Goal: Task Accomplishment & Management: Complete application form

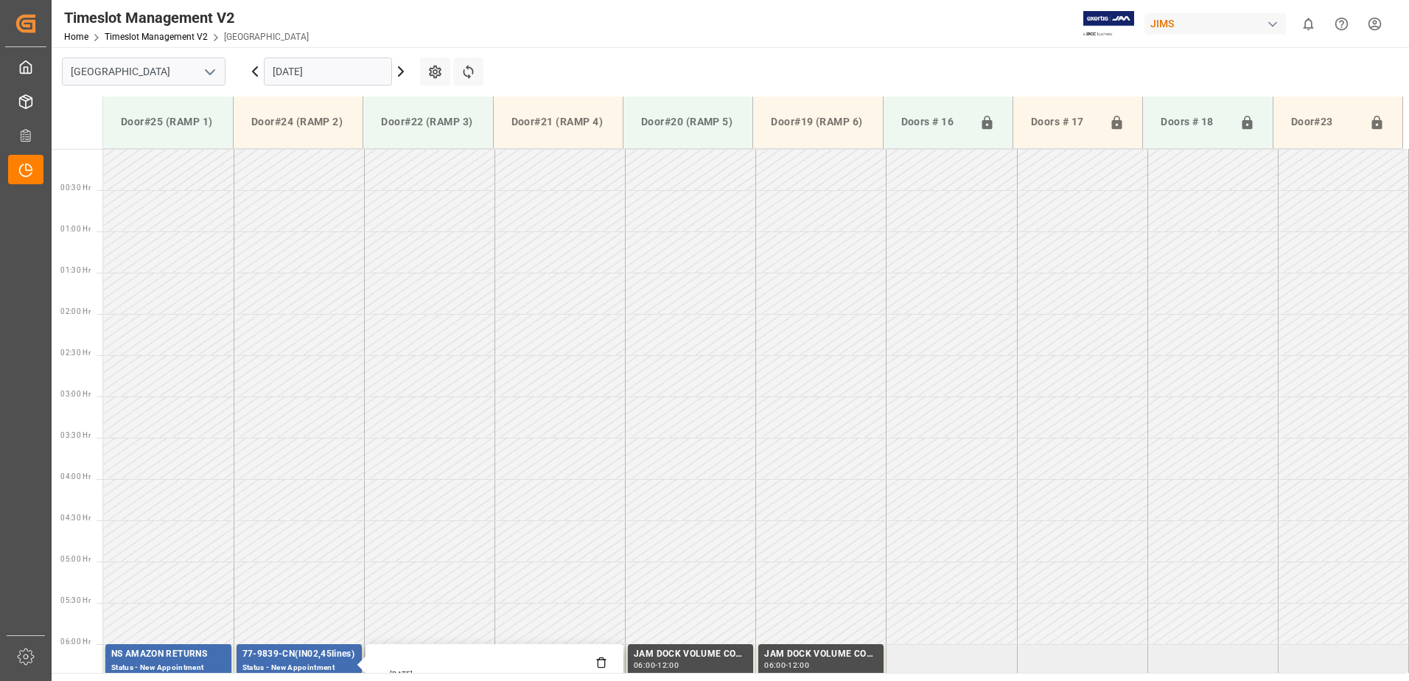
scroll to position [495, 0]
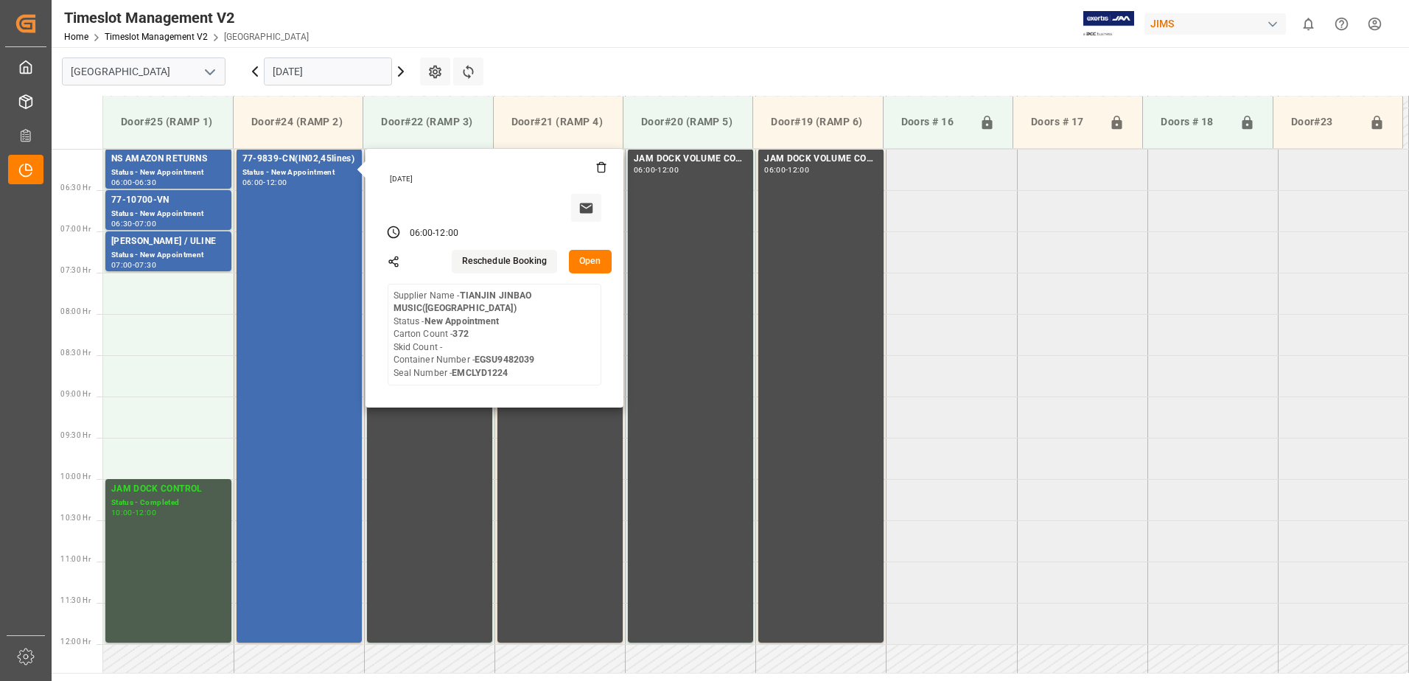
click at [521, 25] on div "Timeslot Management V2 Home Timeslot Management V2 Montreal JIMS 0 Notification…" at bounding box center [724, 23] width 1367 height 47
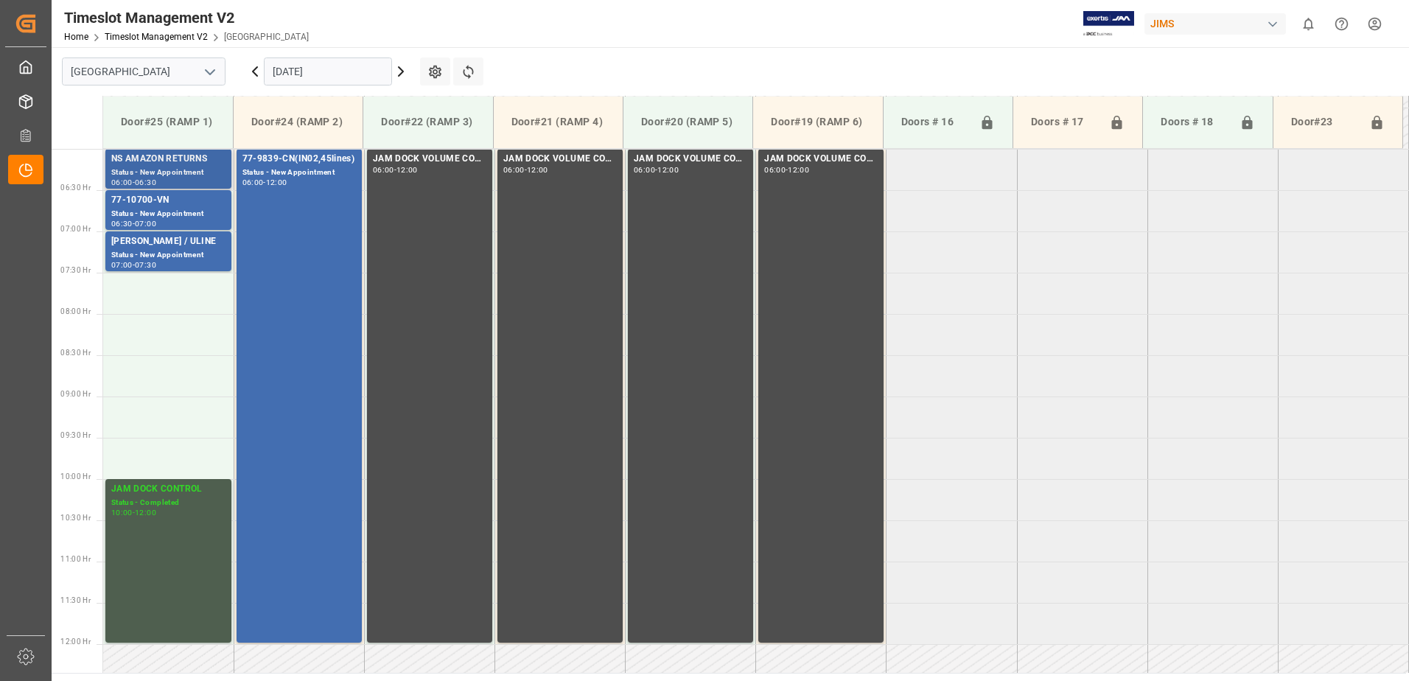
click at [159, 166] on div "NS AMAZON RETURNS" at bounding box center [168, 159] width 114 height 15
click at [161, 211] on div "Status - New Appointment" at bounding box center [168, 214] width 114 height 13
click at [163, 246] on div "CARMINE / ULINE" at bounding box center [168, 241] width 114 height 15
click at [334, 68] on input "15.10.2025" at bounding box center [328, 71] width 128 height 28
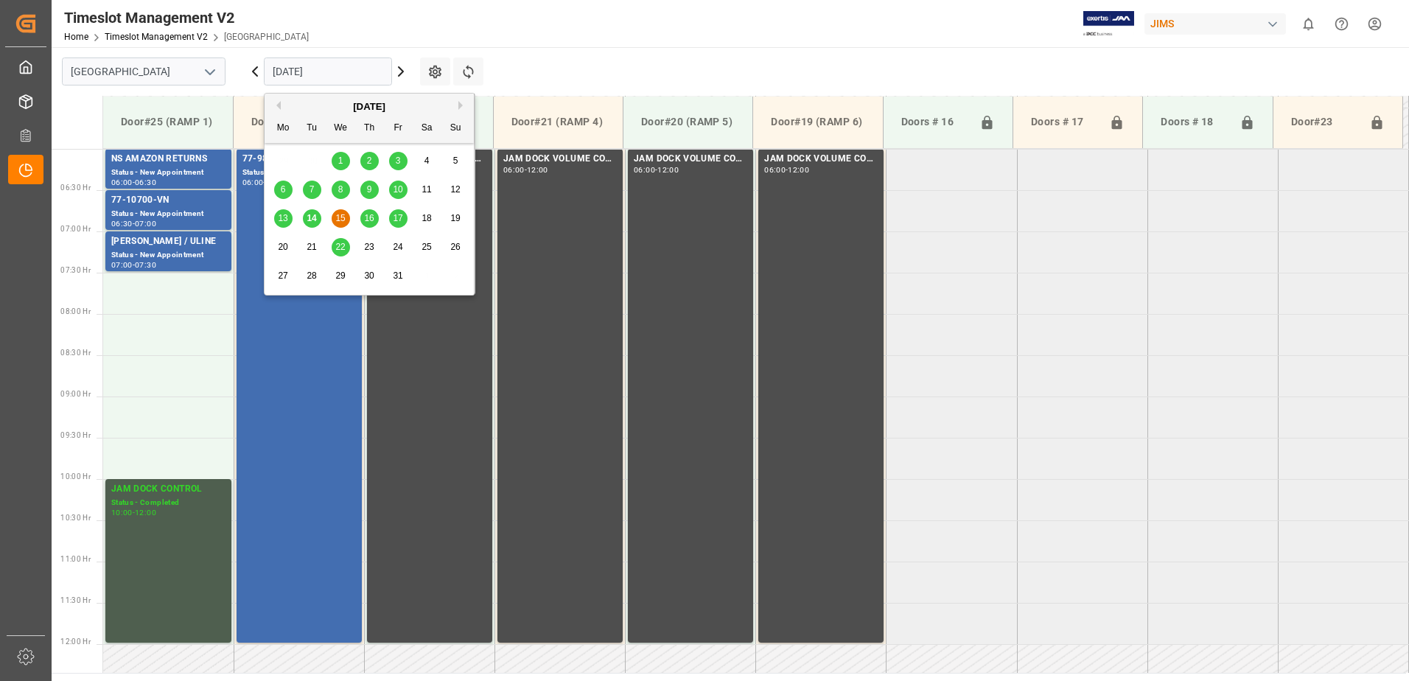
click at [399, 192] on span "10" at bounding box center [398, 189] width 10 height 10
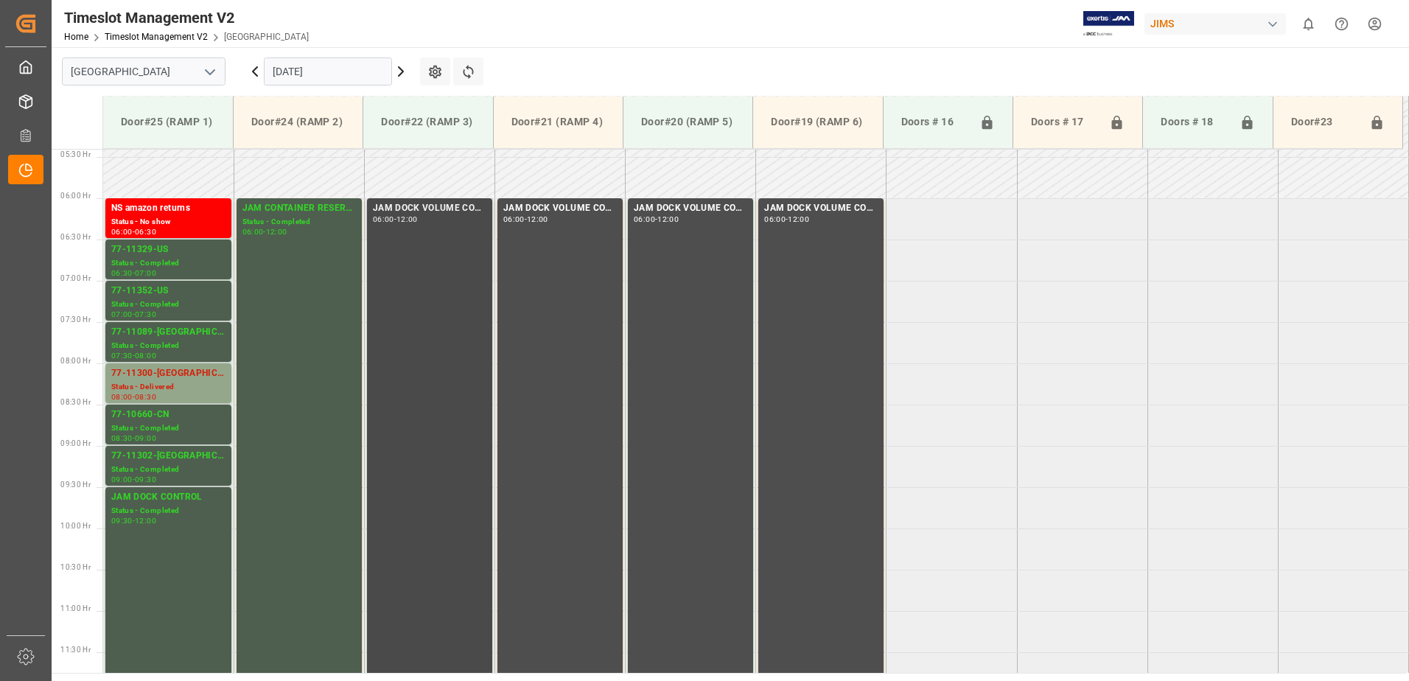
scroll to position [357, 0]
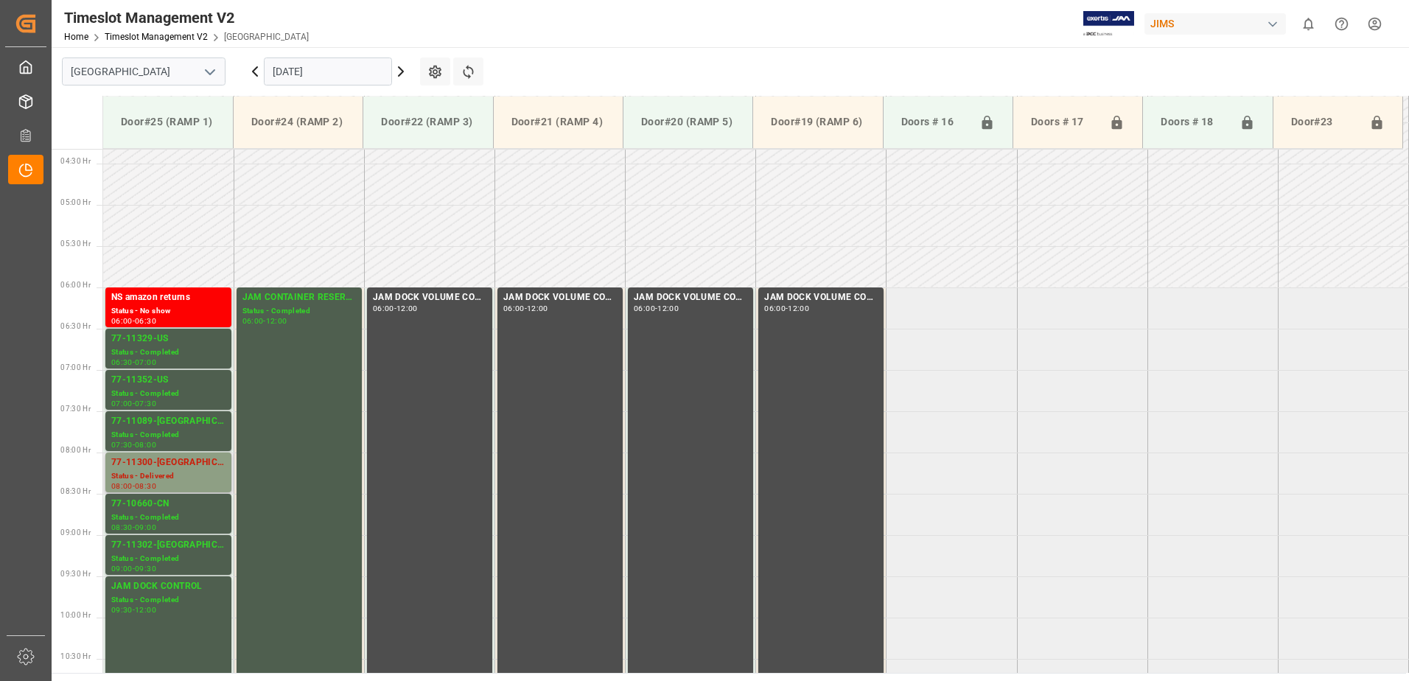
click at [160, 463] on div "77-11300-US" at bounding box center [168, 462] width 114 height 15
click at [253, 71] on icon at bounding box center [255, 71] width 4 height 9
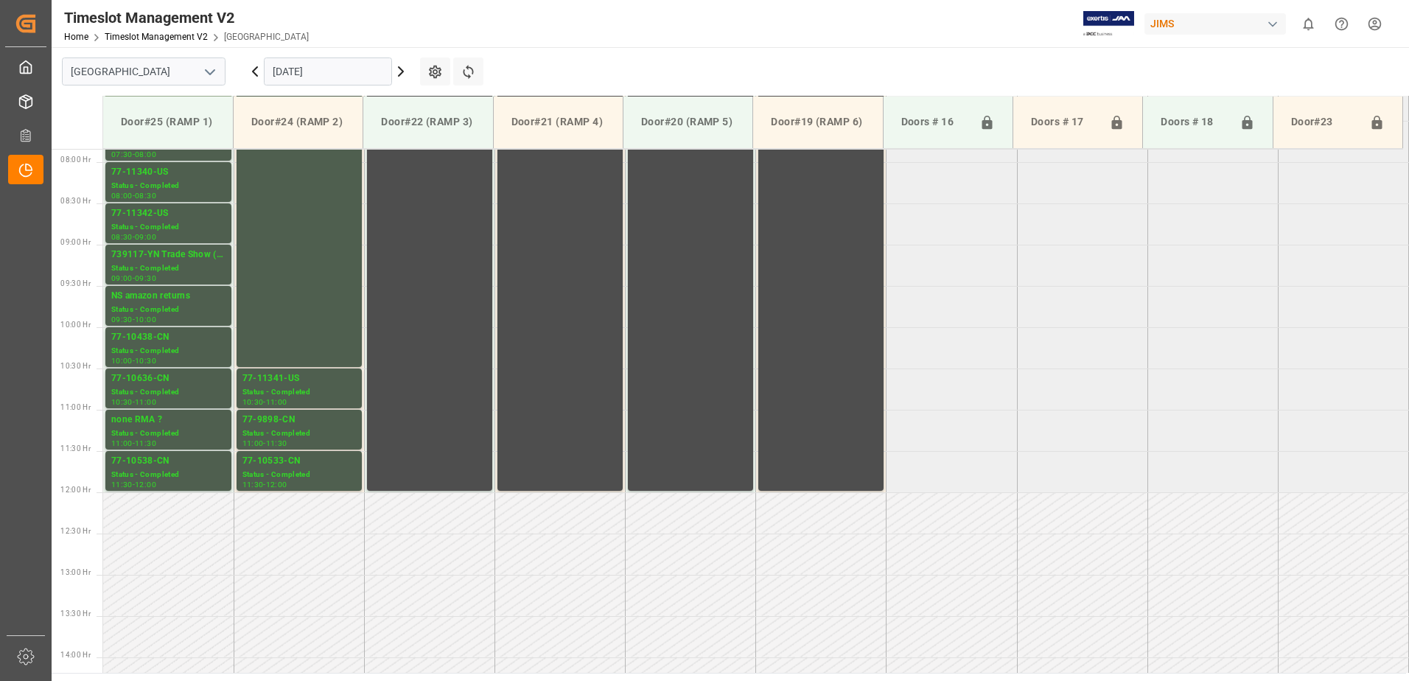
scroll to position [651, 0]
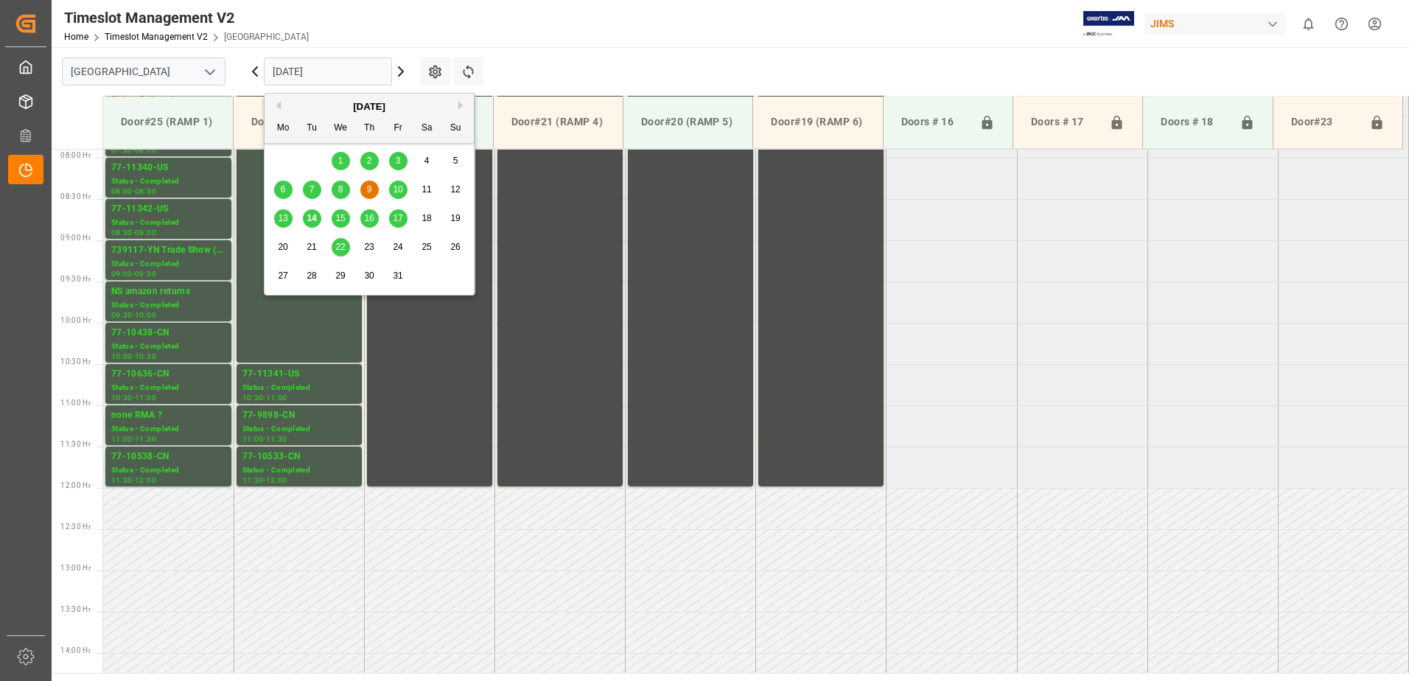
click at [354, 69] on input "09.10.2025" at bounding box center [328, 71] width 128 height 28
click at [312, 222] on span "14" at bounding box center [311, 218] width 10 height 10
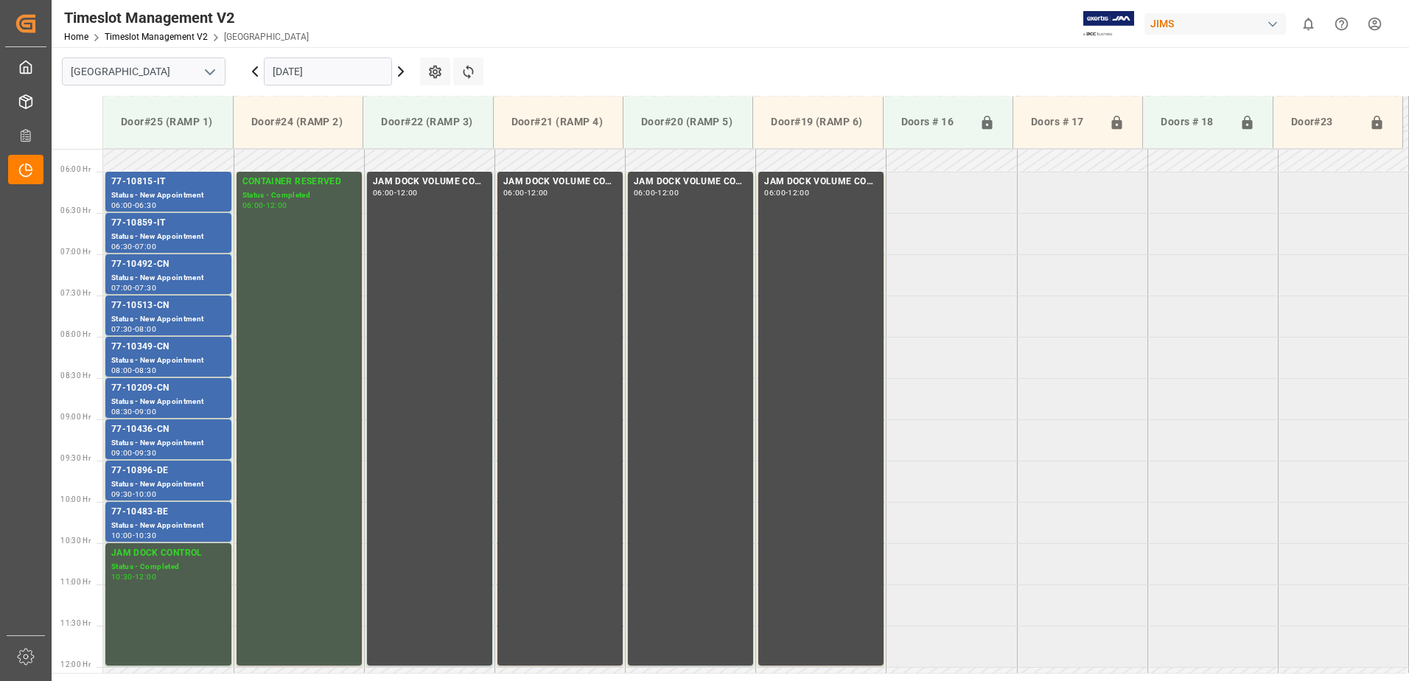
scroll to position [465, 0]
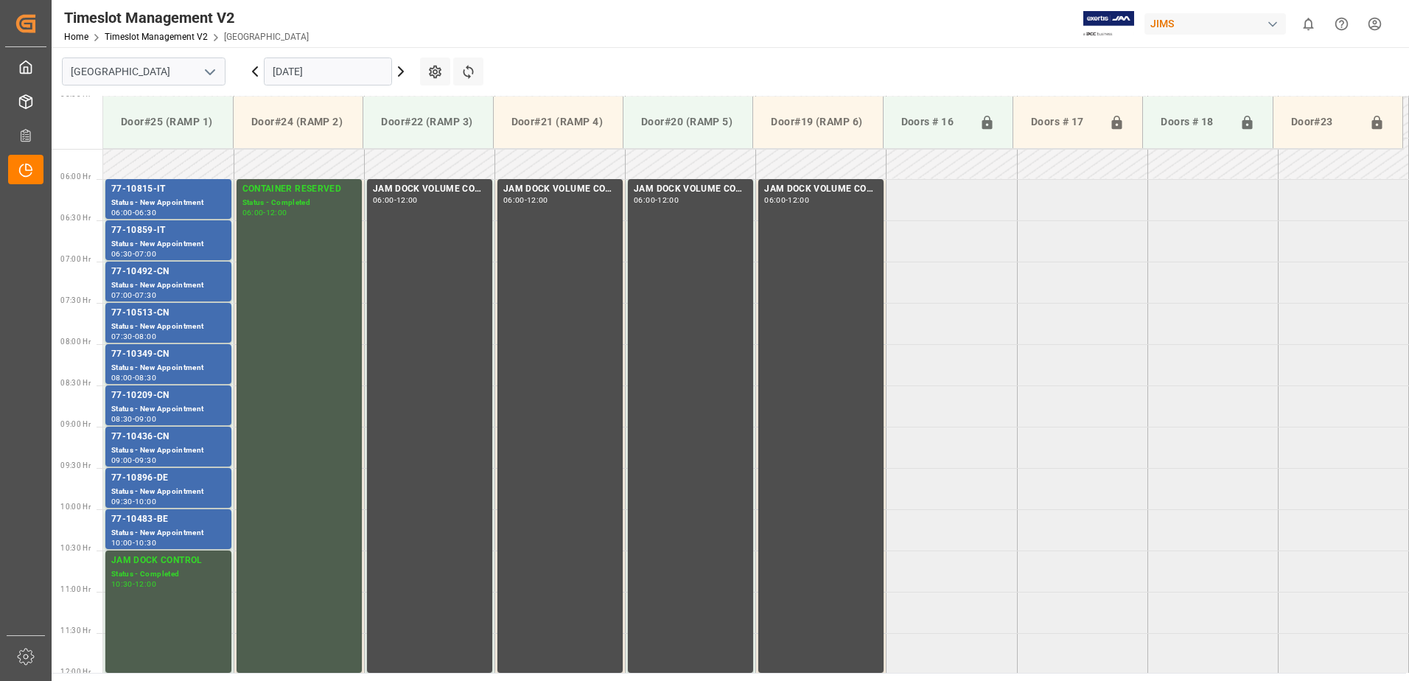
click at [402, 71] on icon at bounding box center [401, 71] width 4 height 9
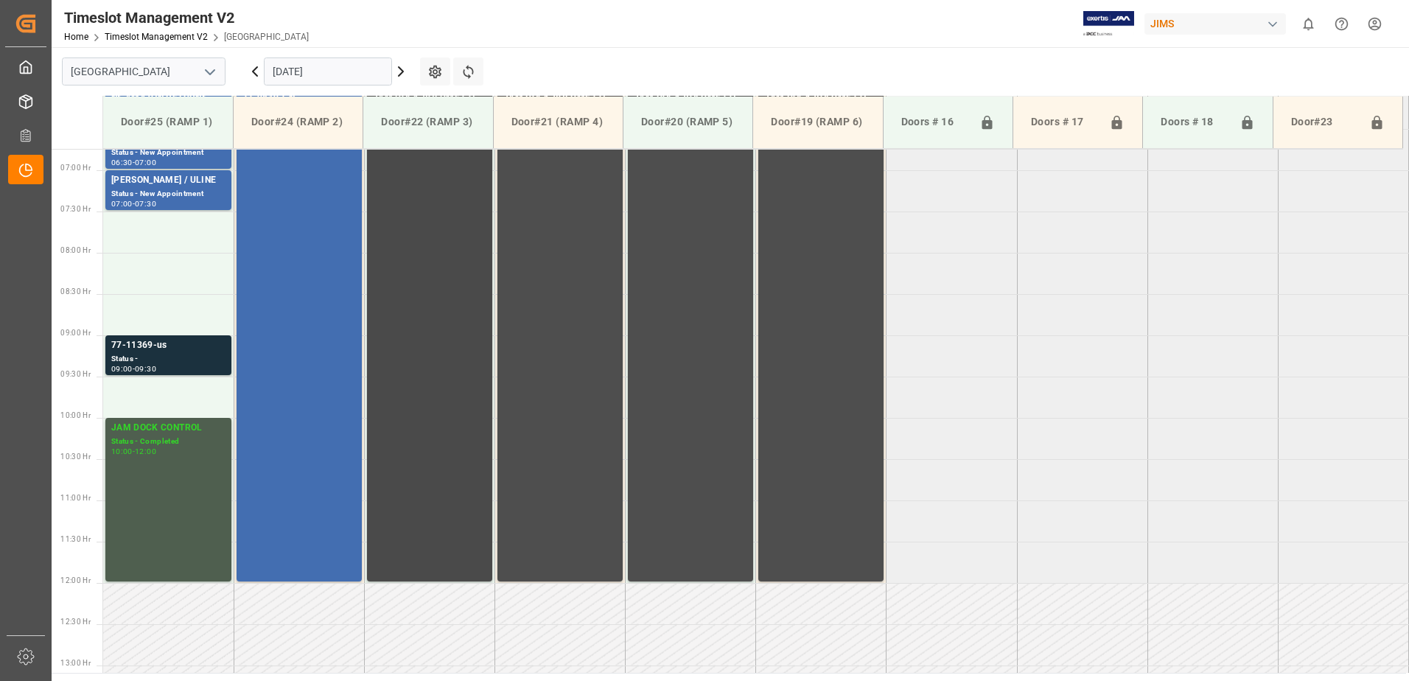
scroll to position [357, 0]
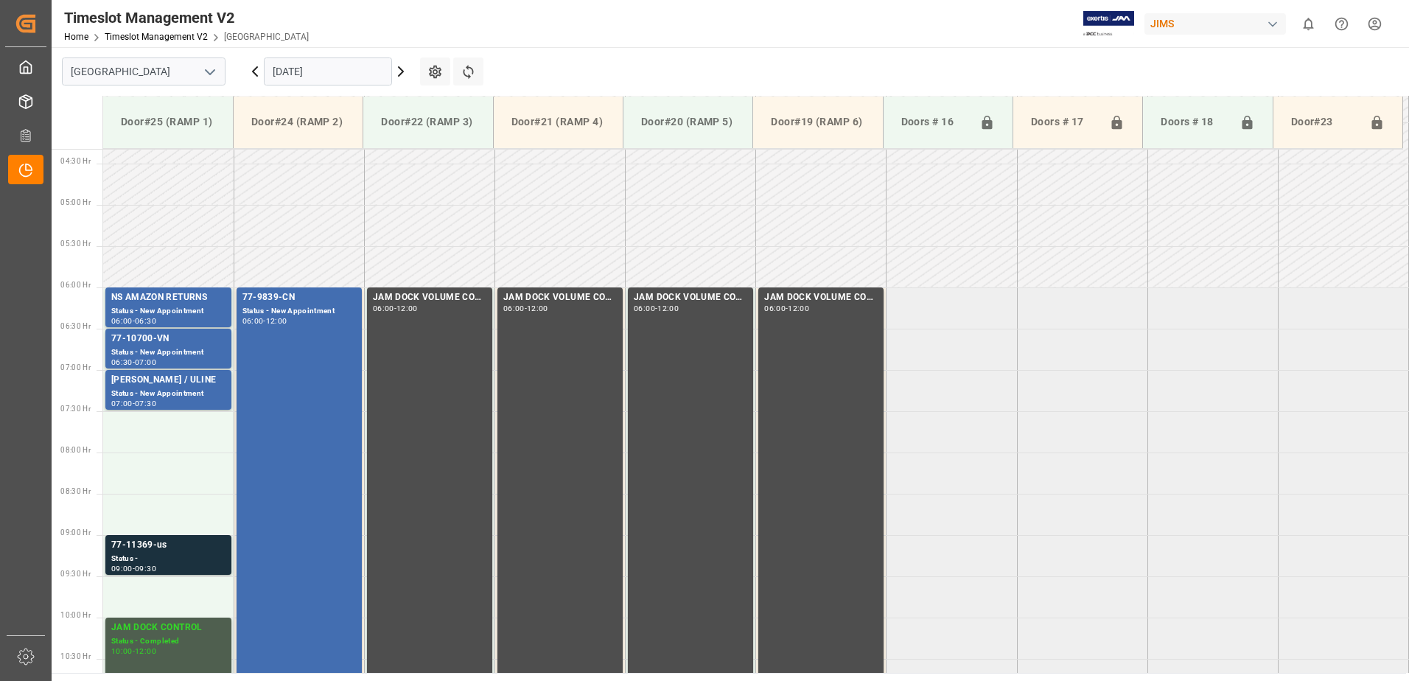
click at [400, 72] on icon at bounding box center [401, 72] width 18 height 18
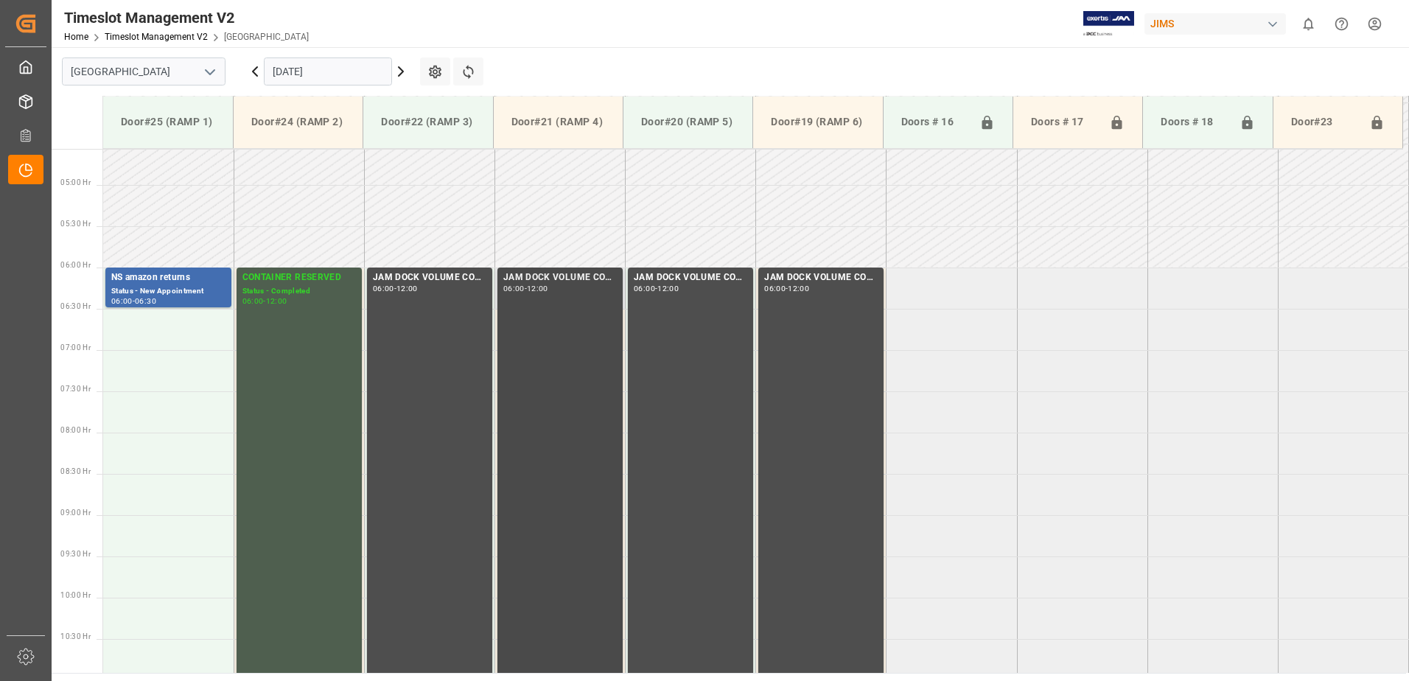
scroll to position [283, 0]
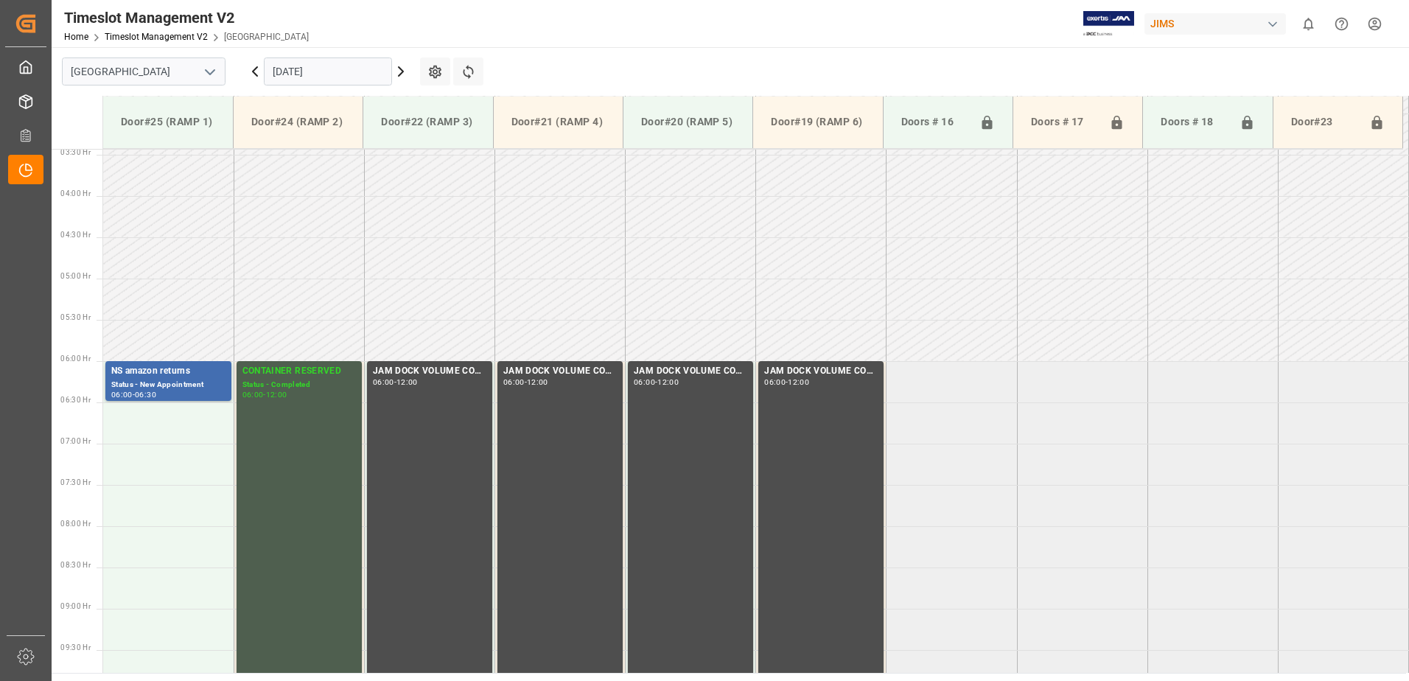
click at [253, 74] on icon at bounding box center [255, 72] width 18 height 18
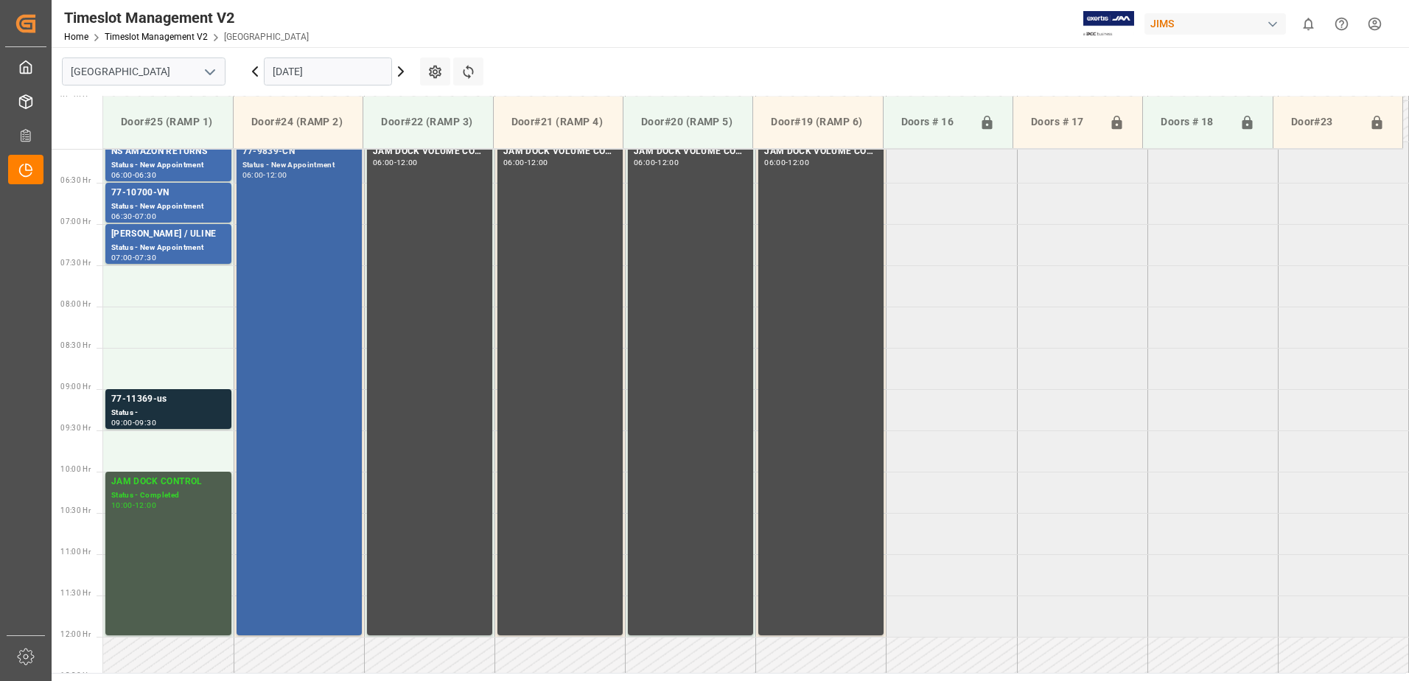
scroll to position [504, 0]
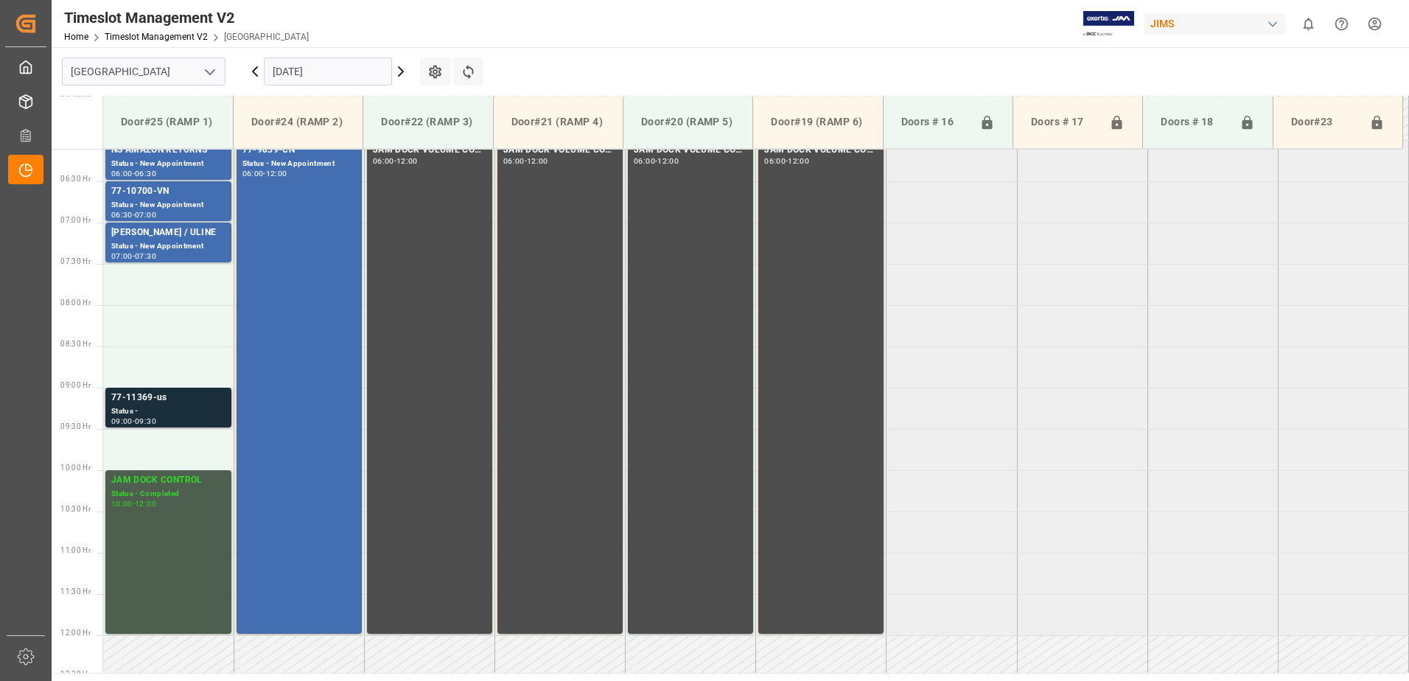
click at [149, 406] on div "Status -" at bounding box center [168, 411] width 114 height 13
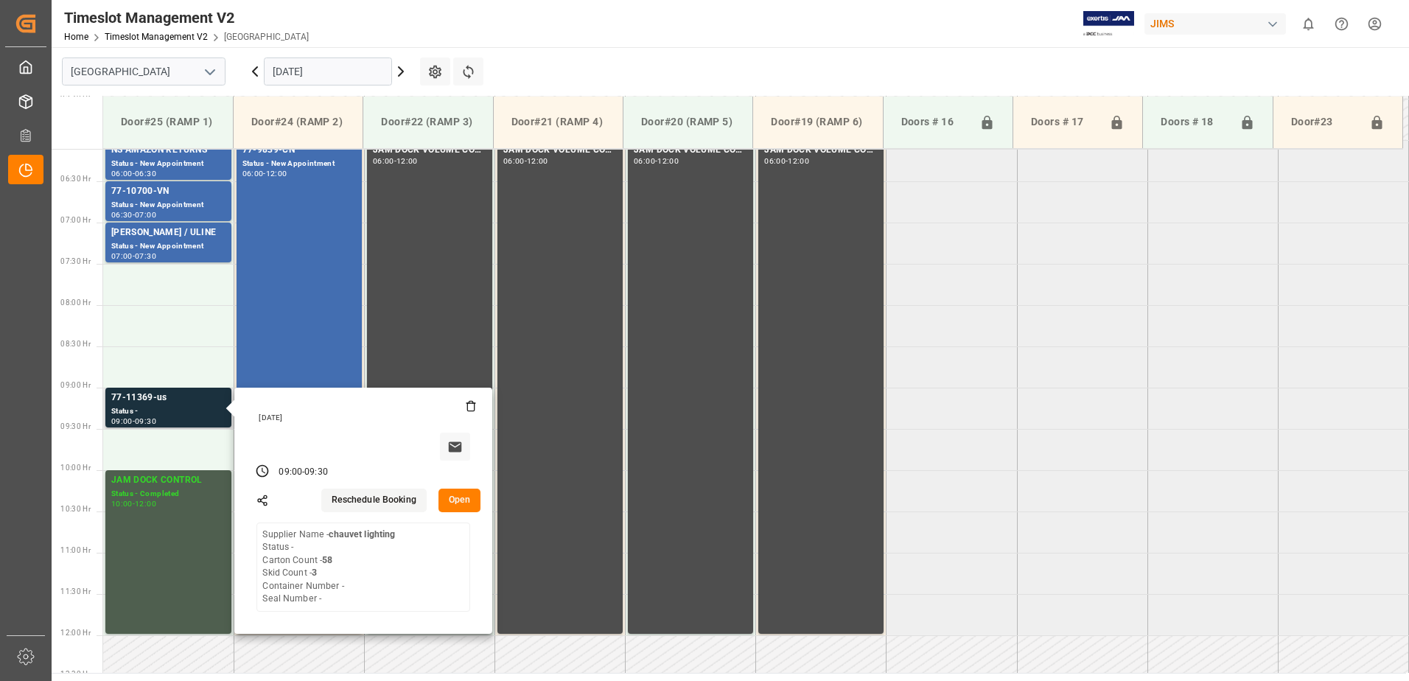
click at [458, 496] on button "Open" at bounding box center [459, 500] width 43 height 24
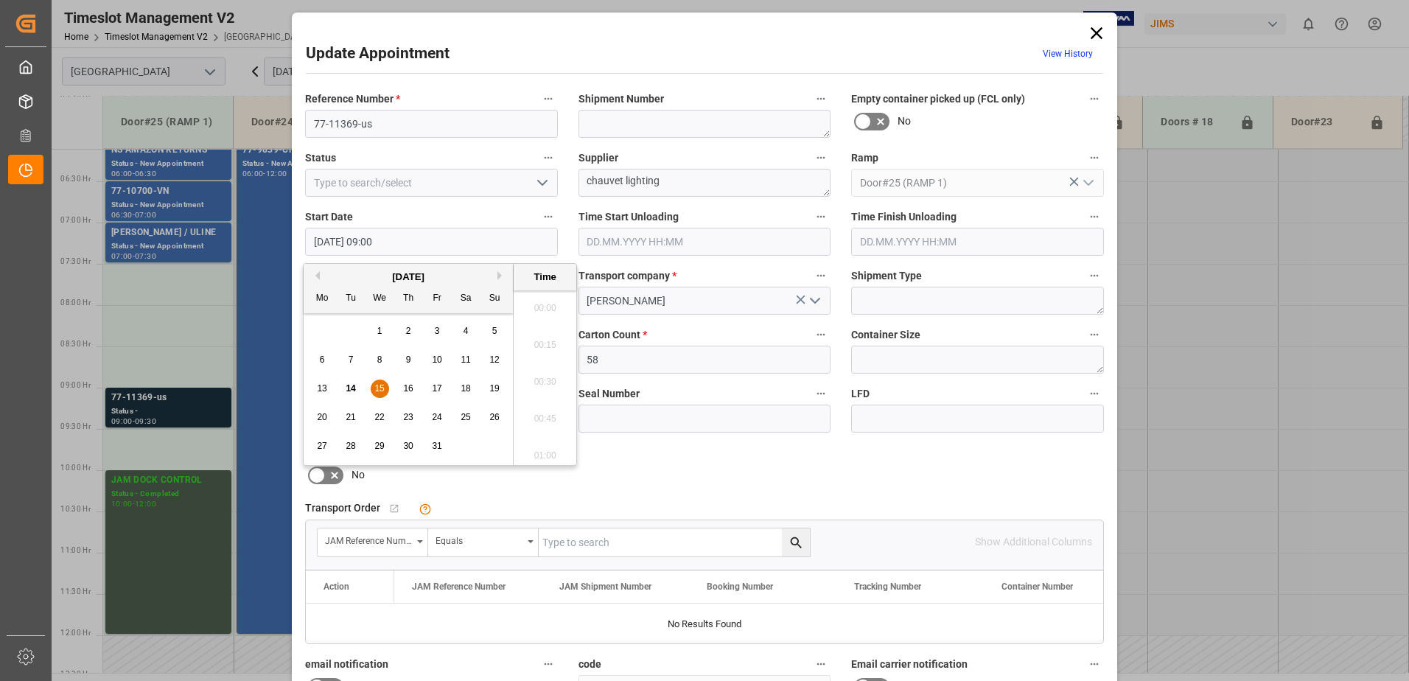
click at [448, 244] on input "15.10.2025 09:00" at bounding box center [431, 242] width 253 height 28
click at [377, 382] on div "15" at bounding box center [380, 389] width 18 height 18
click at [545, 302] on li "07:30" at bounding box center [544, 303] width 63 height 37
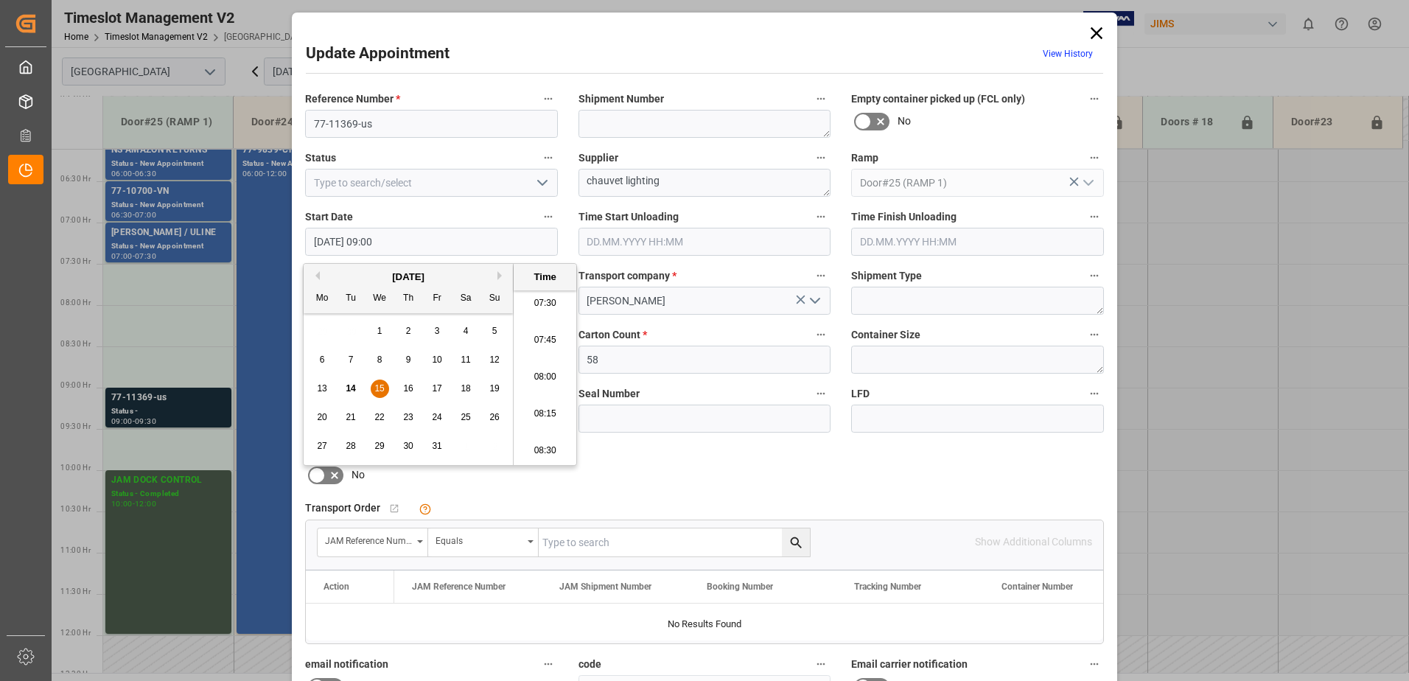
type input "15.10.2025 07:30"
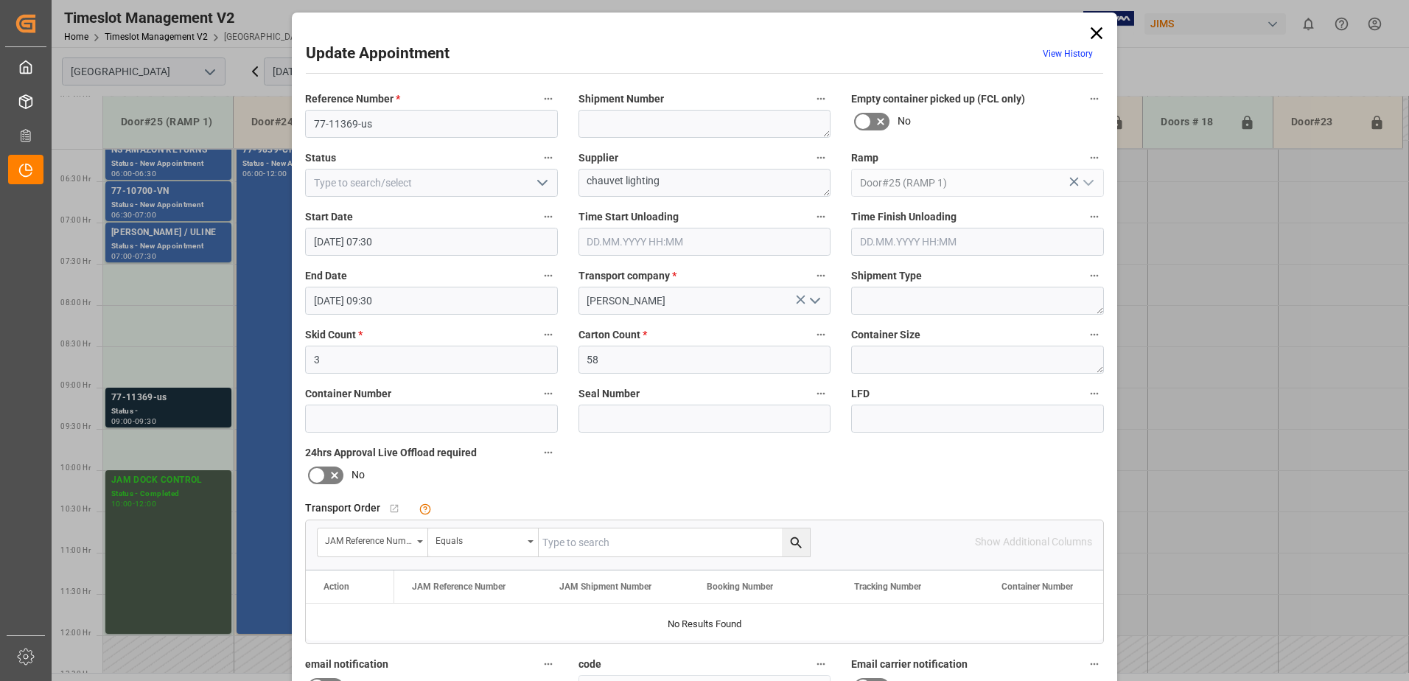
click at [413, 301] on input "15.10.2025 09:30" at bounding box center [431, 301] width 253 height 28
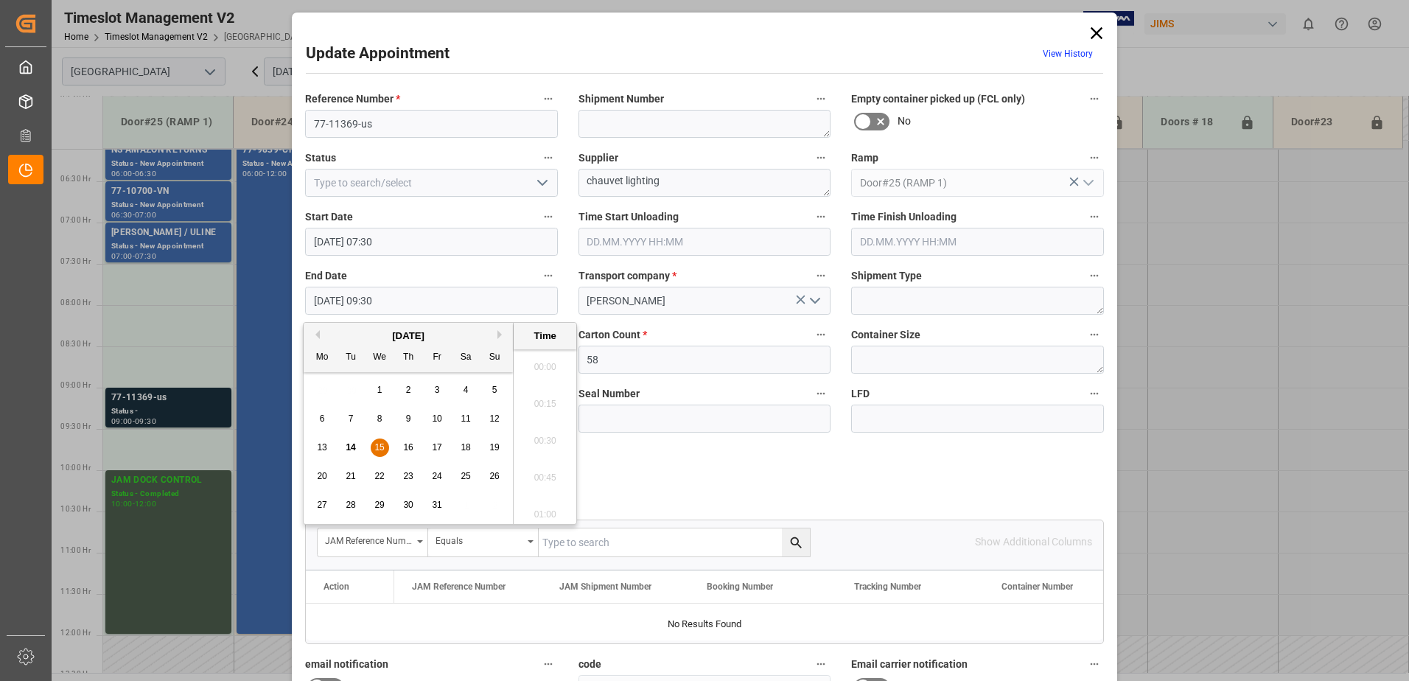
scroll to position [1331, 0]
click at [376, 448] on span "15" at bounding box center [379, 447] width 10 height 10
click at [543, 431] on li "08:00" at bounding box center [544, 436] width 63 height 37
type input "15.10.2025 08:00"
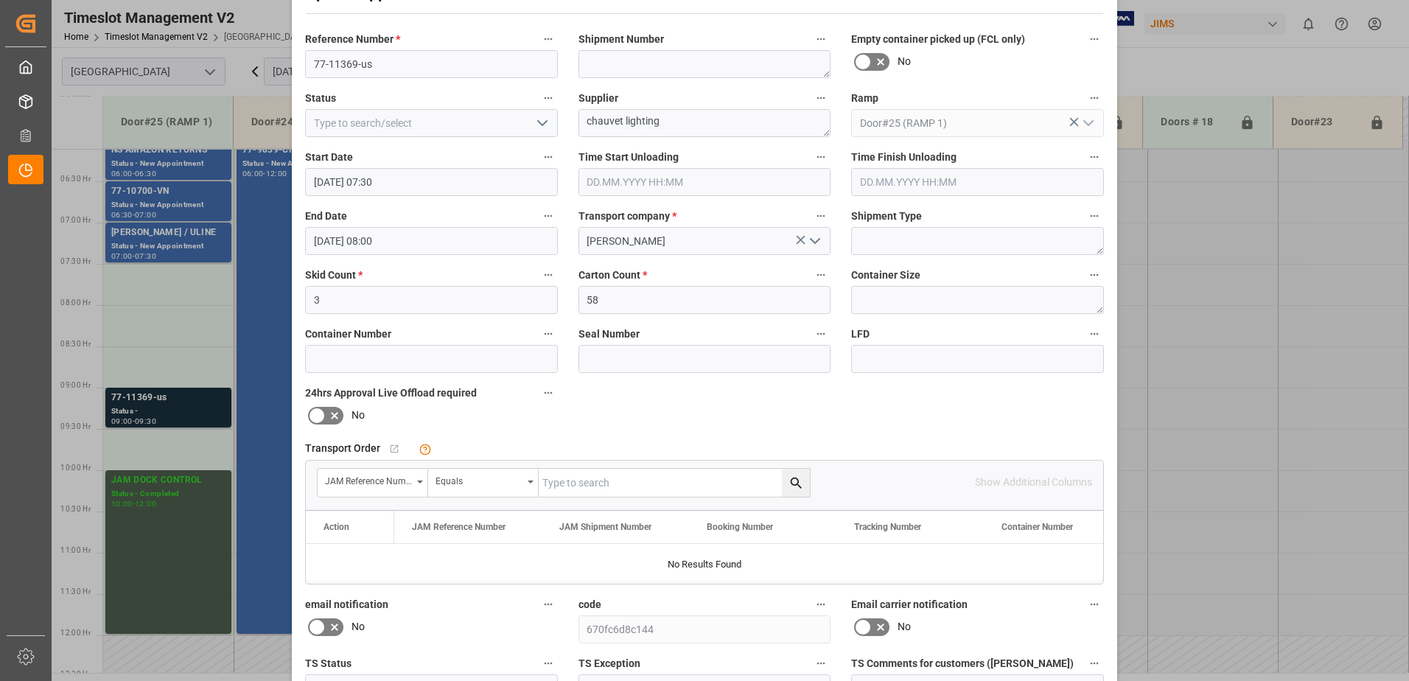
scroll to position [215, 0]
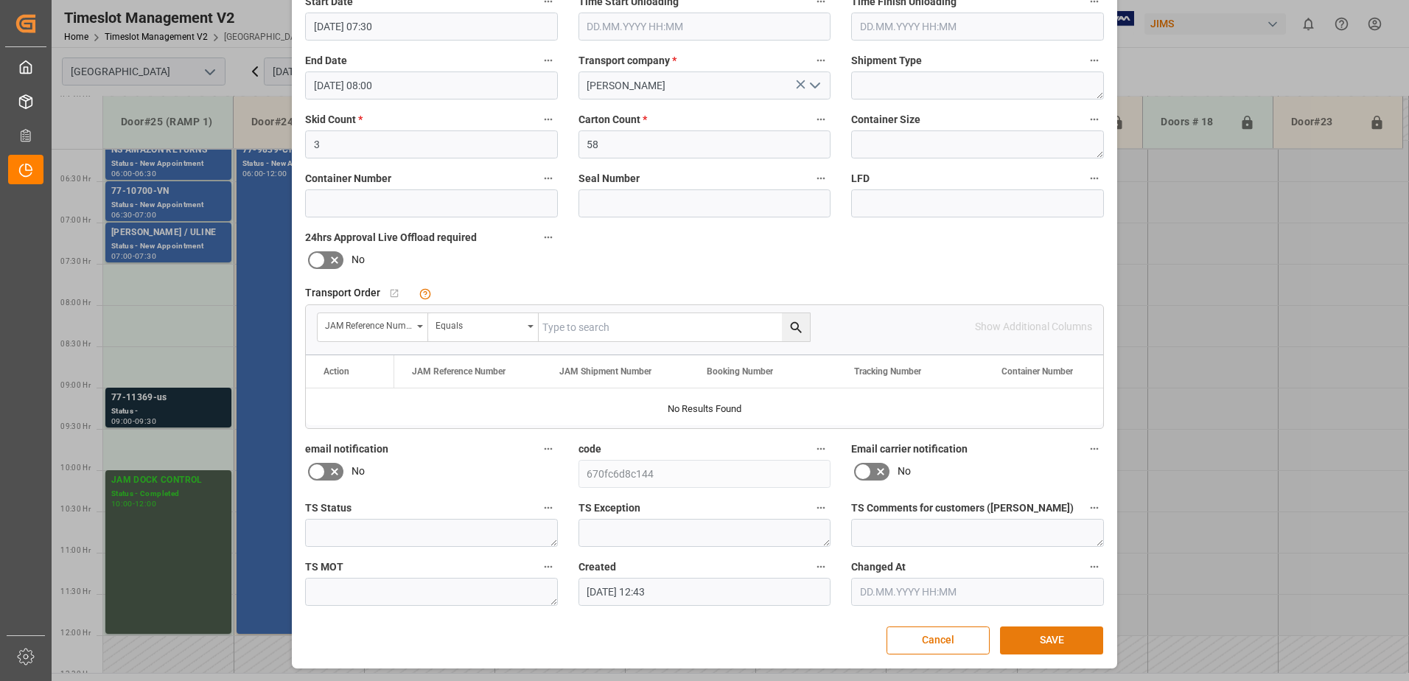
click at [1043, 637] on button "SAVE" at bounding box center [1051, 640] width 103 height 28
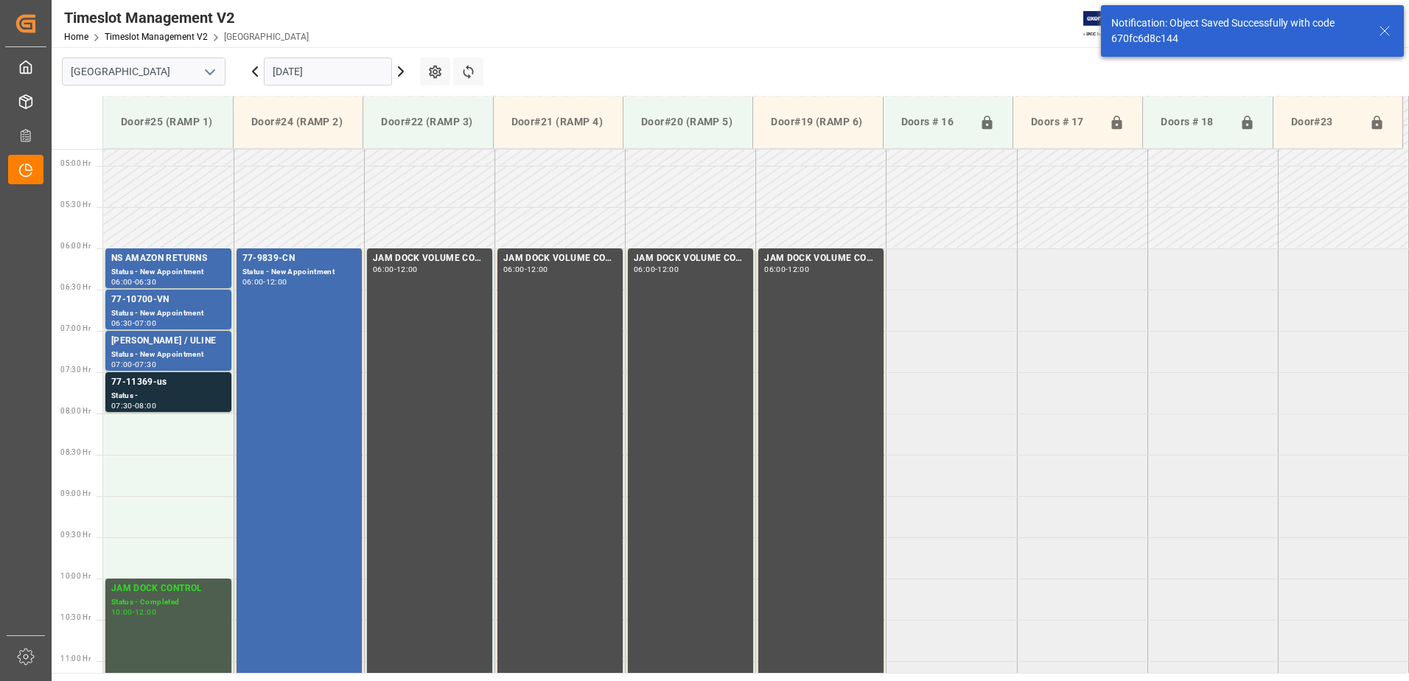
scroll to position [486, 0]
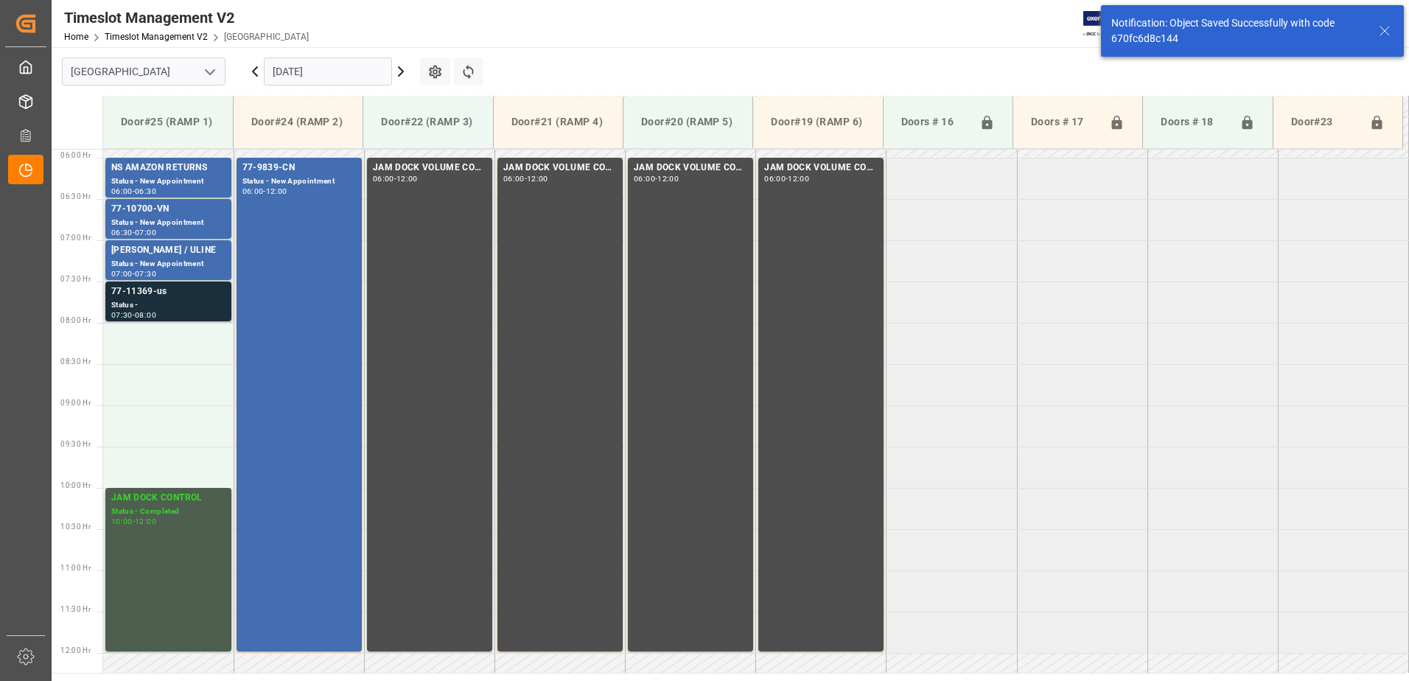
click at [198, 303] on div "Status -" at bounding box center [168, 305] width 114 height 13
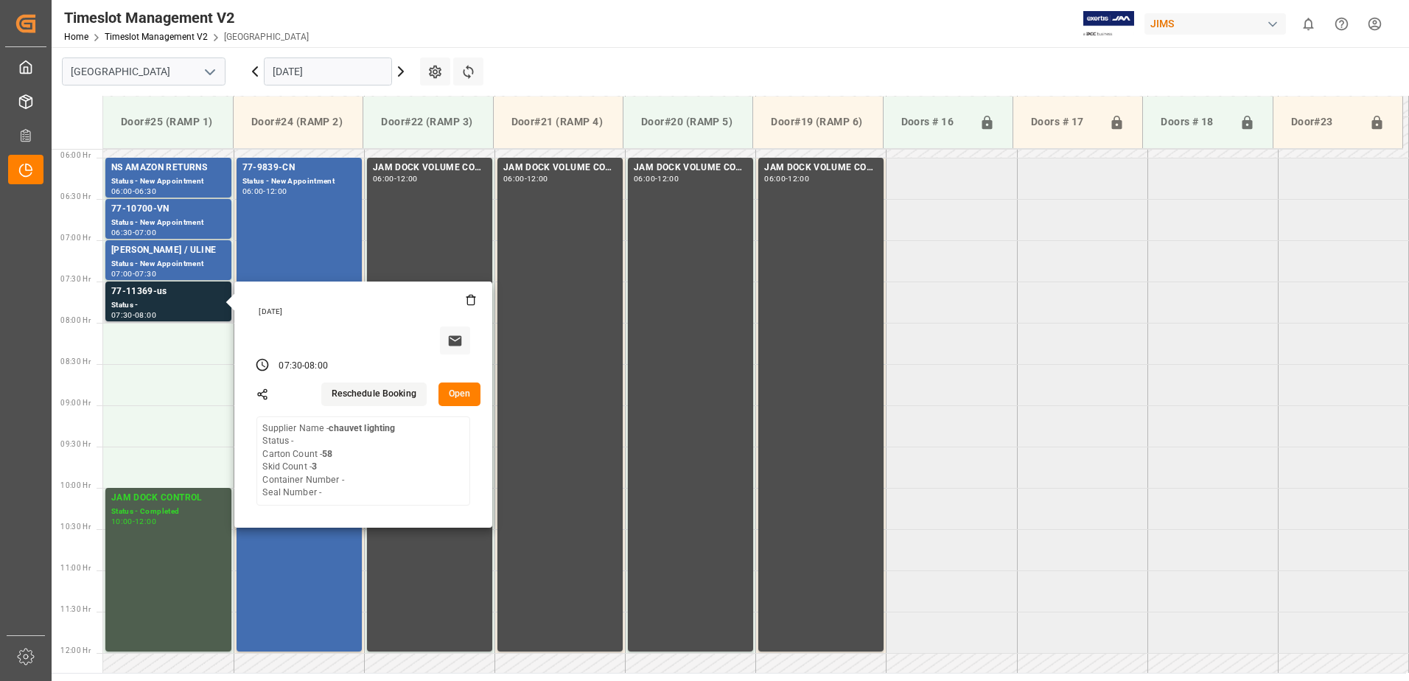
click at [460, 395] on button "Open" at bounding box center [459, 394] width 43 height 24
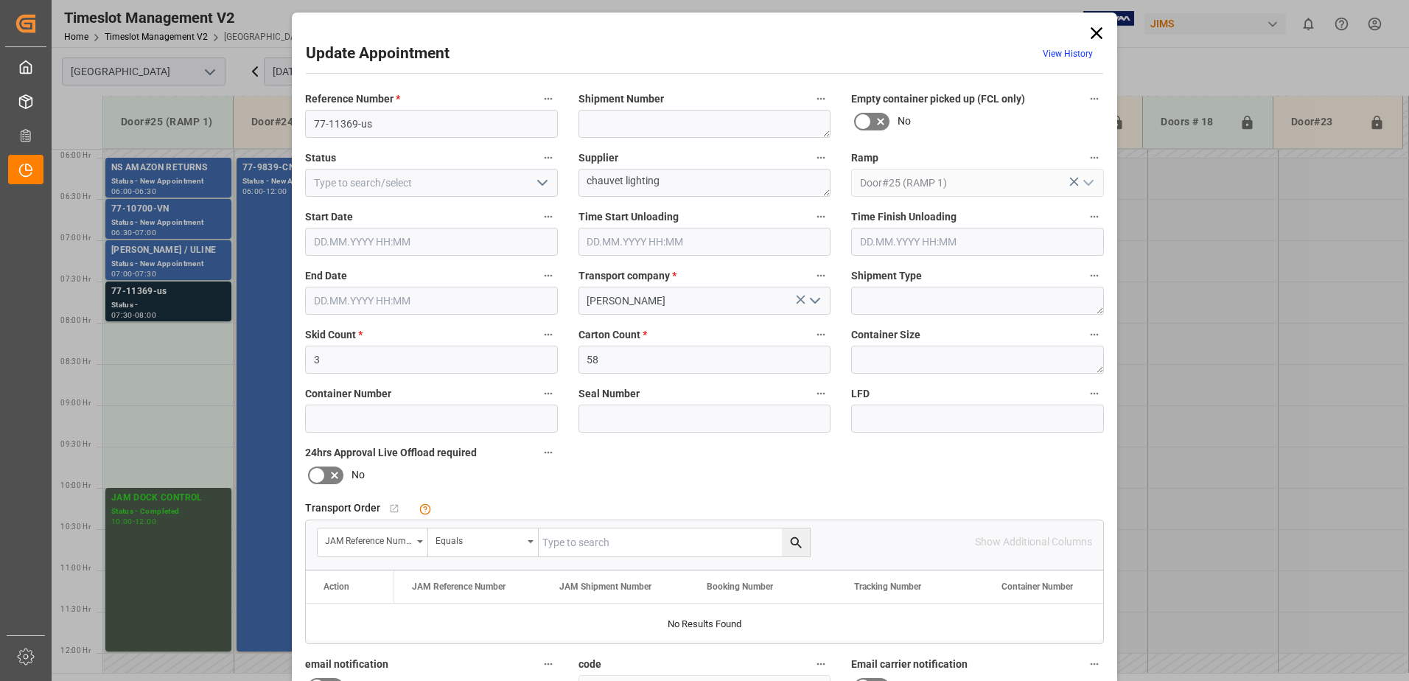
type input "15.10.2025 07:30"
type input "15.10.2025 08:00"
type input "14.10.2025 12:43"
click at [620, 410] on input at bounding box center [704, 418] width 253 height 28
type input "77-11369-us"
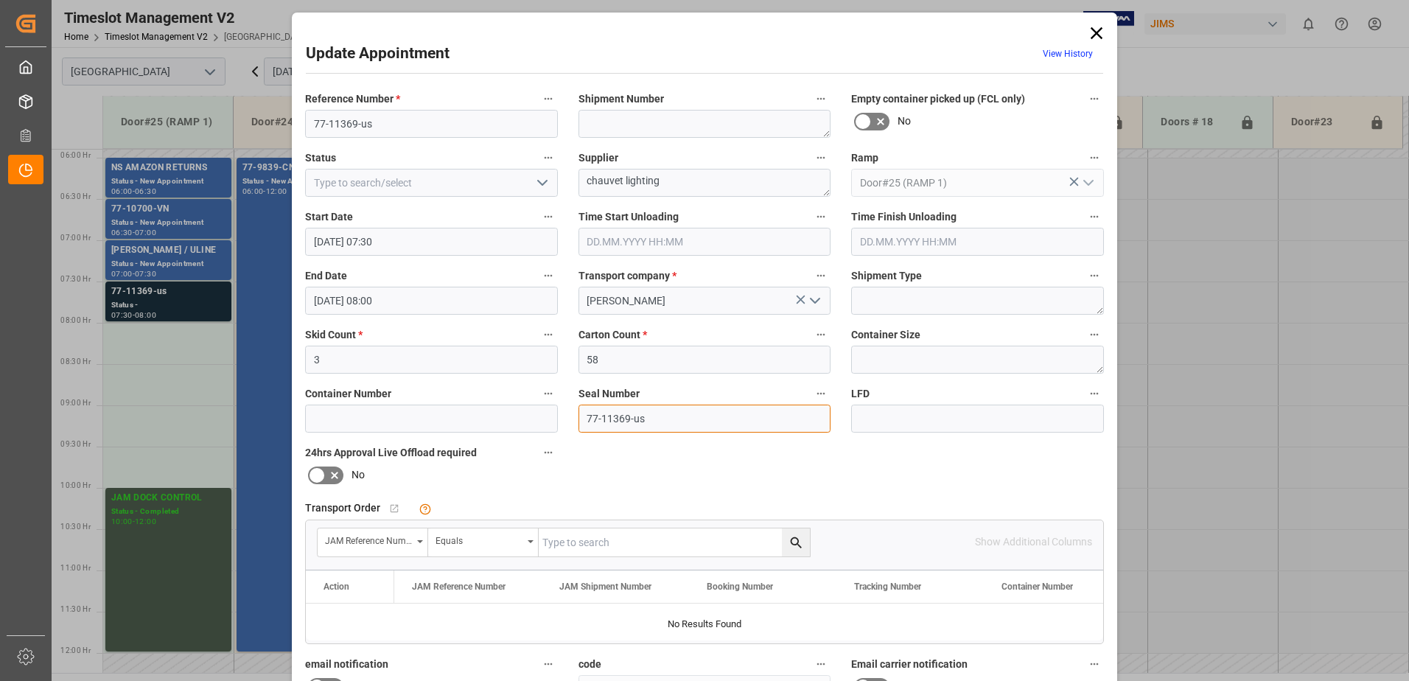
drag, startPoint x: 656, startPoint y: 420, endPoint x: 583, endPoint y: 410, distance: 73.6
click at [583, 410] on input "77-11369-us" at bounding box center [704, 418] width 253 height 28
click at [582, 543] on input "text" at bounding box center [674, 542] width 271 height 28
type input "77-11369-us"
click at [791, 541] on icon "search button" at bounding box center [795, 542] width 15 height 15
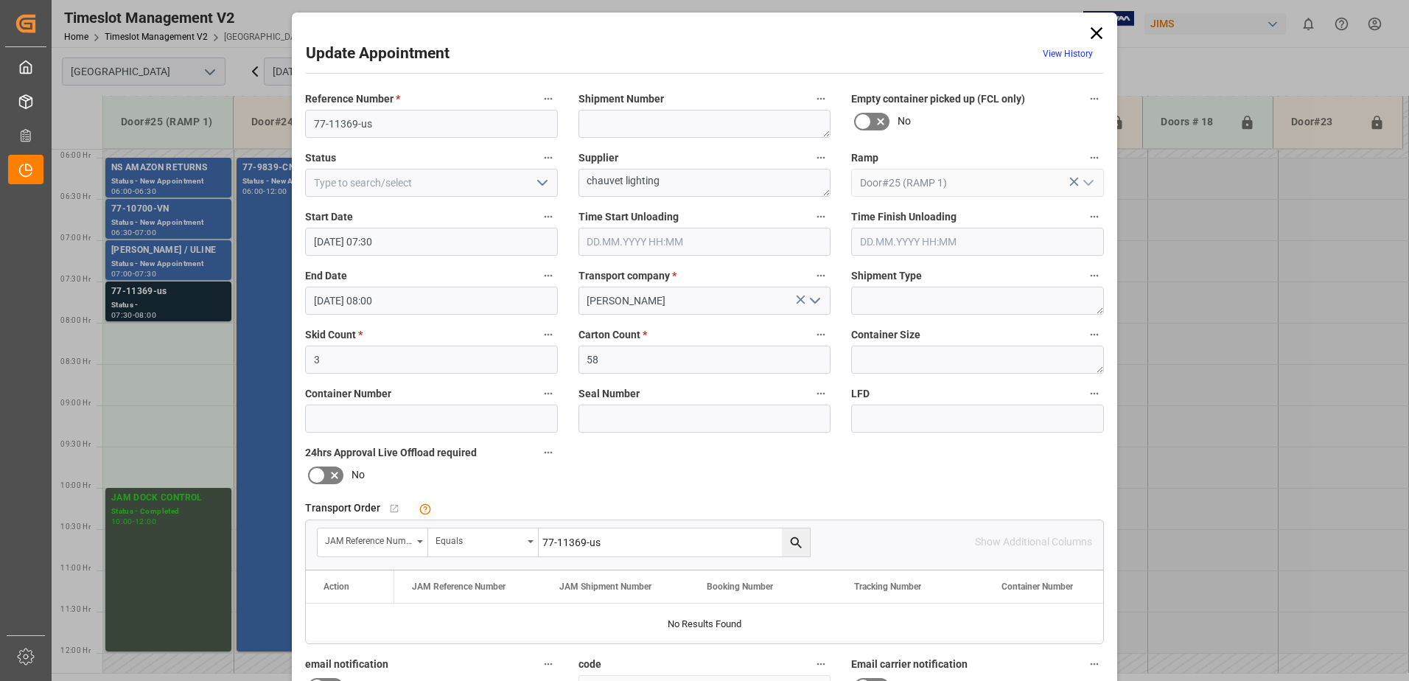
click at [1095, 32] on icon at bounding box center [1096, 33] width 12 height 12
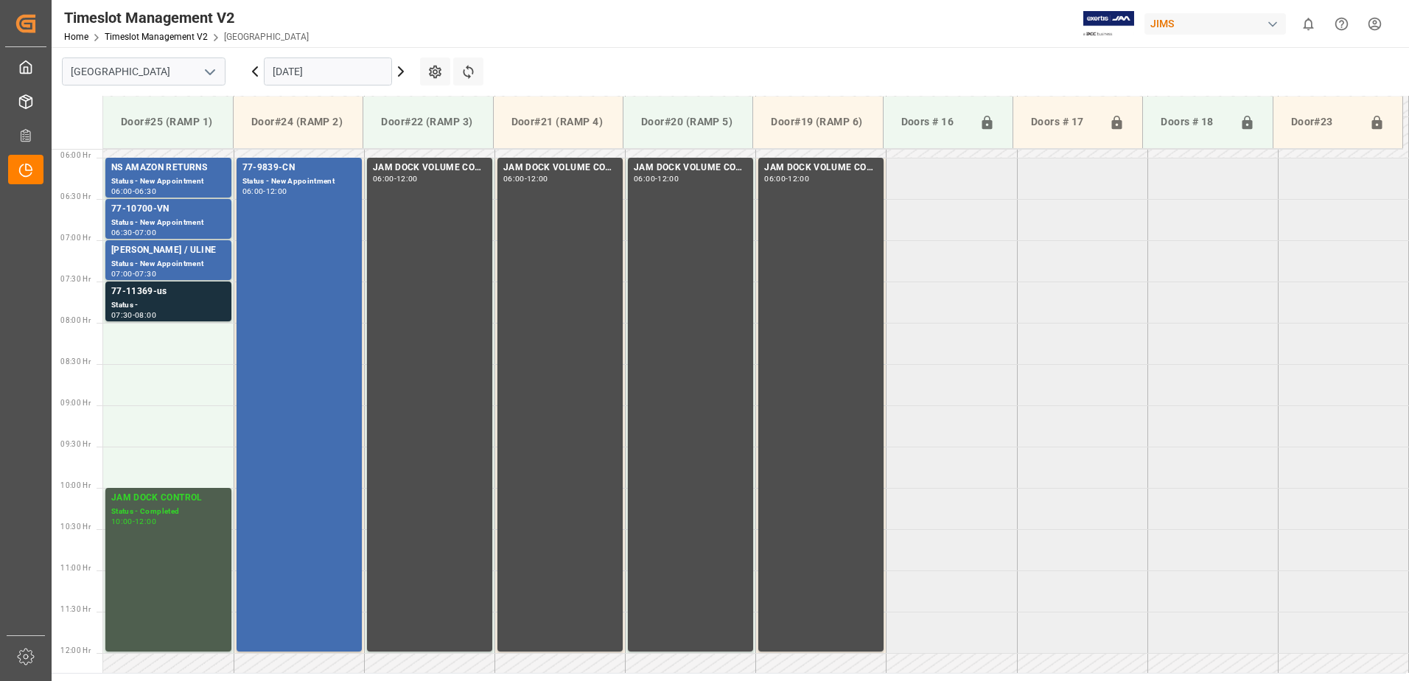
click at [402, 70] on icon at bounding box center [401, 71] width 4 height 9
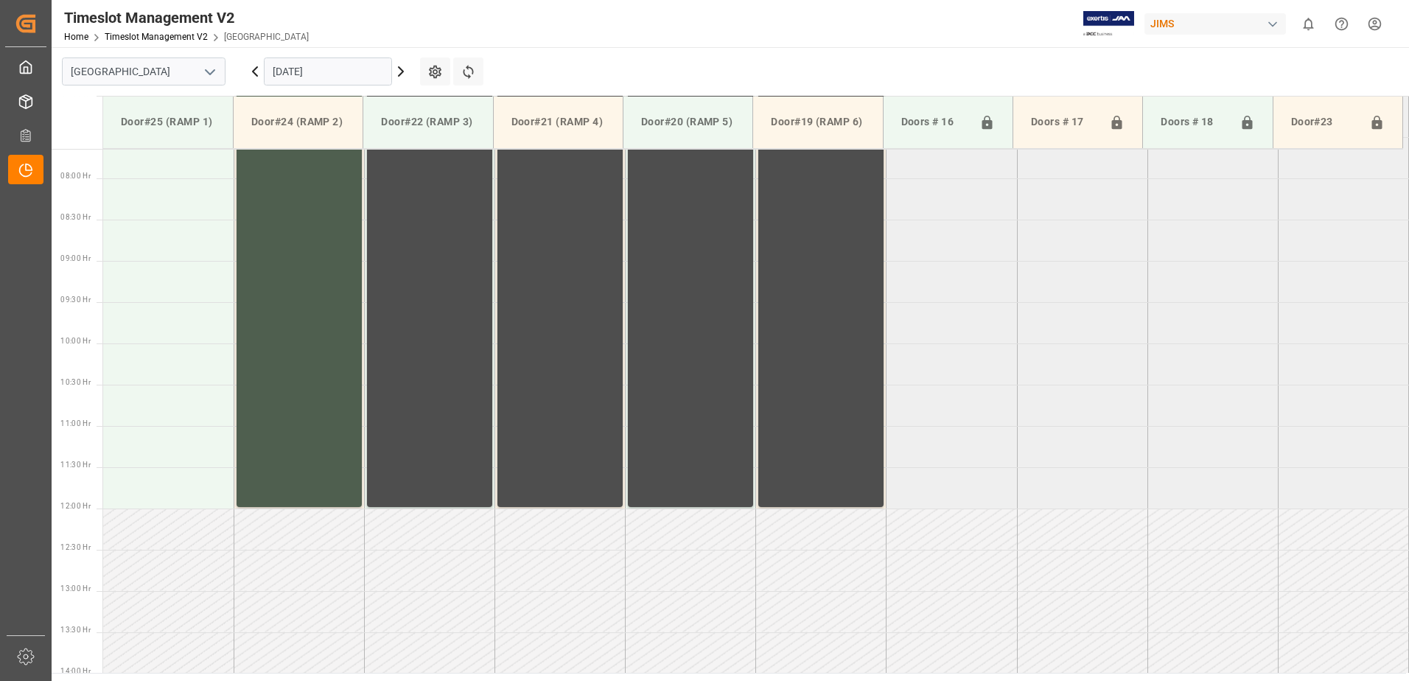
scroll to position [651, 0]
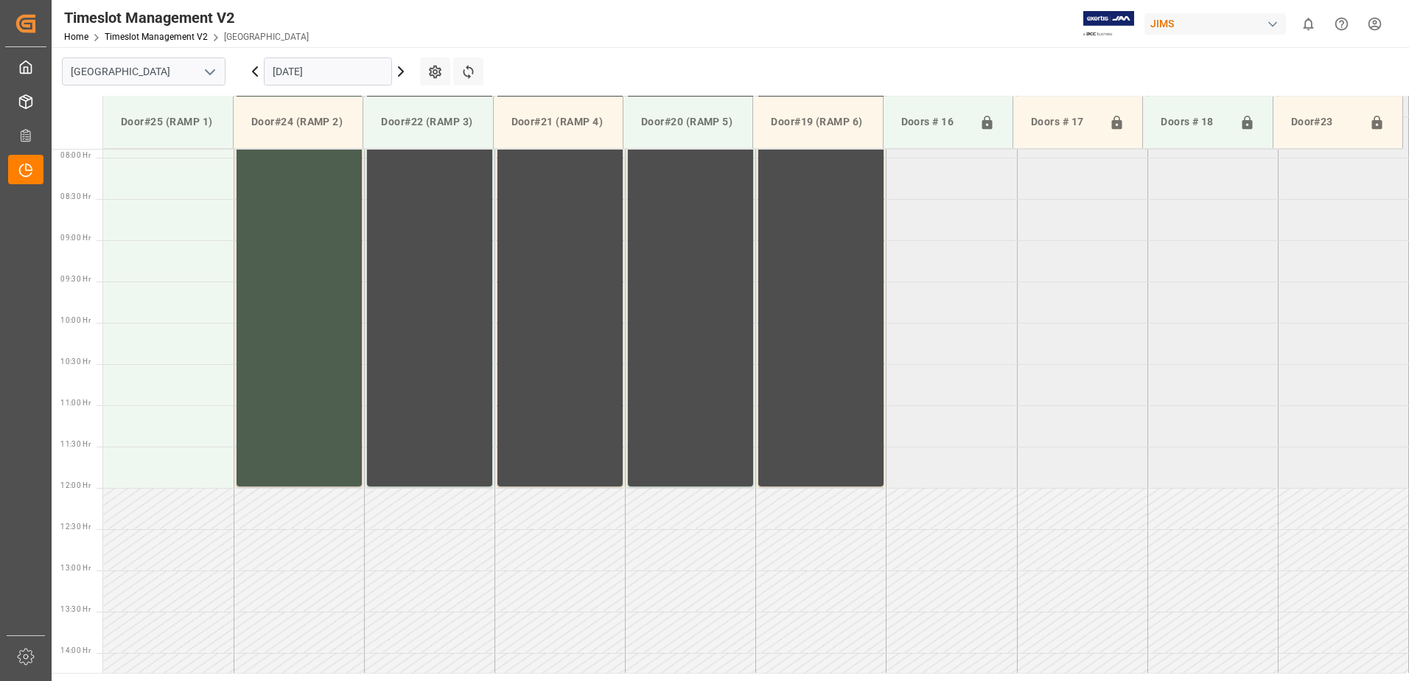
click at [402, 69] on icon at bounding box center [401, 72] width 18 height 18
click at [253, 72] on icon at bounding box center [255, 71] width 4 height 9
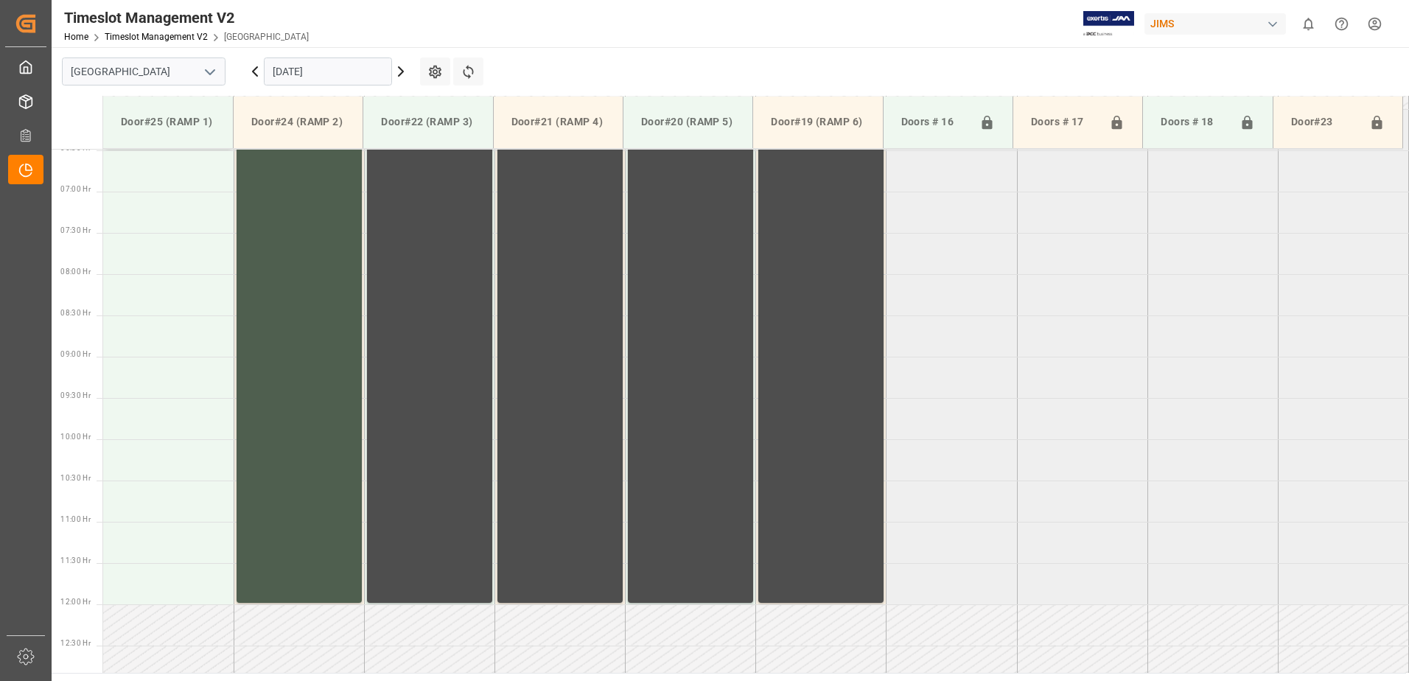
scroll to position [647, 0]
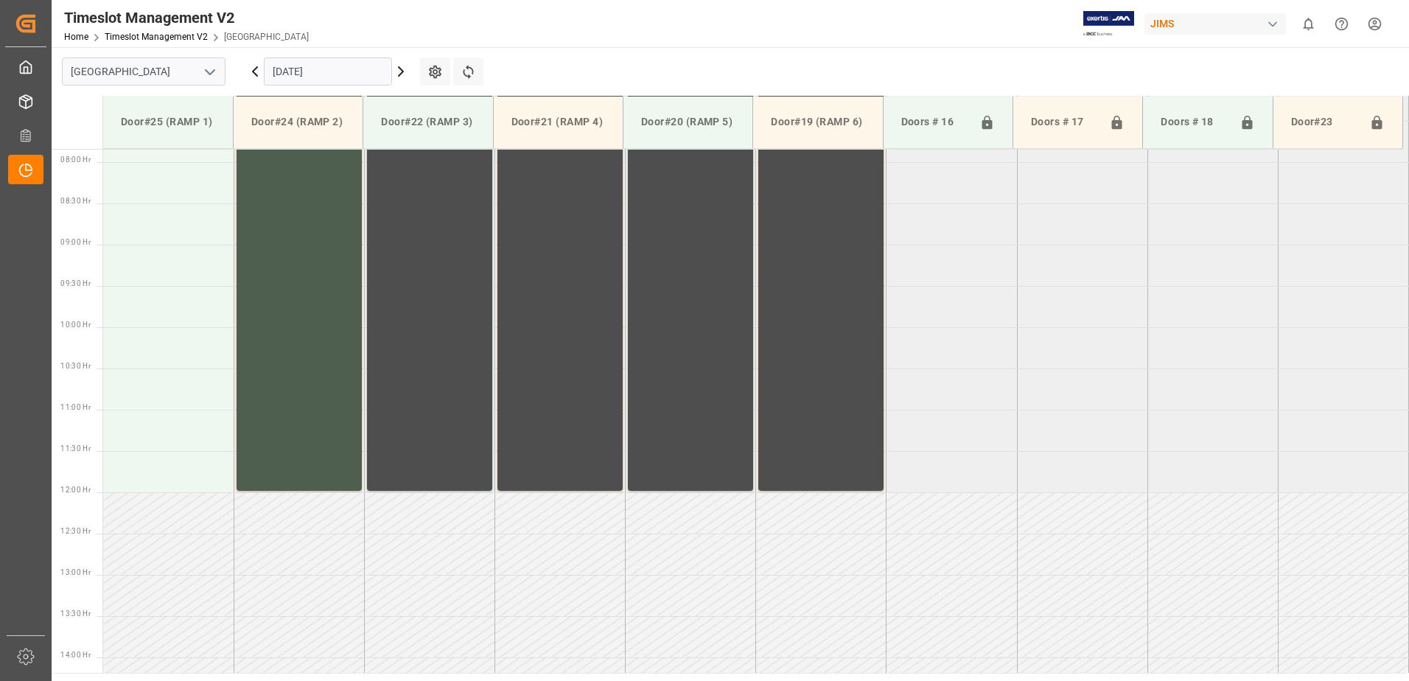
click at [253, 72] on icon at bounding box center [255, 71] width 4 height 9
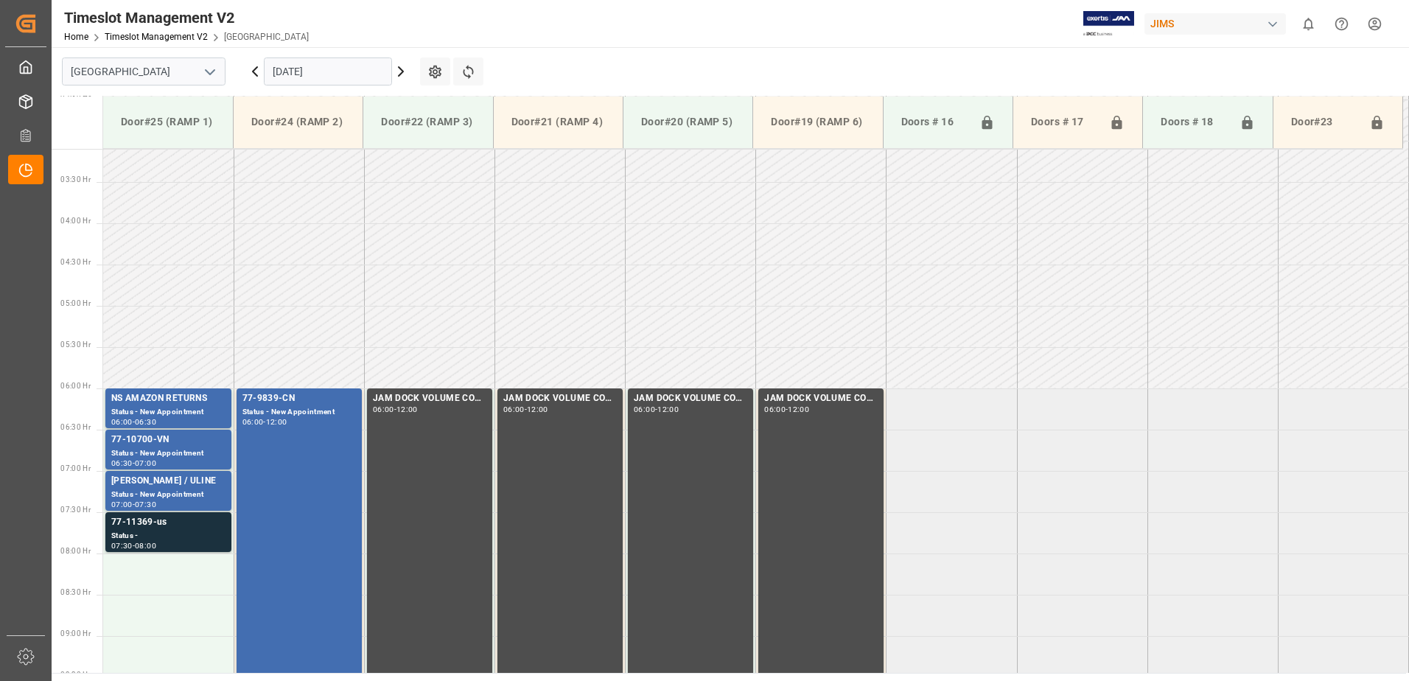
scroll to position [640, 0]
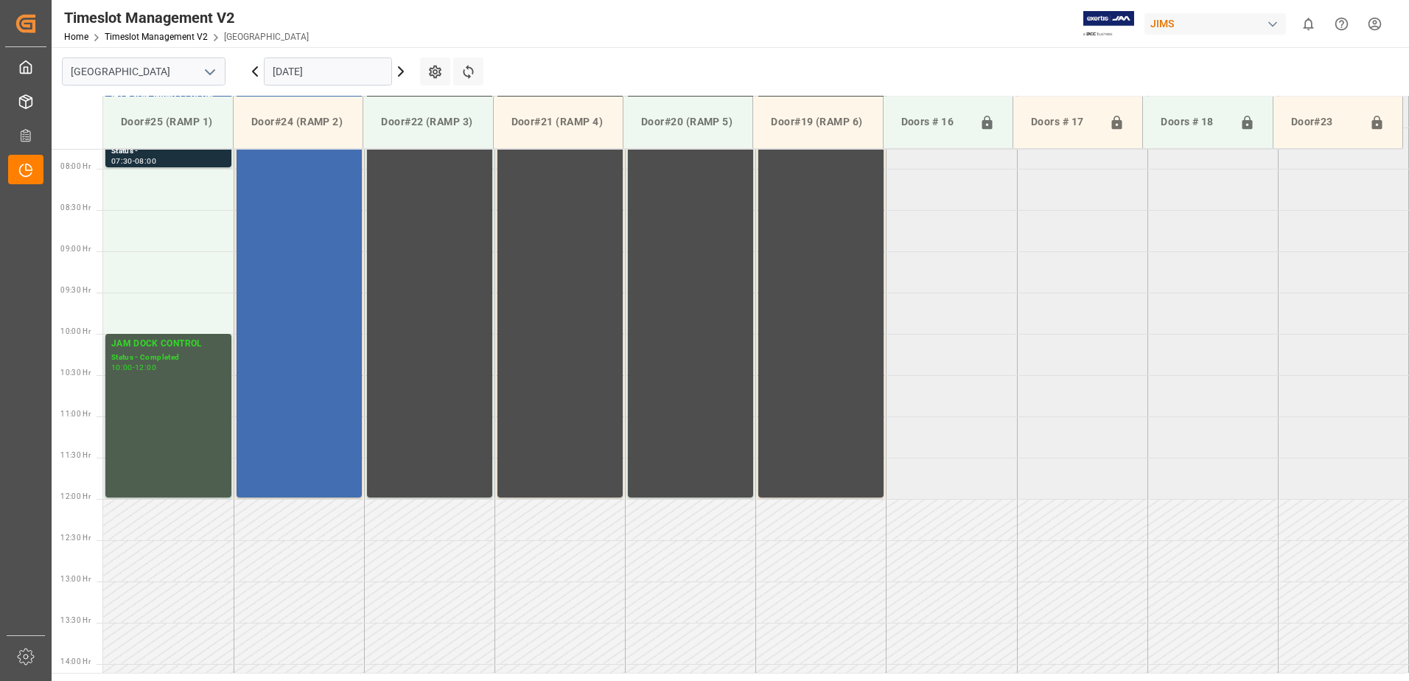
click at [253, 72] on icon at bounding box center [255, 71] width 4 height 9
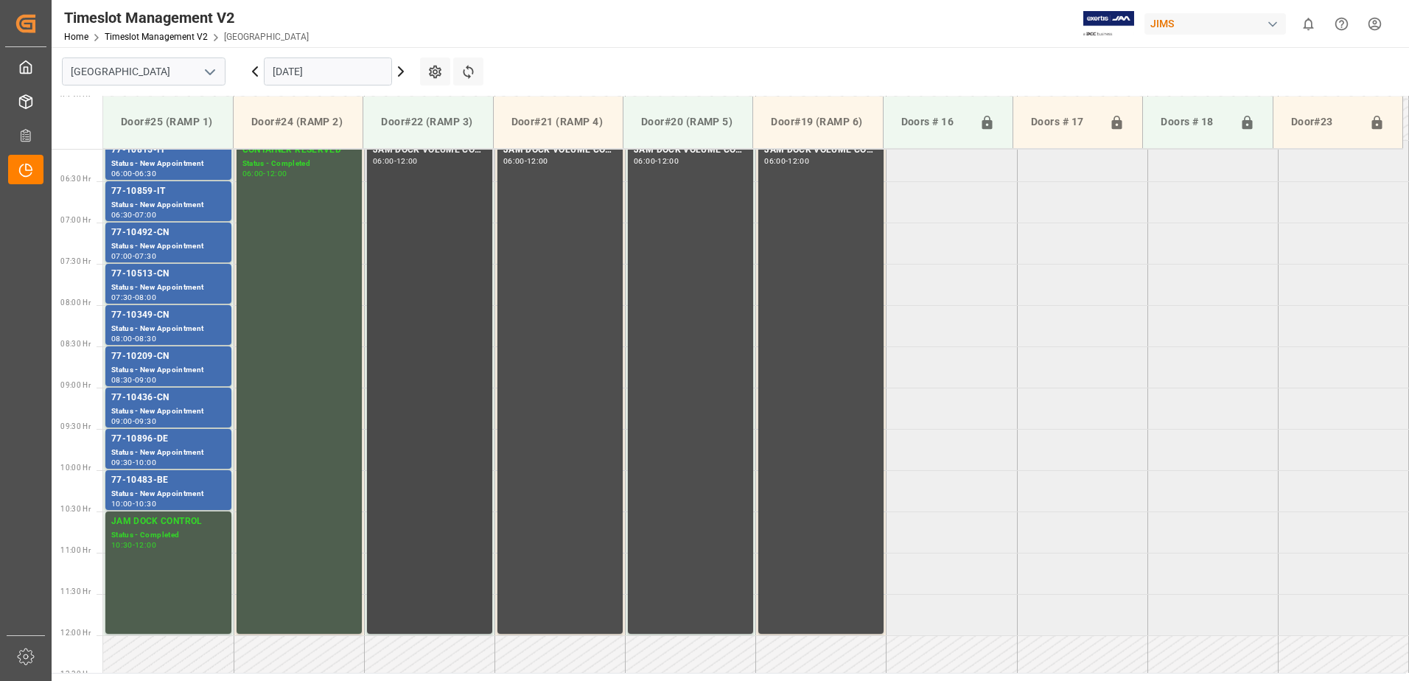
scroll to position [430, 0]
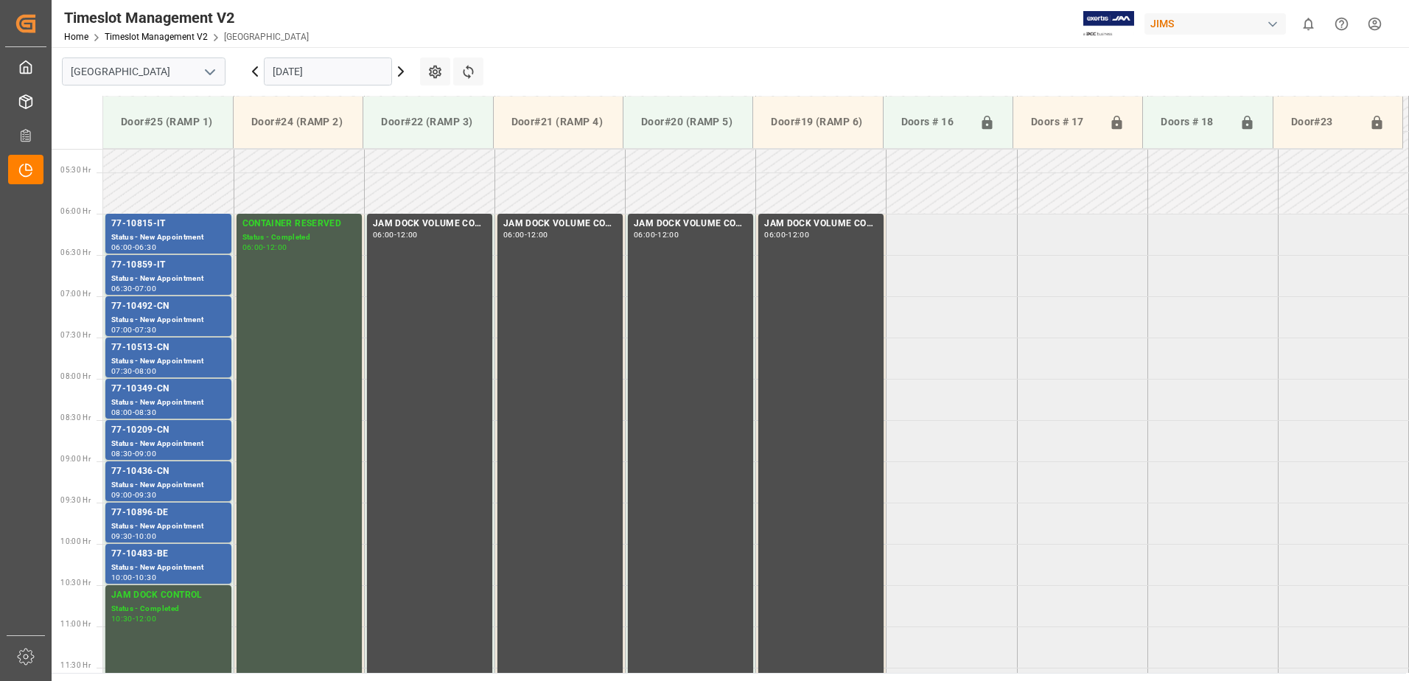
click at [401, 71] on icon at bounding box center [401, 72] width 18 height 18
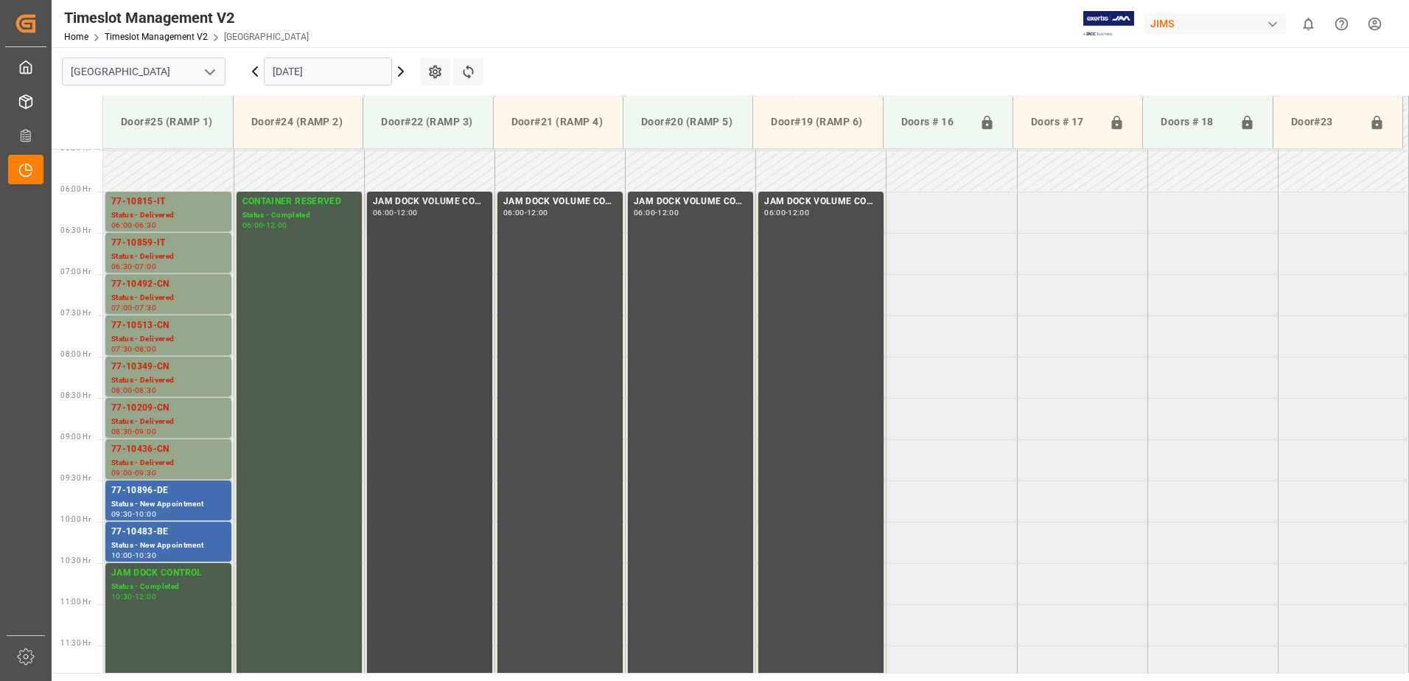
scroll to position [430, 0]
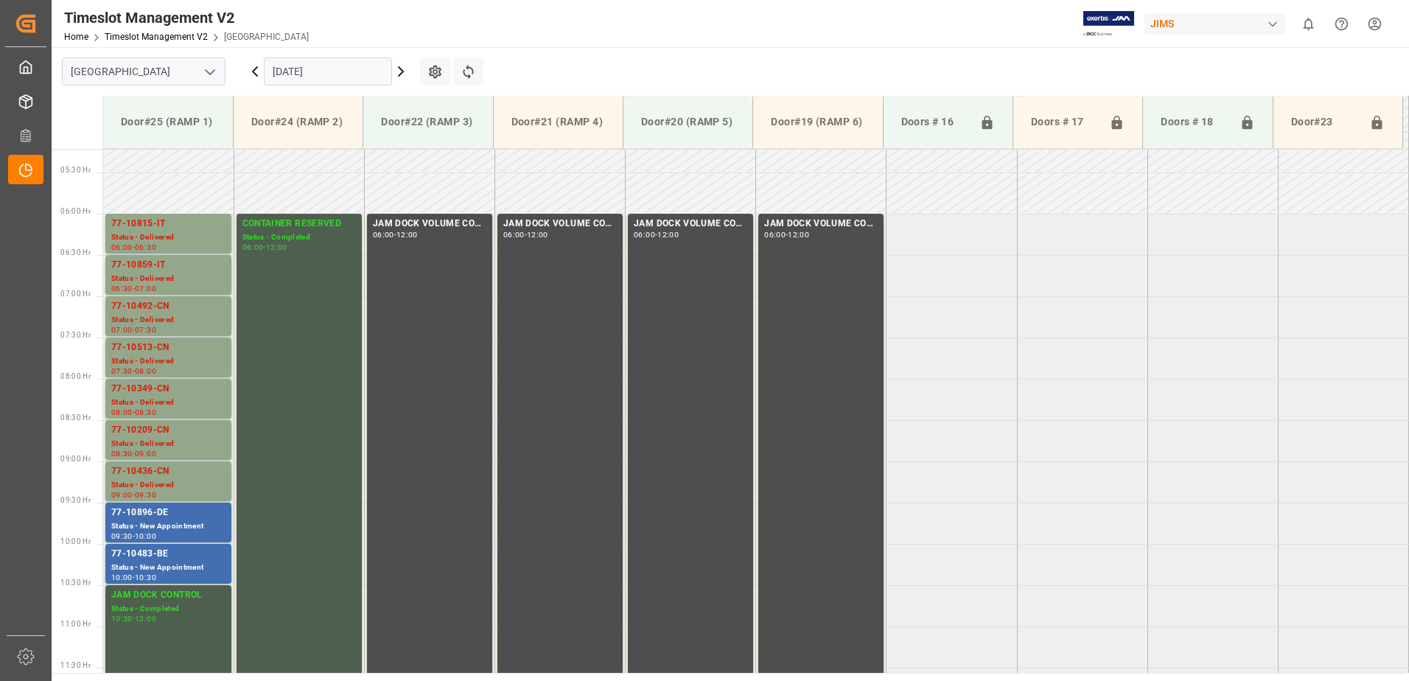
click at [401, 74] on icon at bounding box center [401, 71] width 4 height 9
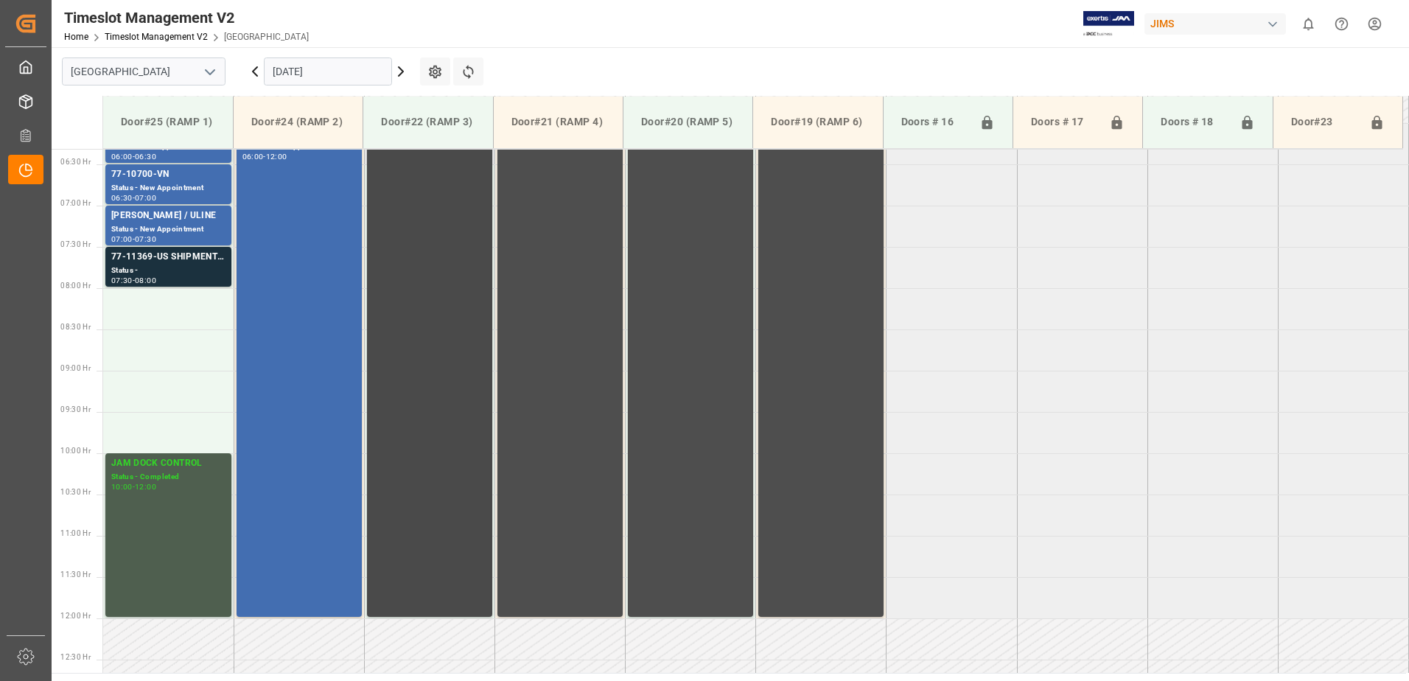
scroll to position [504, 0]
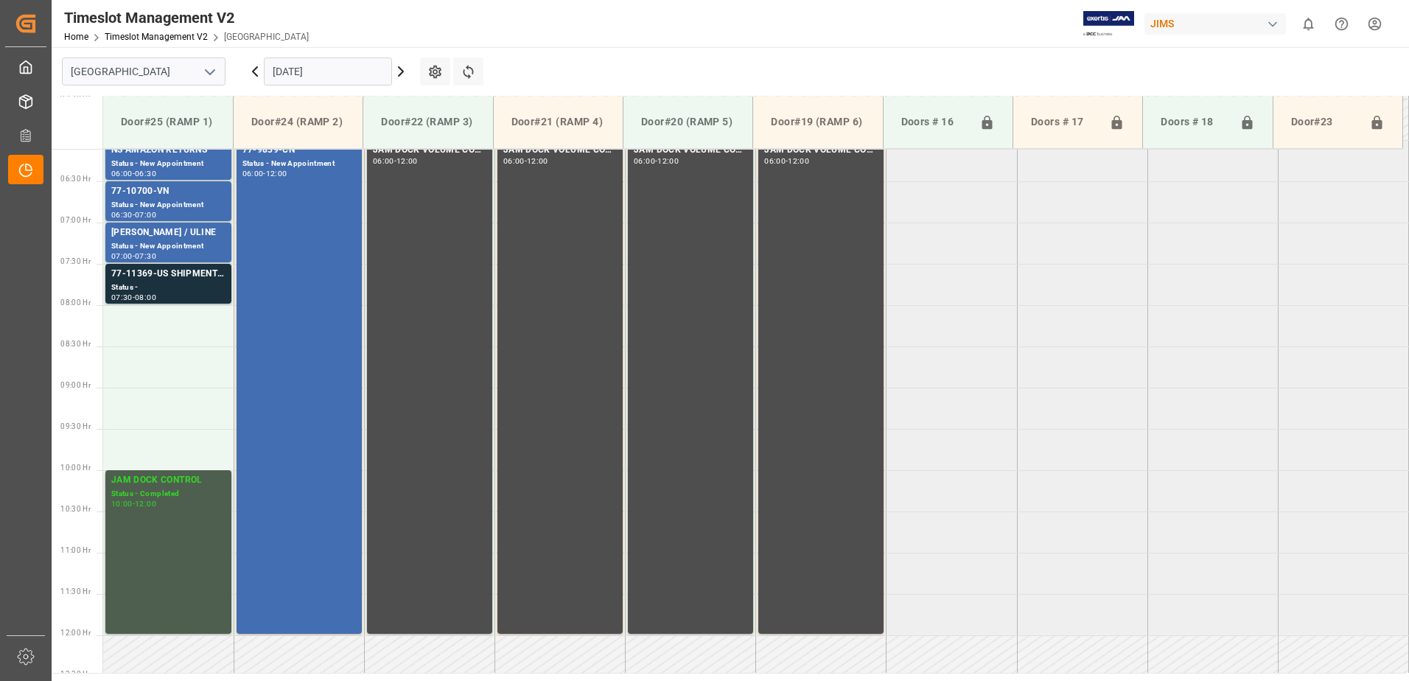
click at [401, 71] on icon at bounding box center [401, 72] width 18 height 18
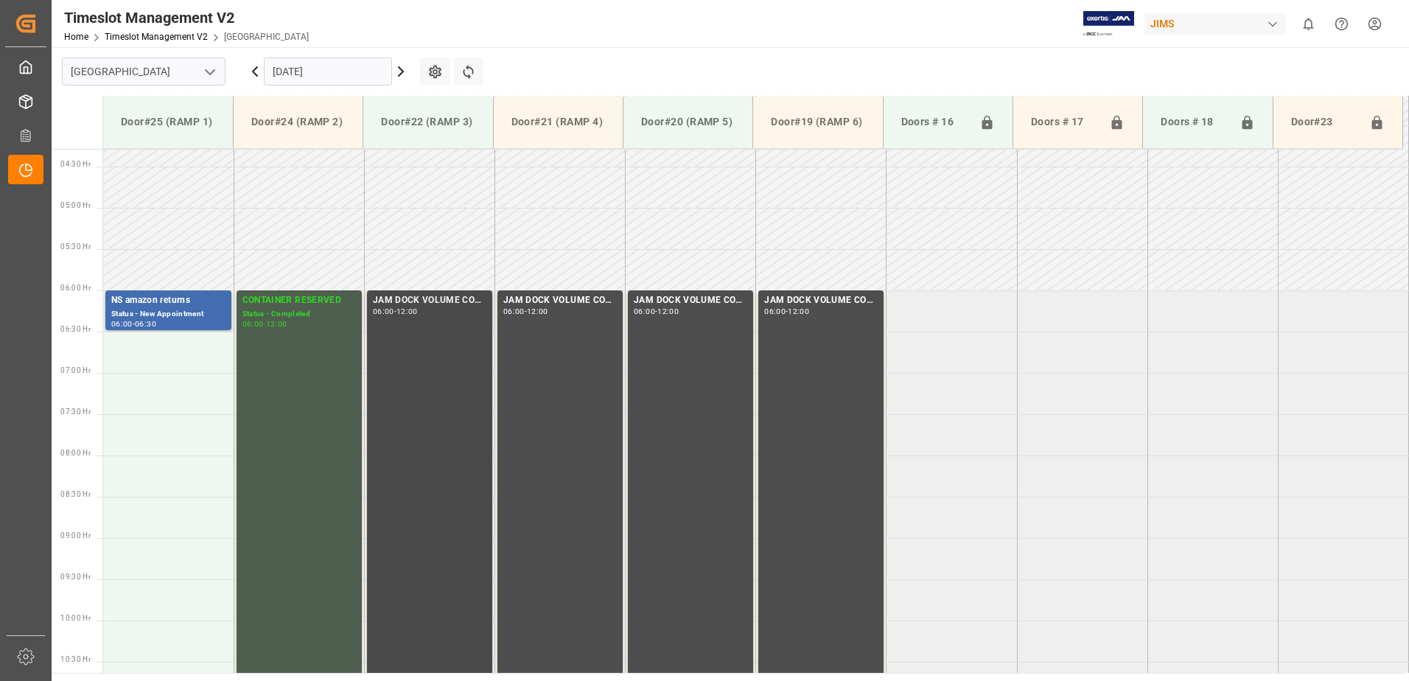
scroll to position [283, 0]
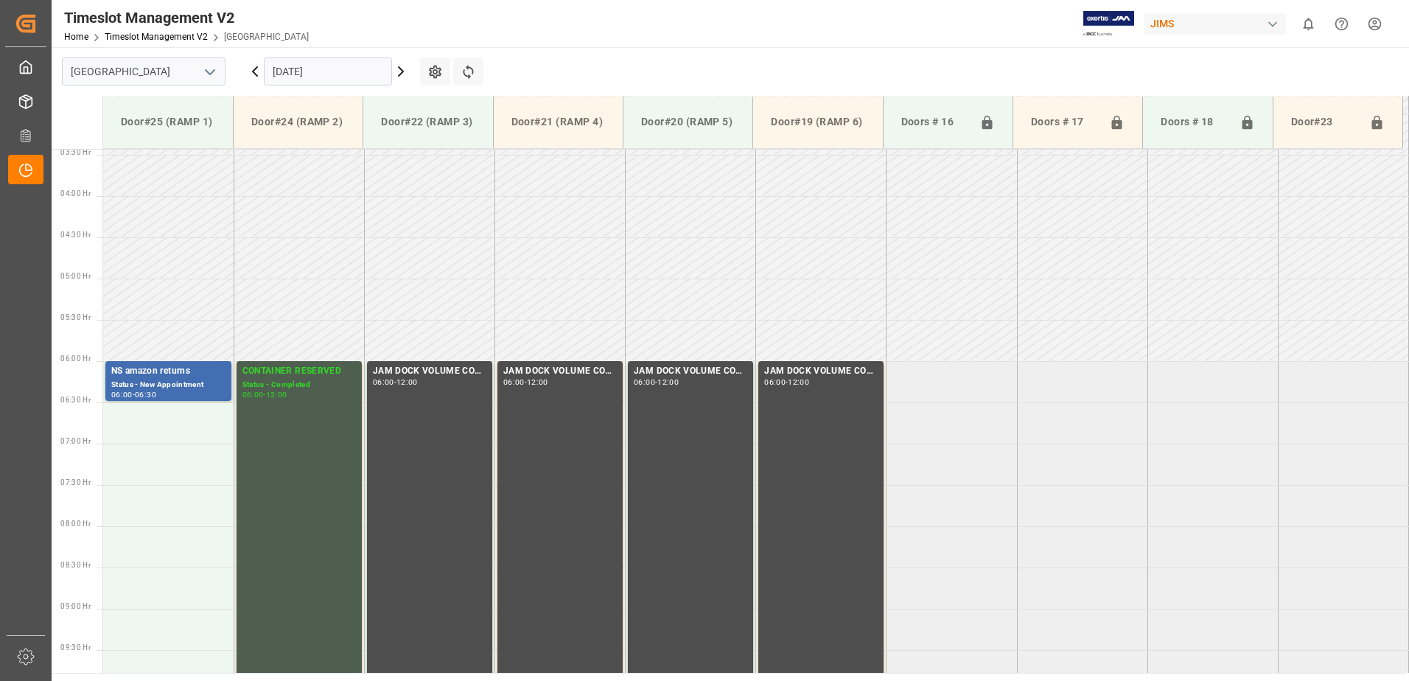
click at [401, 71] on icon at bounding box center [401, 72] width 18 height 18
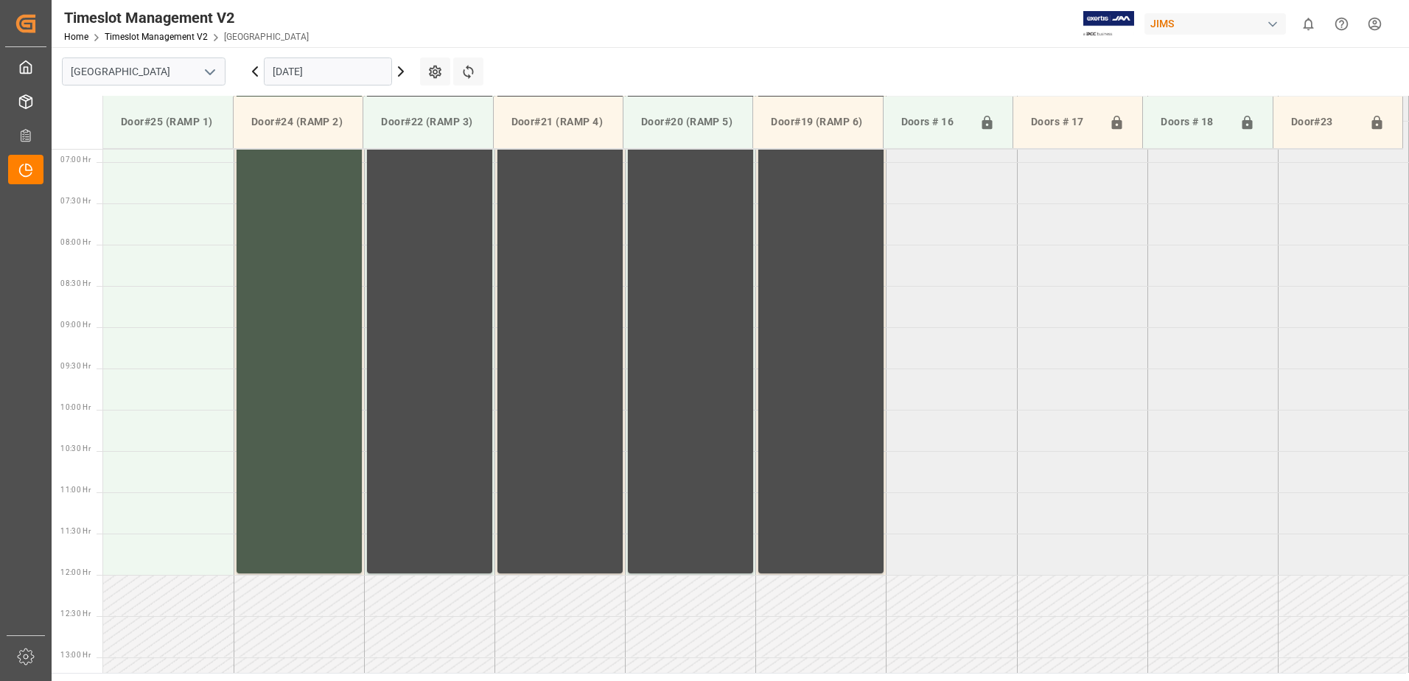
scroll to position [357, 0]
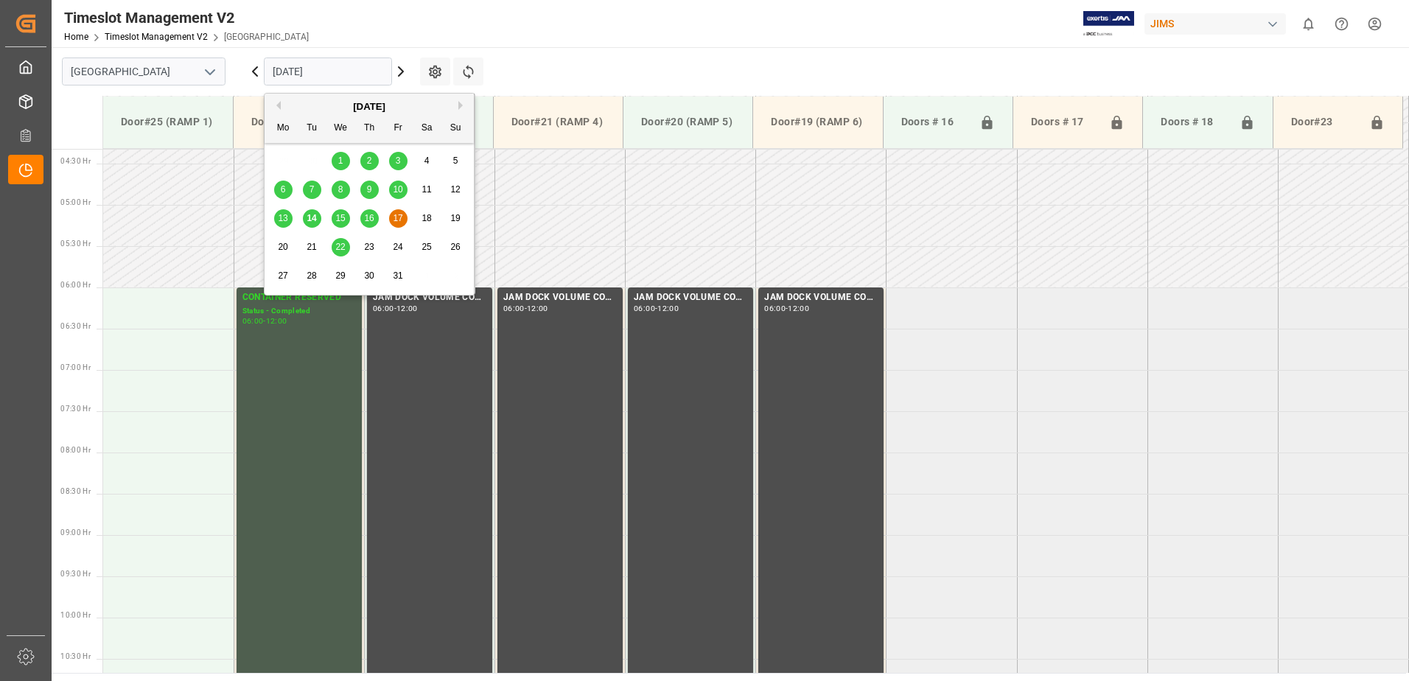
click at [334, 72] on input "[DATE]" at bounding box center [328, 71] width 128 height 28
click at [314, 218] on span "14" at bounding box center [311, 218] width 10 height 10
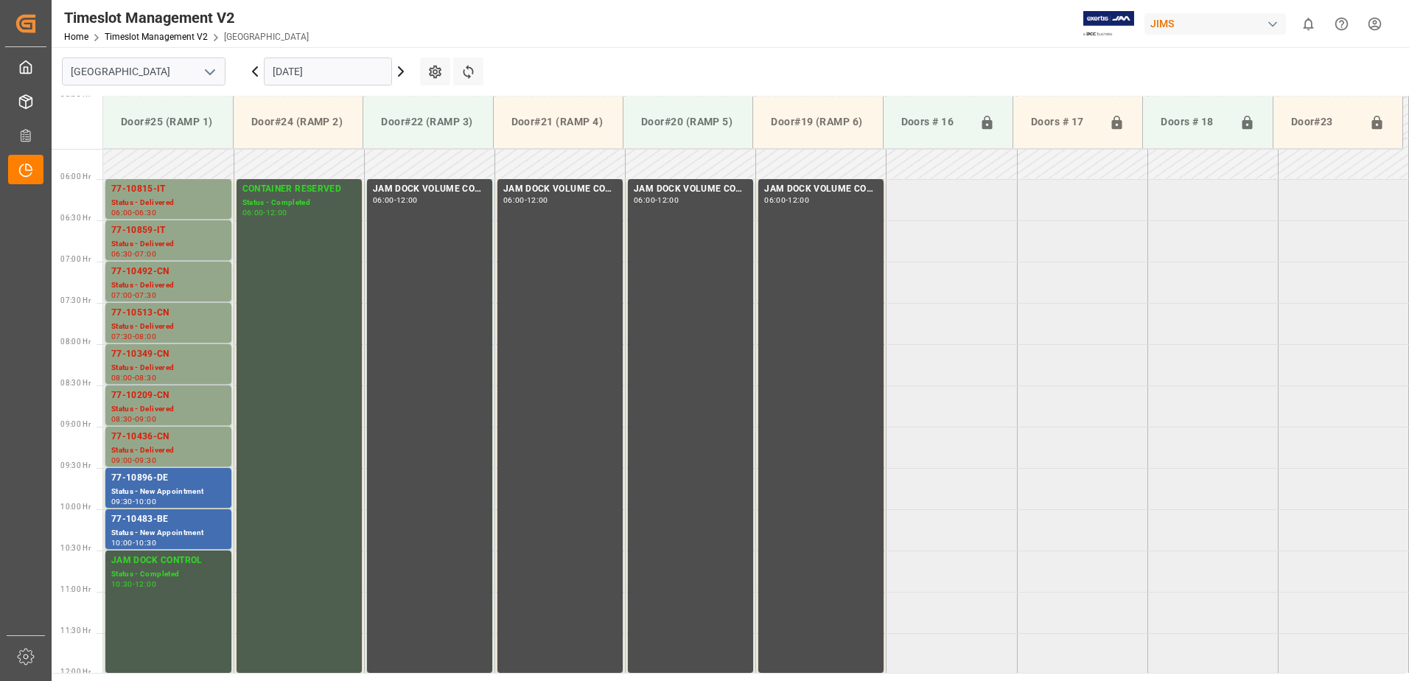
scroll to position [430, 0]
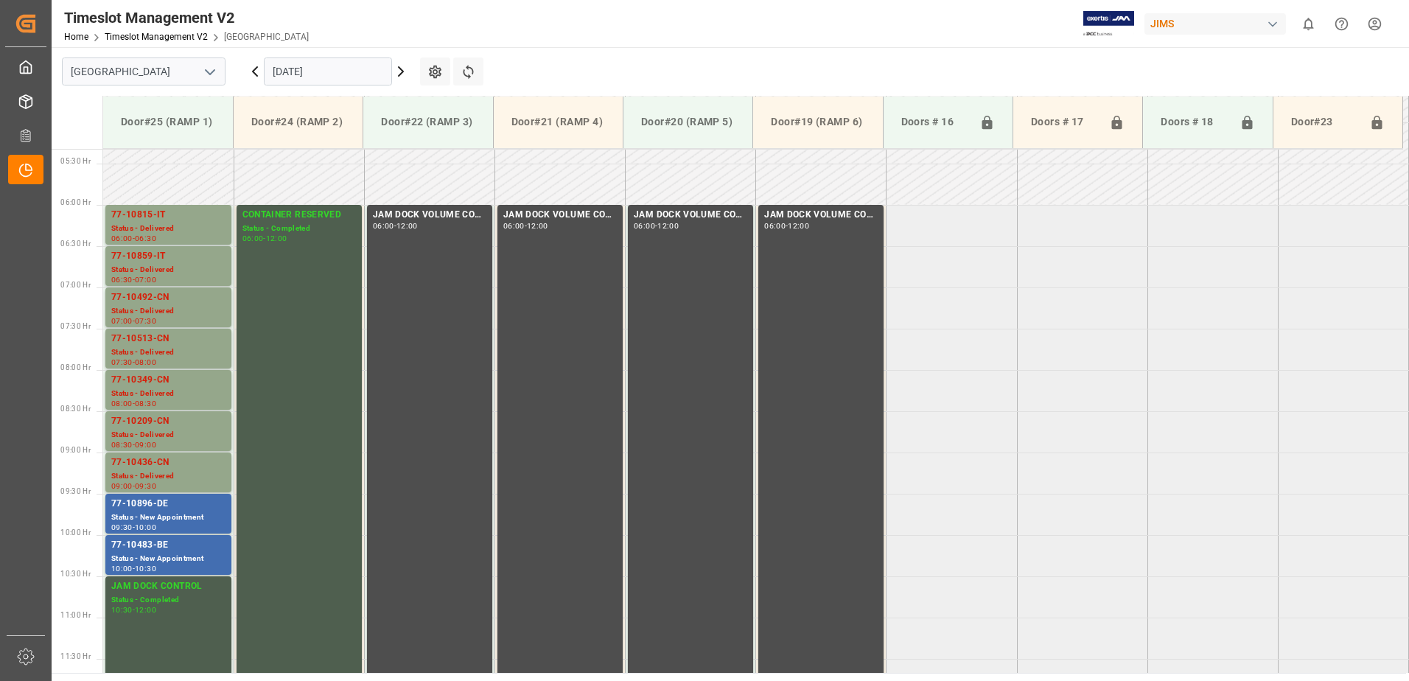
click at [362, 68] on input "[DATE]" at bounding box center [328, 71] width 128 height 28
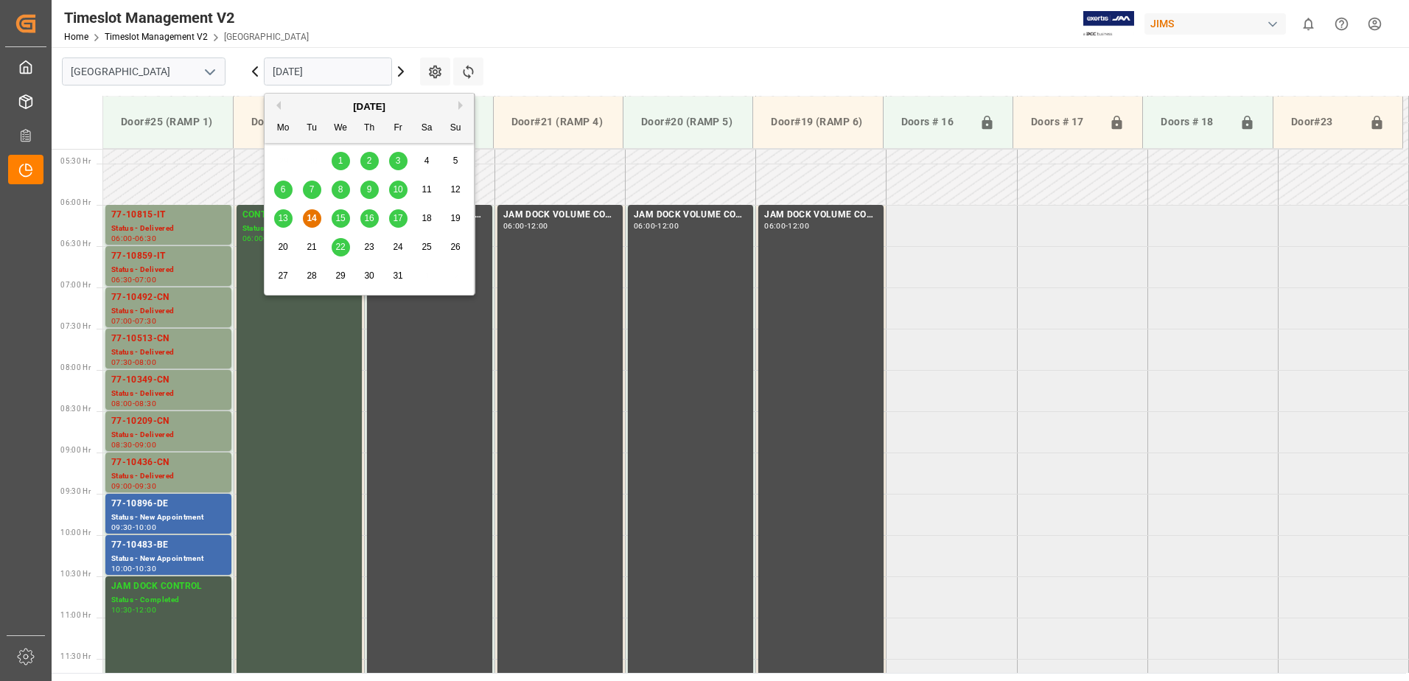
click at [399, 217] on span "17" at bounding box center [398, 218] width 10 height 10
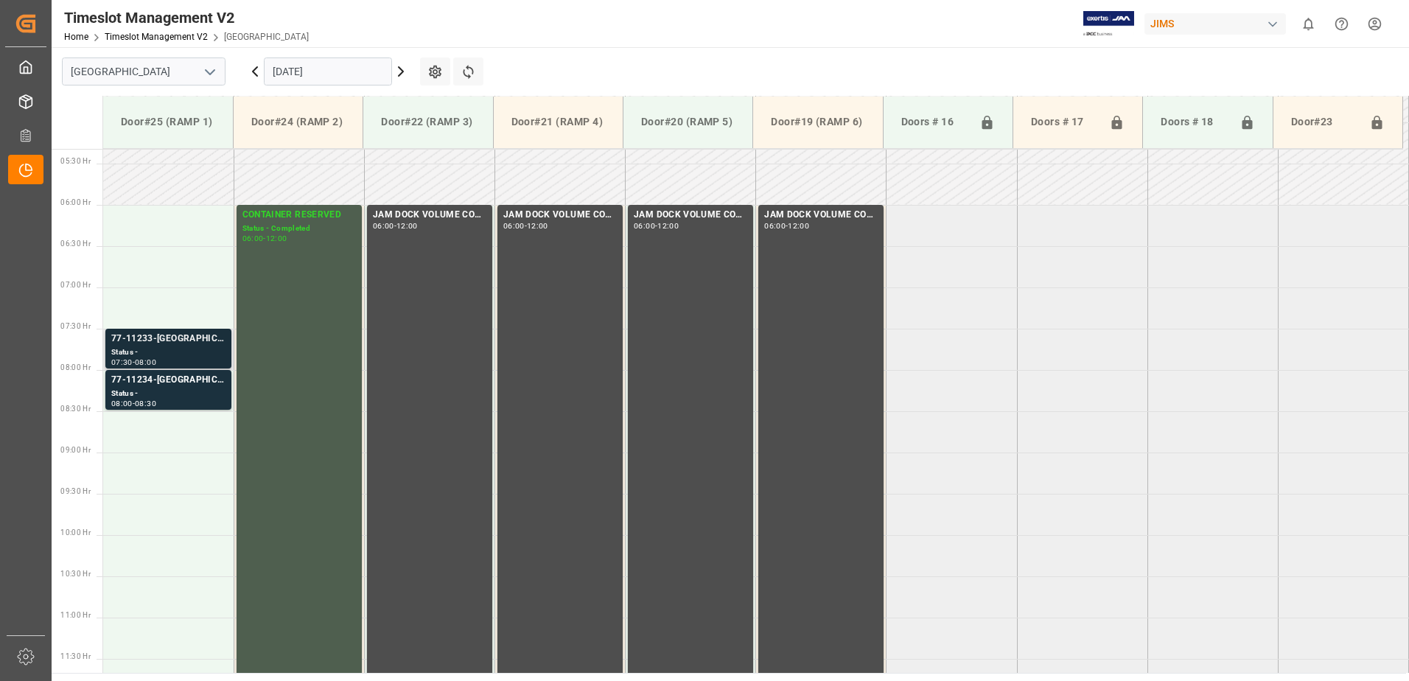
click at [149, 349] on div "Status -" at bounding box center [168, 352] width 114 height 13
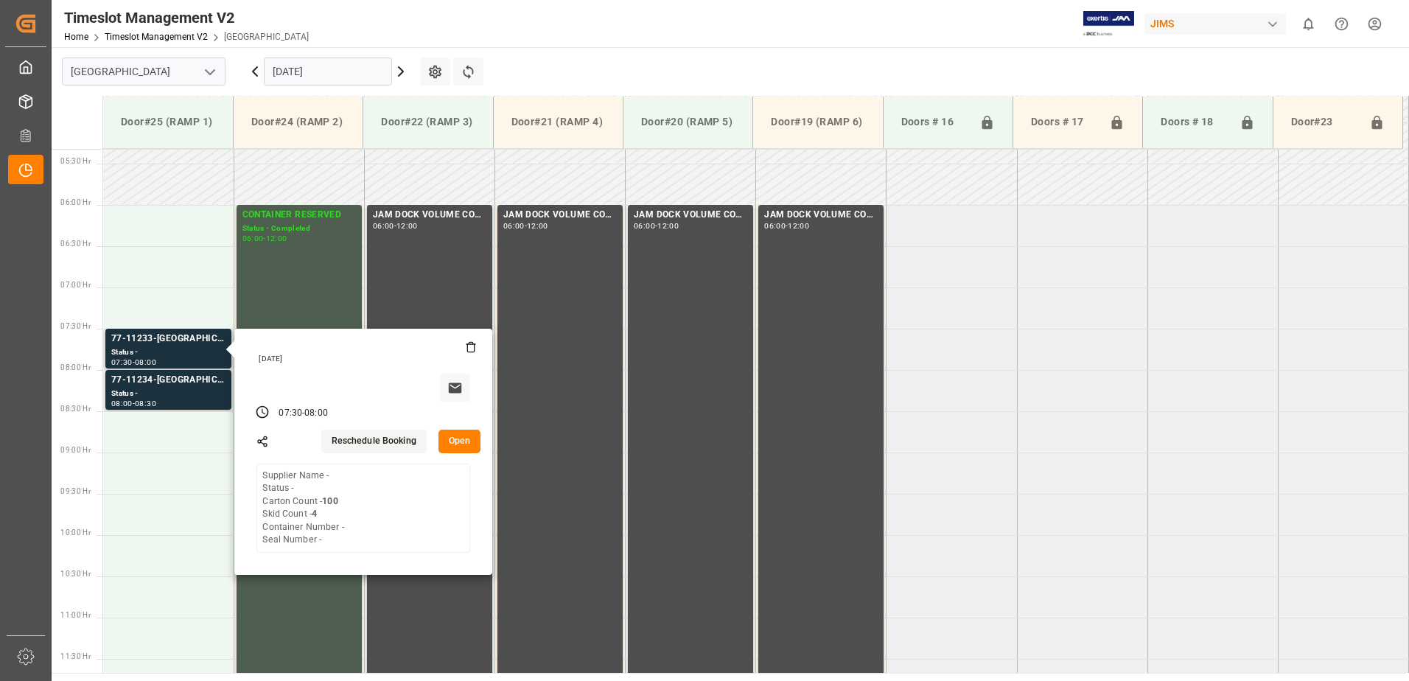
click at [457, 443] on button "Open" at bounding box center [459, 441] width 43 height 24
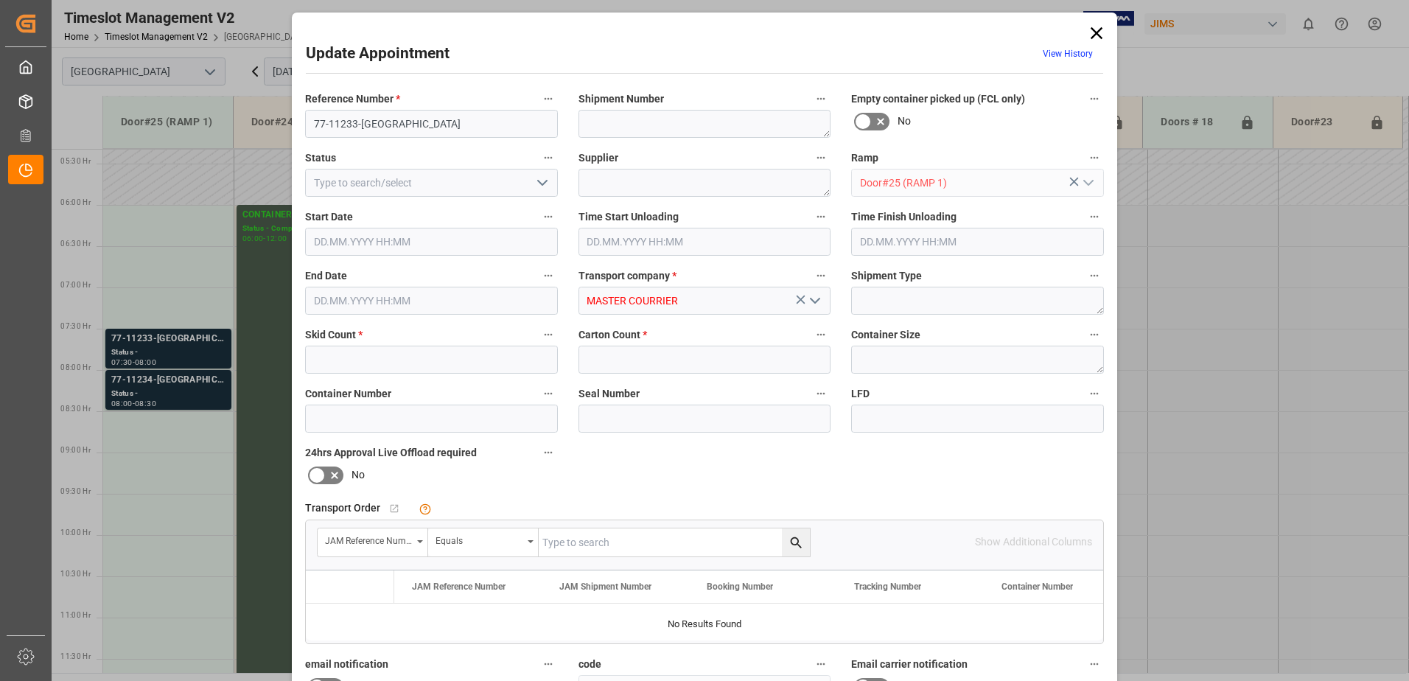
type input "4"
type input "100"
type input "[DATE] 07:30"
type input "[DATE] 08:00"
type input "[DATE] 13:50"
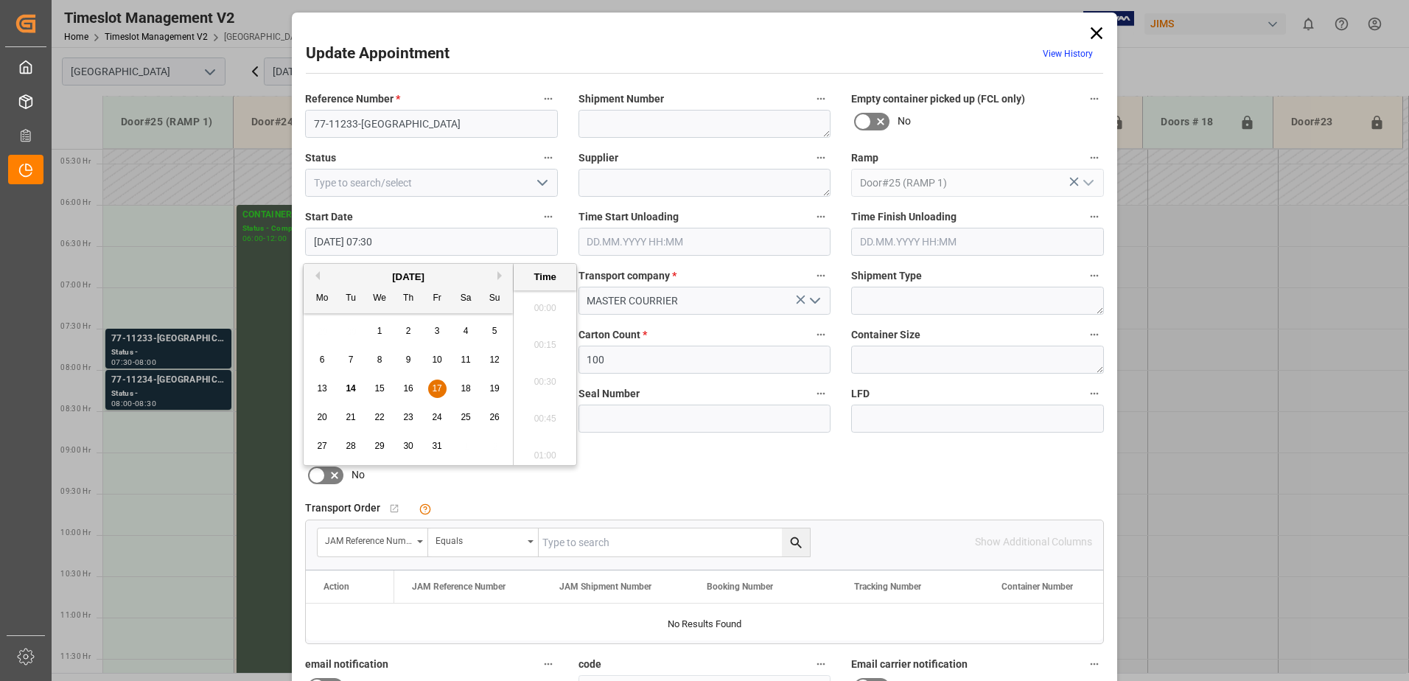
scroll to position [1037, 0]
click at [483, 243] on input "[DATE] 07:30" at bounding box center [431, 242] width 253 height 28
click at [435, 387] on span "17" at bounding box center [437, 388] width 10 height 10
click at [541, 378] on li "06:00" at bounding box center [544, 377] width 63 height 37
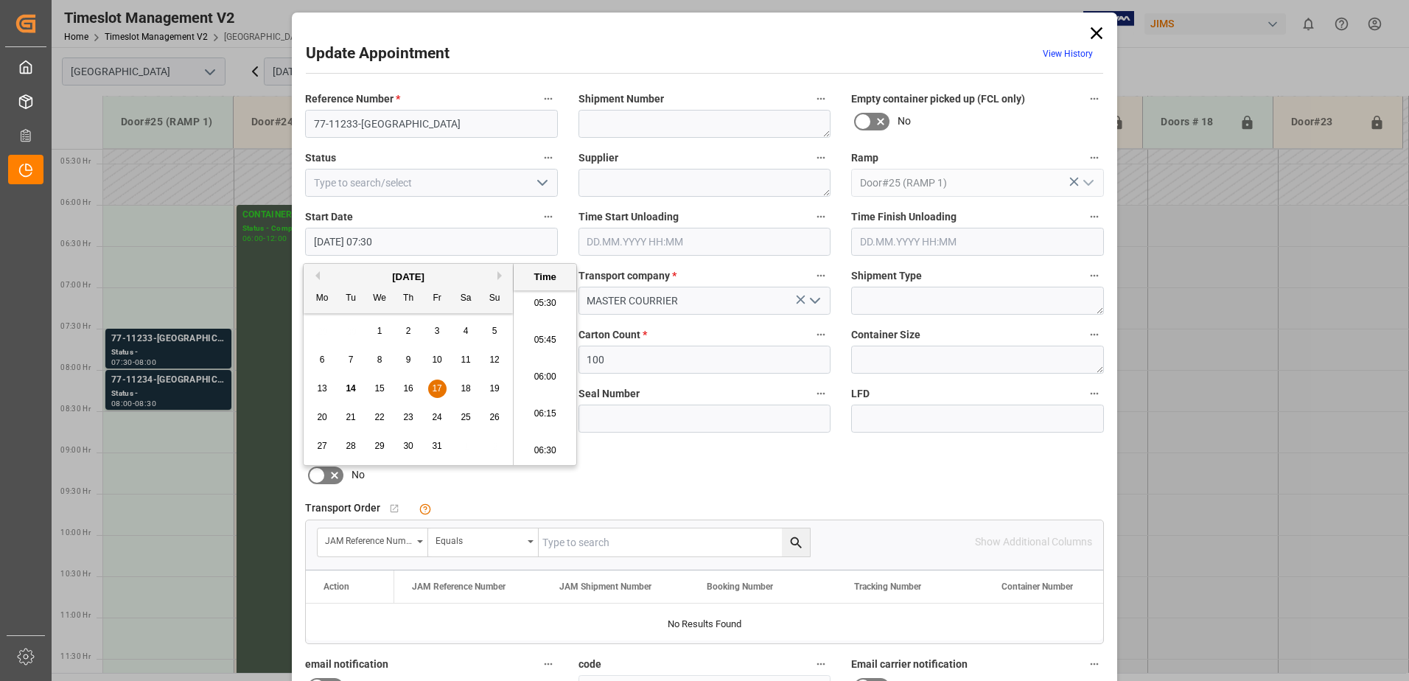
type input "[DATE] 06:00"
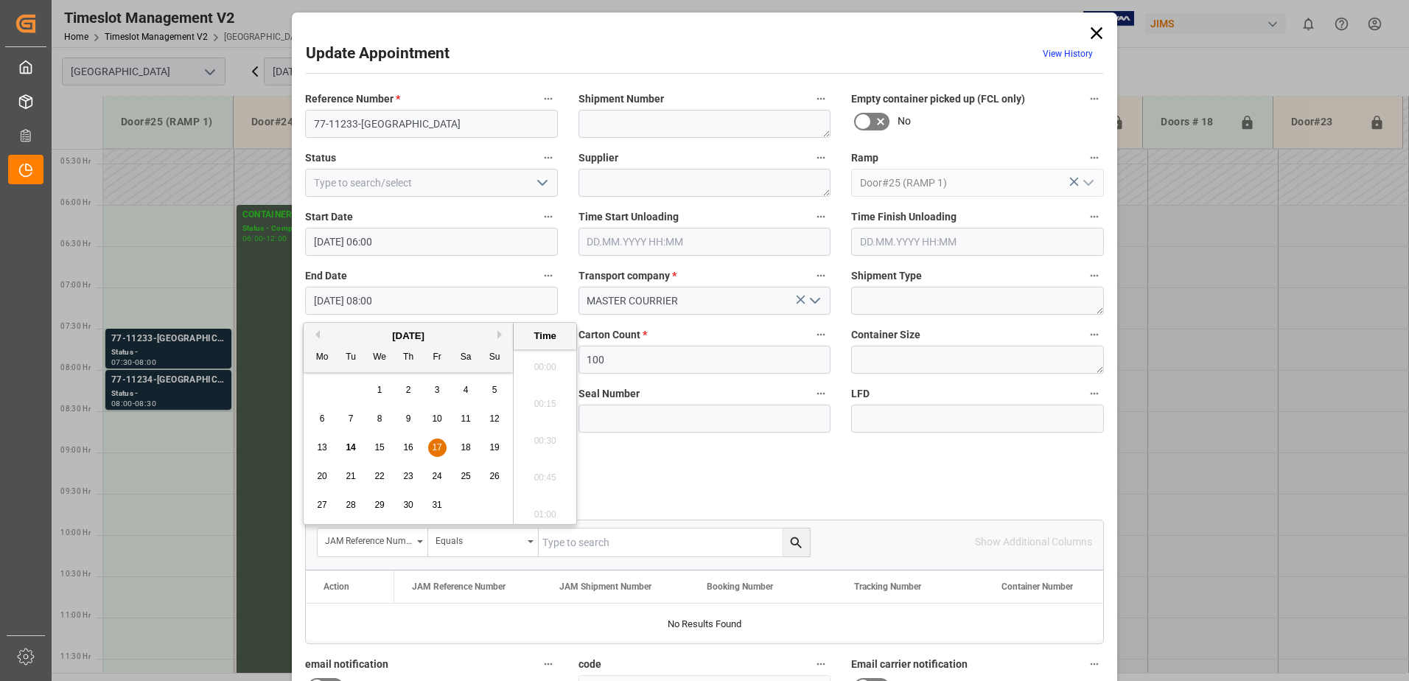
click at [415, 304] on input "[DATE] 08:00" at bounding box center [431, 301] width 253 height 28
click at [436, 446] on span "17" at bounding box center [437, 447] width 10 height 10
click at [538, 437] on li "06:30" at bounding box center [544, 436] width 63 height 37
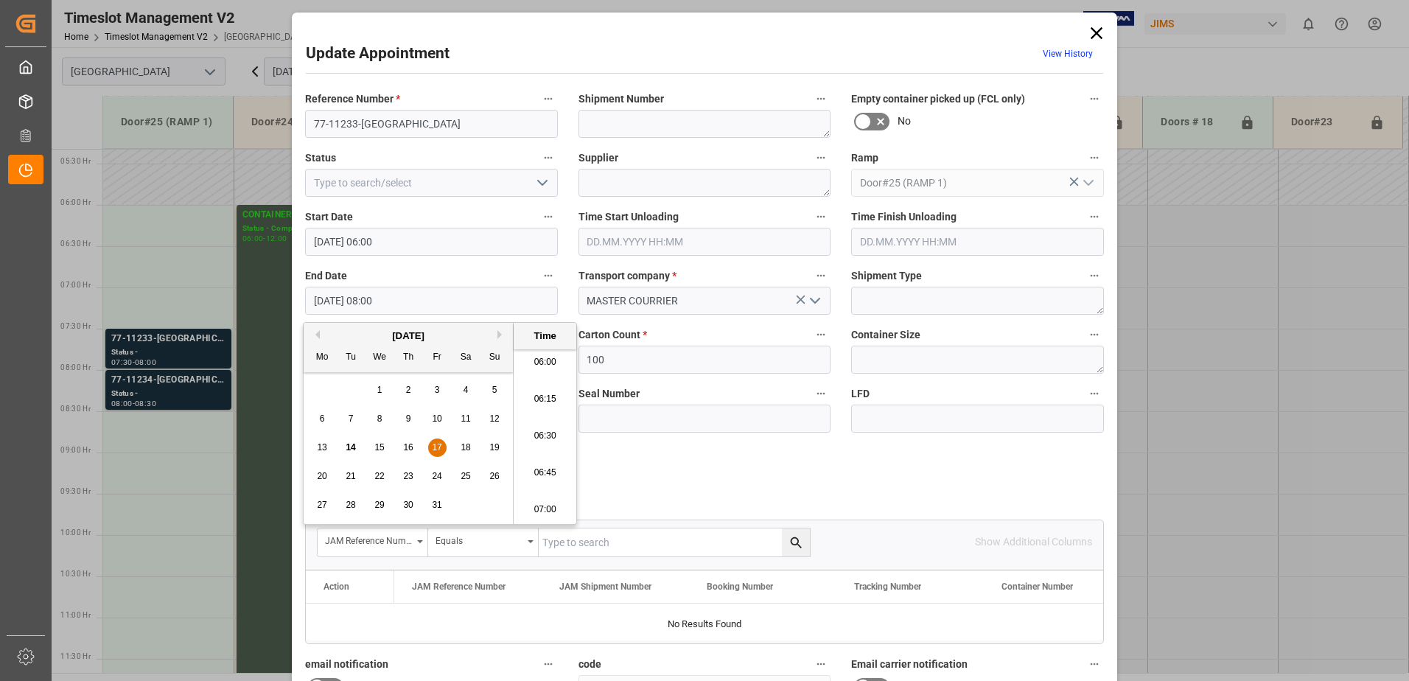
type input "[DATE] 06:30"
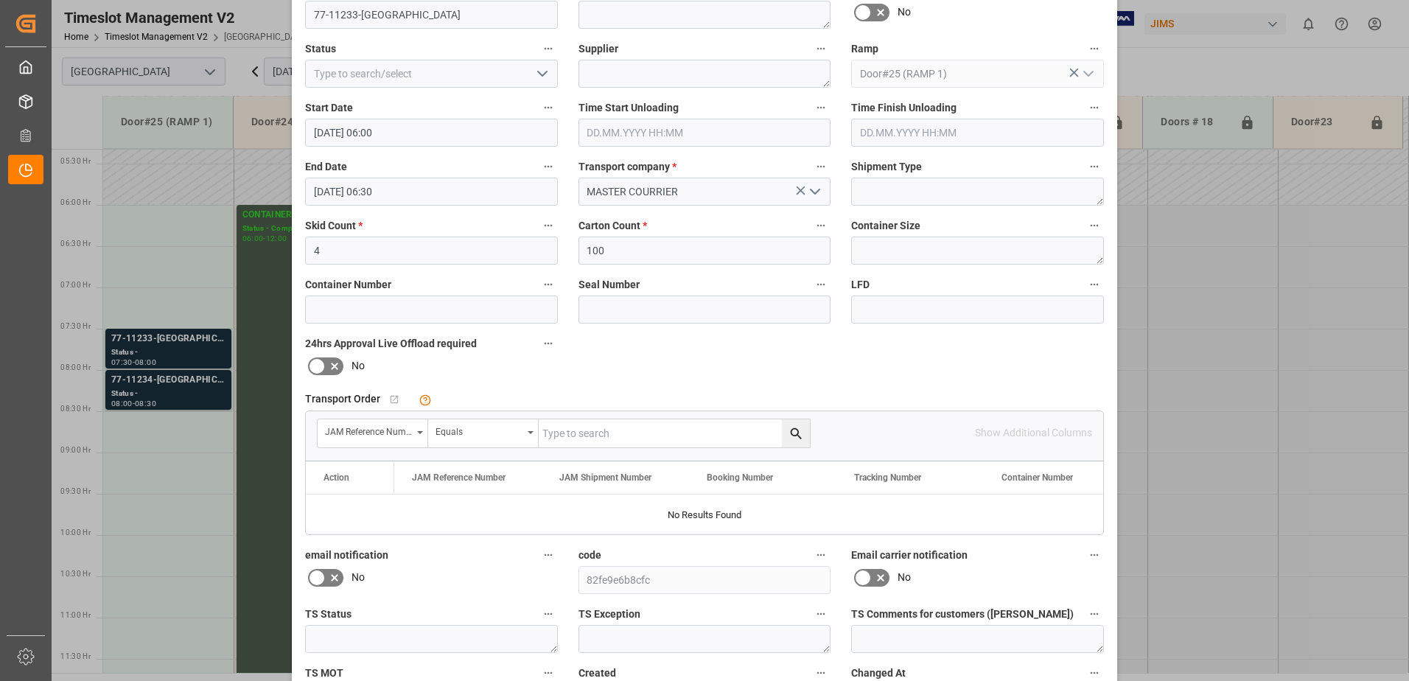
scroll to position [215, 0]
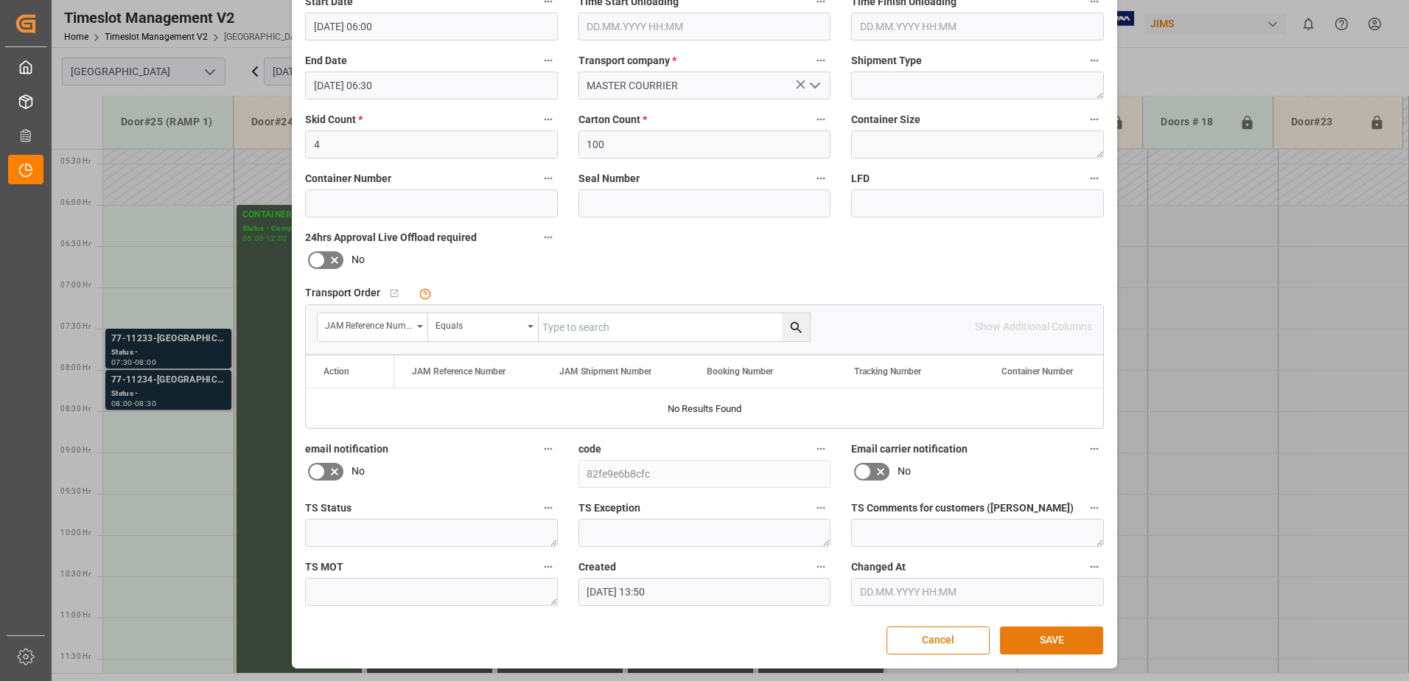
click at [1025, 645] on button "SAVE" at bounding box center [1051, 640] width 103 height 28
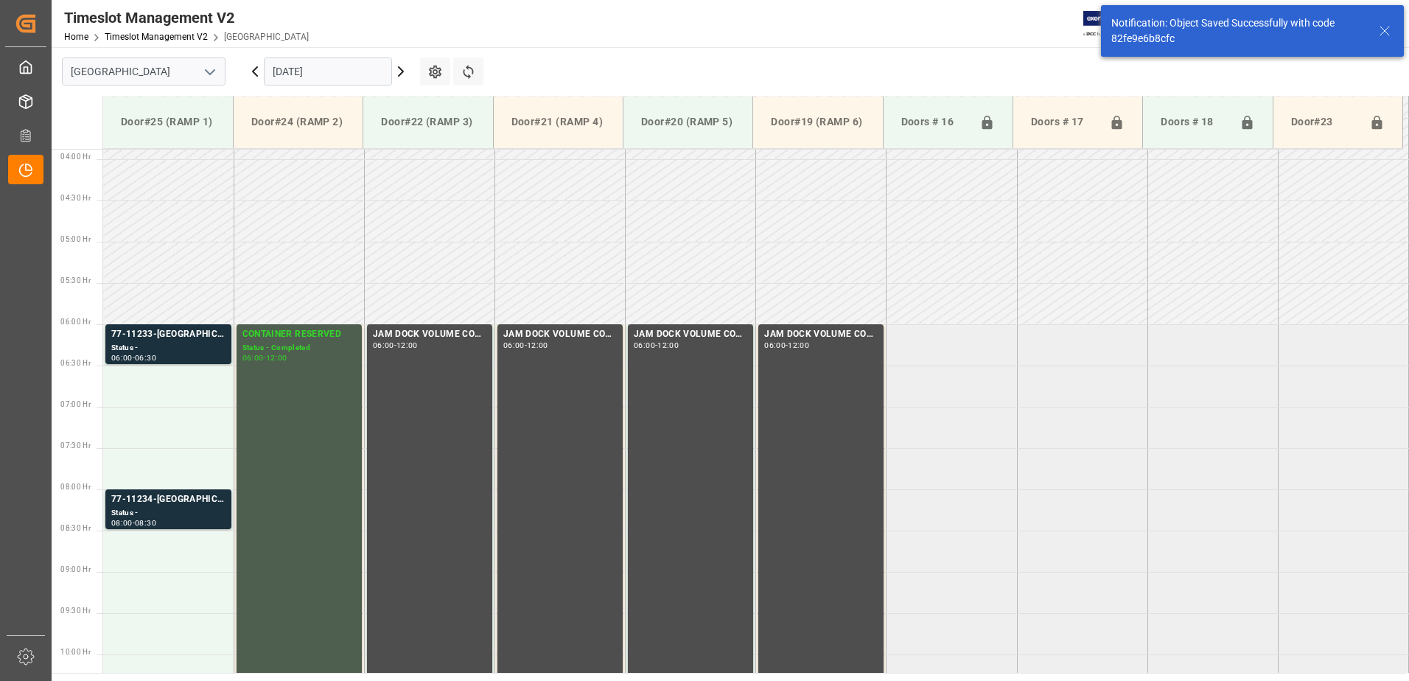
scroll to position [404, 0]
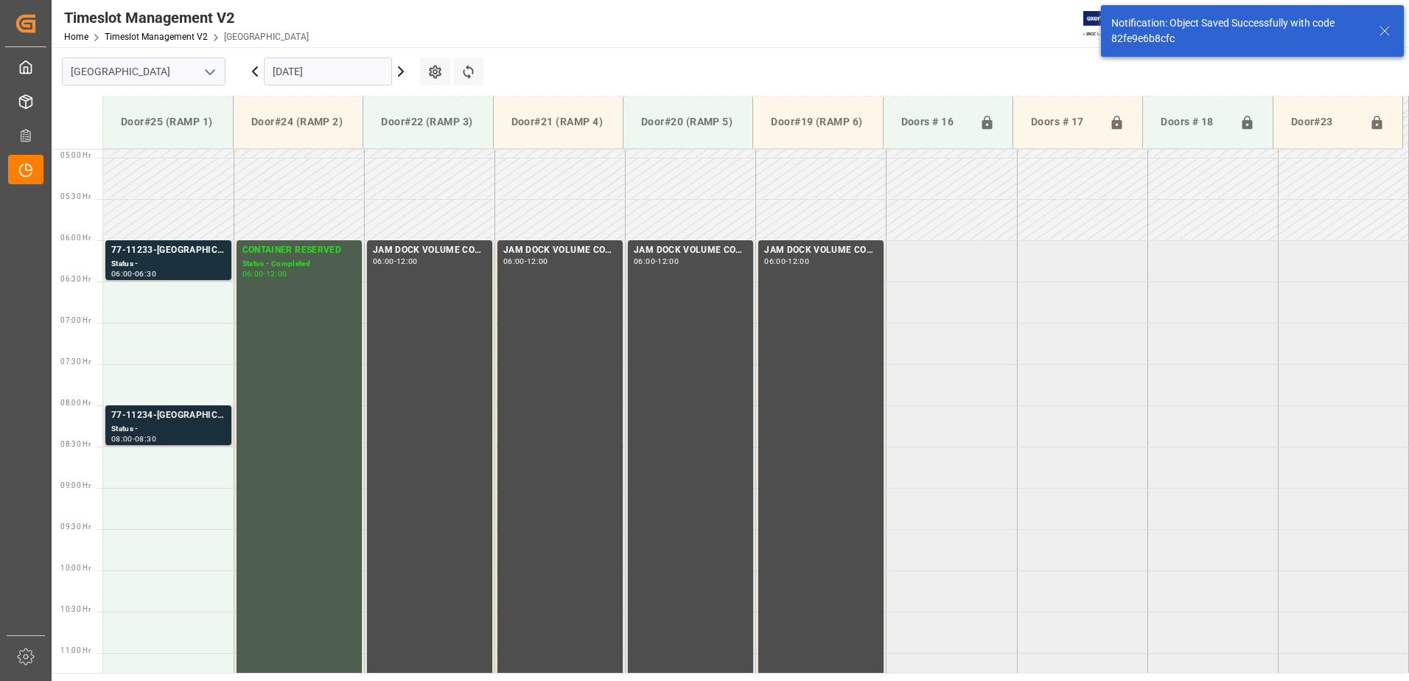
click at [174, 425] on div "Status -" at bounding box center [168, 429] width 114 height 13
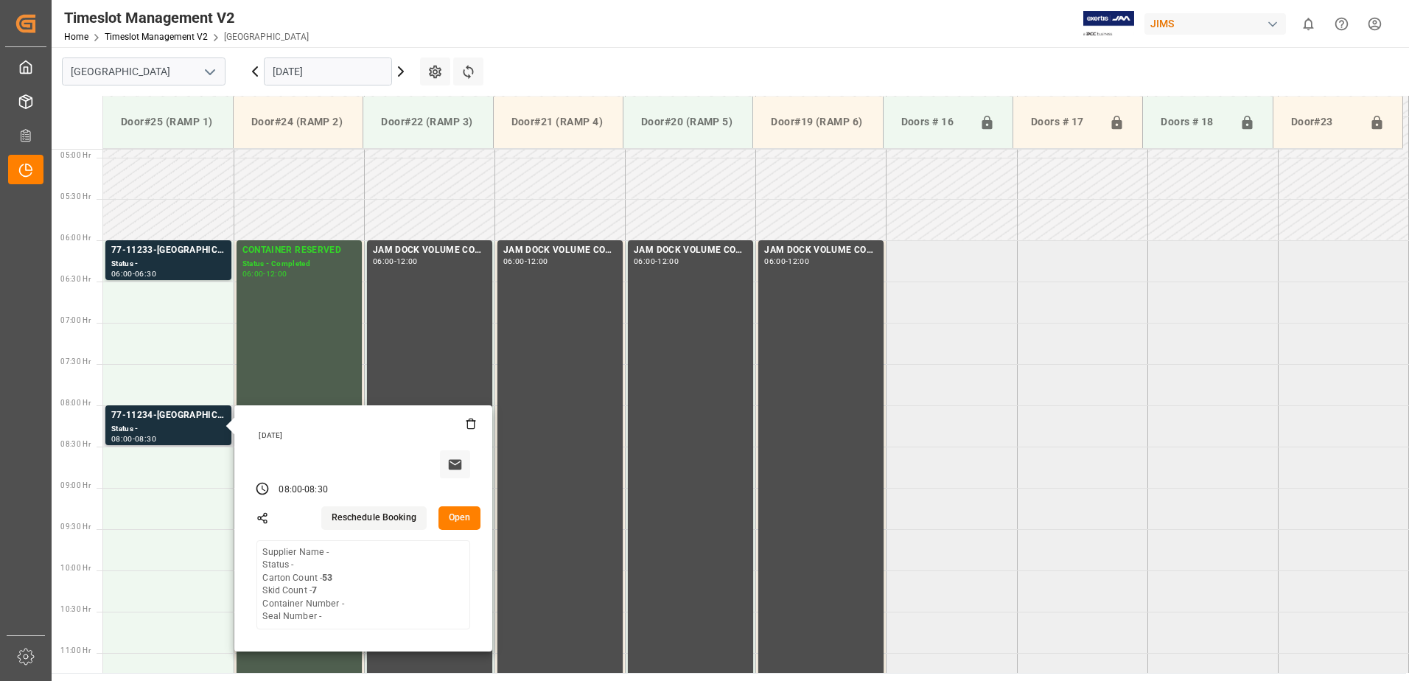
click at [459, 519] on button "Open" at bounding box center [459, 518] width 43 height 24
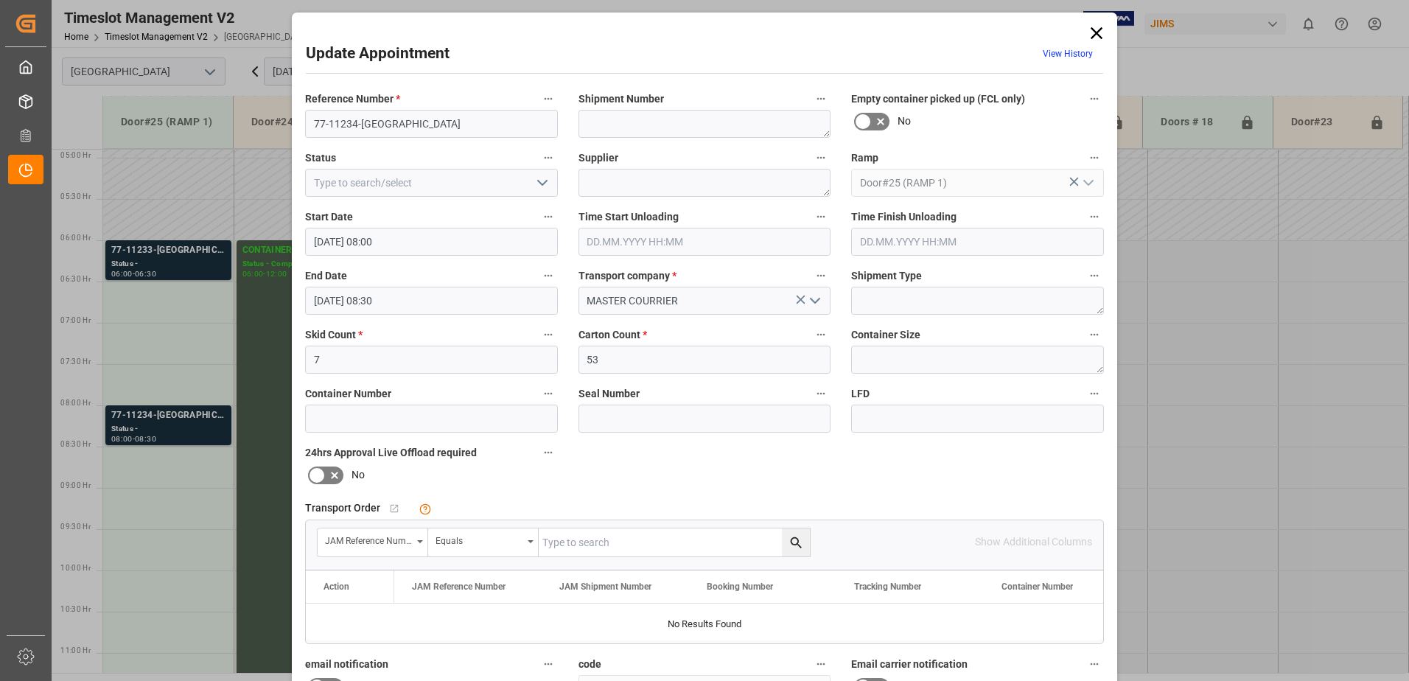
click at [401, 242] on input "[DATE] 08:00" at bounding box center [431, 242] width 253 height 28
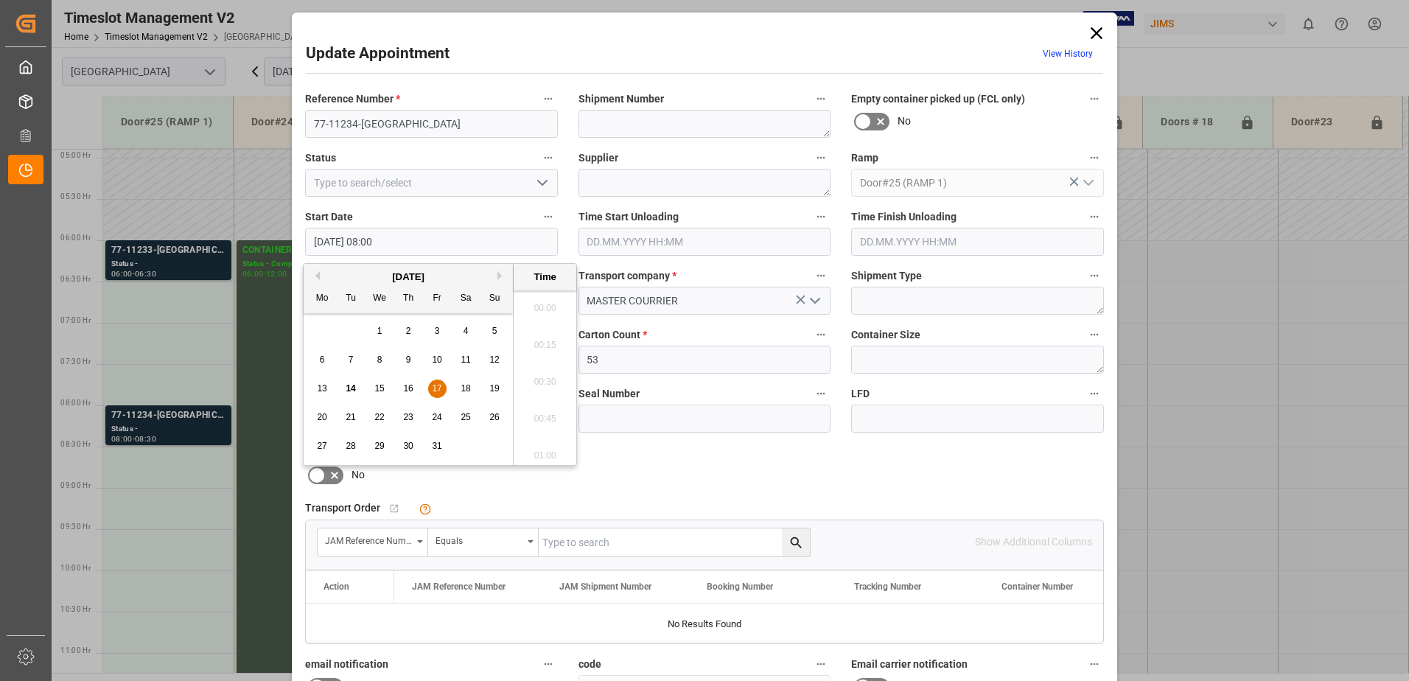
scroll to position [1110, 0]
click at [430, 388] on div "17" at bounding box center [437, 389] width 18 height 18
click at [544, 447] on li "06:30" at bounding box center [544, 450] width 63 height 37
type input "[DATE] 06:30"
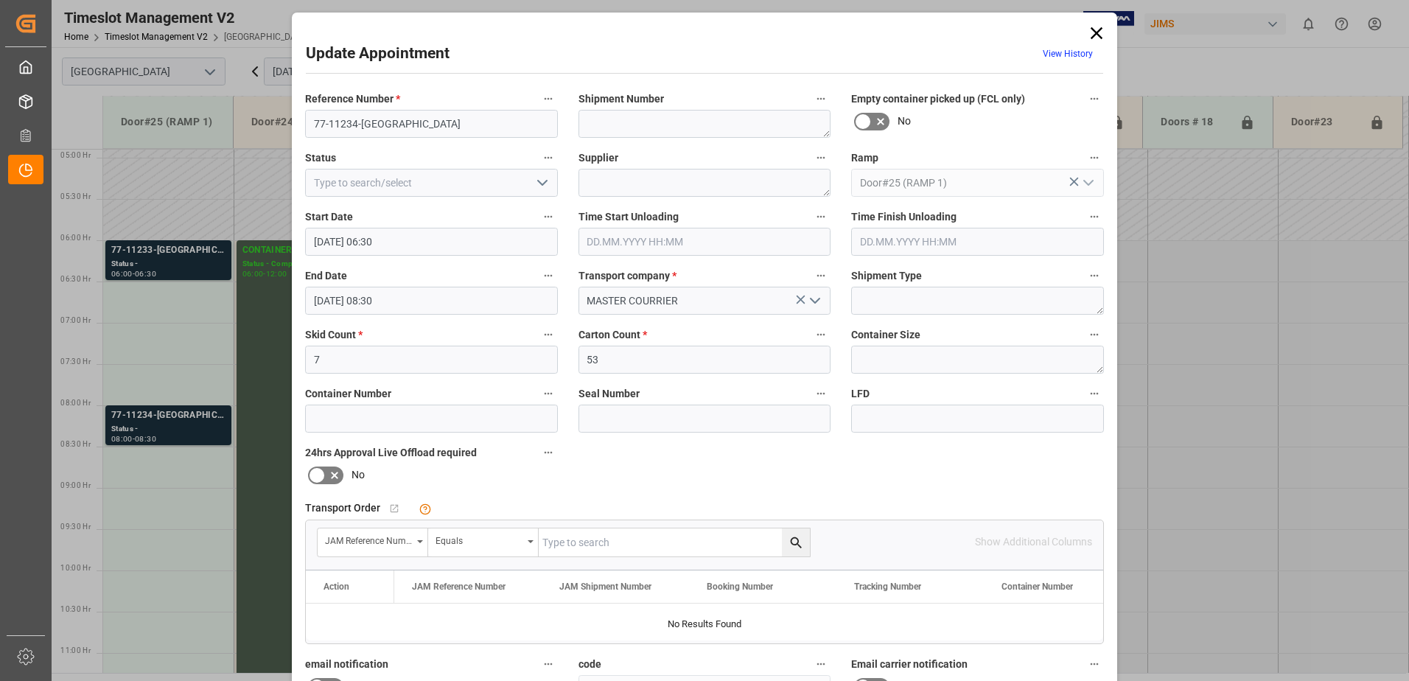
click at [411, 305] on input "[DATE] 08:30" at bounding box center [431, 301] width 253 height 28
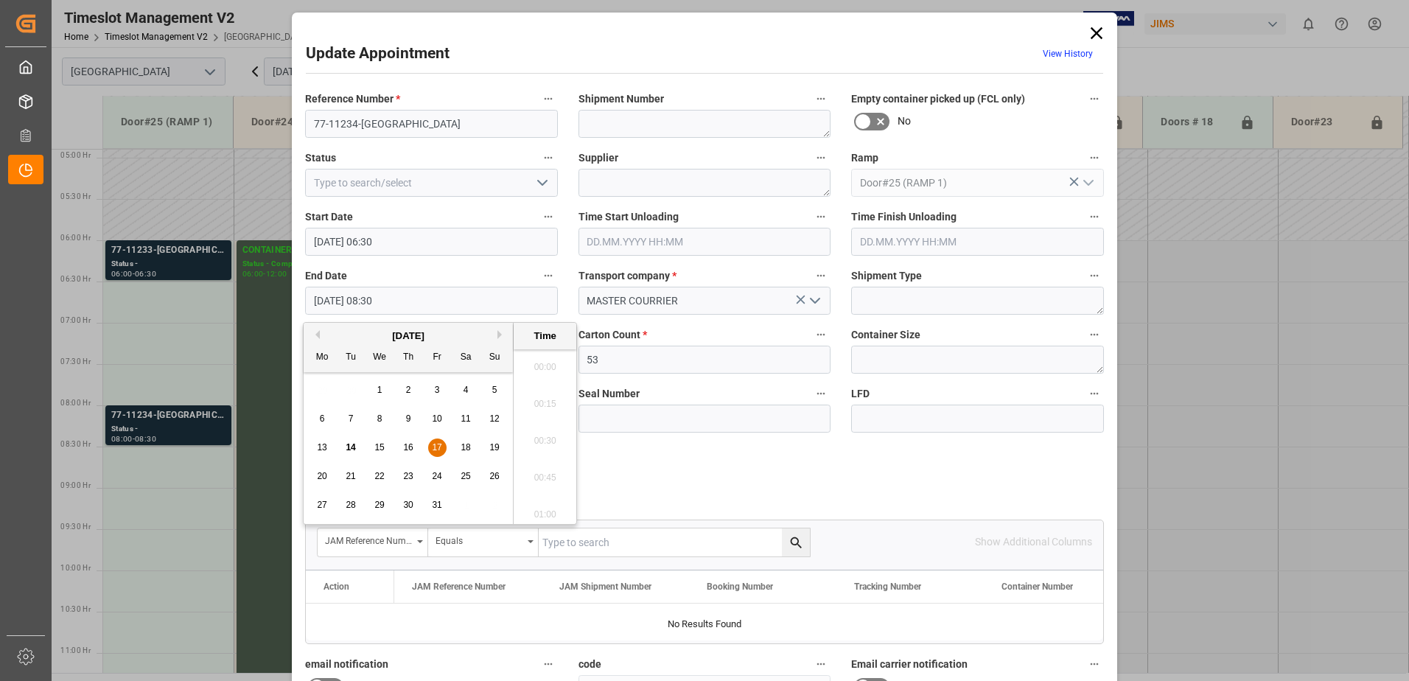
scroll to position [1184, 0]
click at [435, 446] on span "17" at bounding box center [437, 447] width 10 height 10
click at [549, 359] on li "07:00" at bounding box center [544, 362] width 63 height 37
type input "[DATE] 07:00"
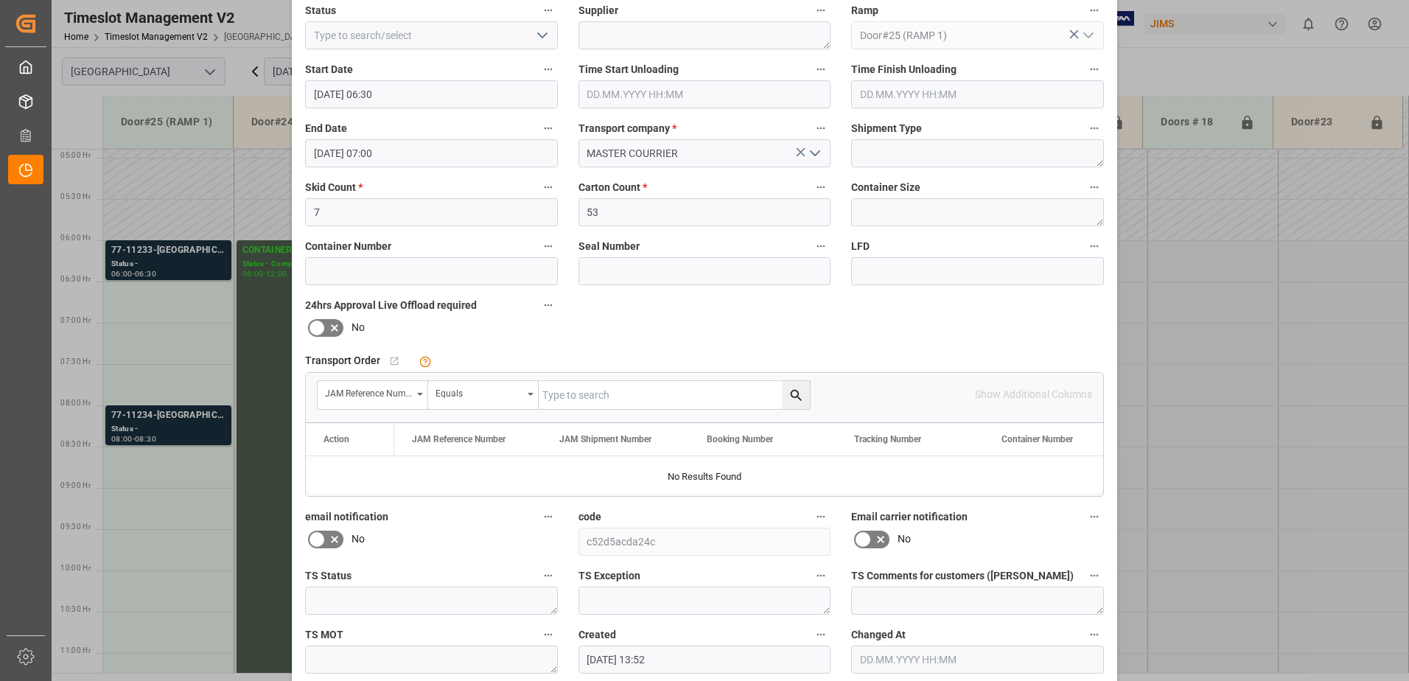
scroll to position [215, 0]
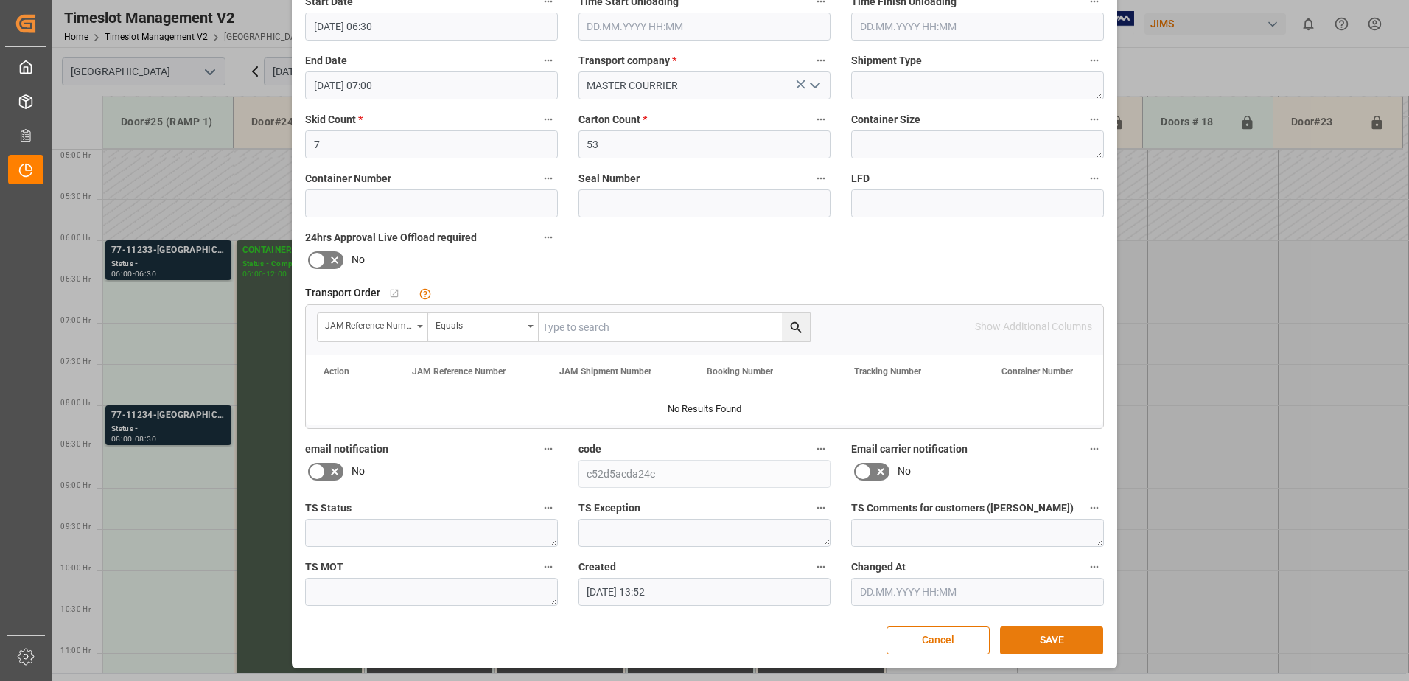
click at [1058, 644] on button "SAVE" at bounding box center [1051, 640] width 103 height 28
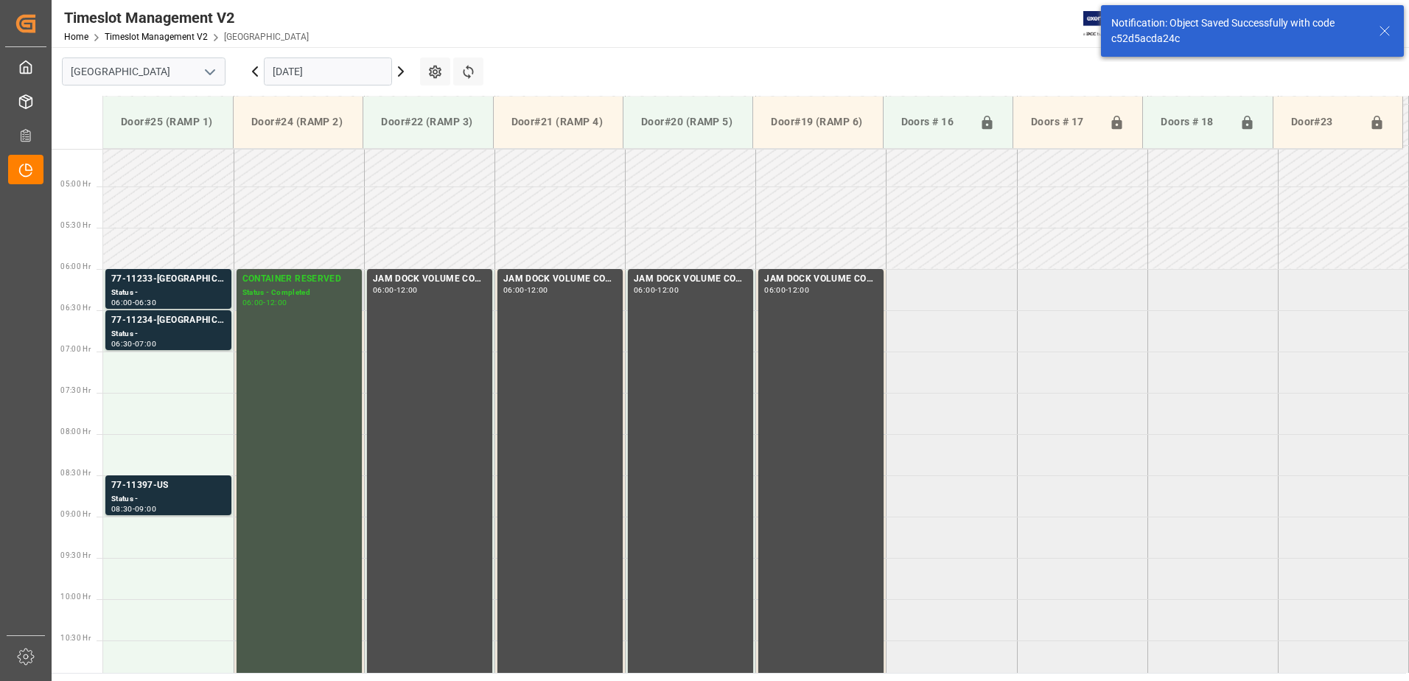
scroll to position [404, 0]
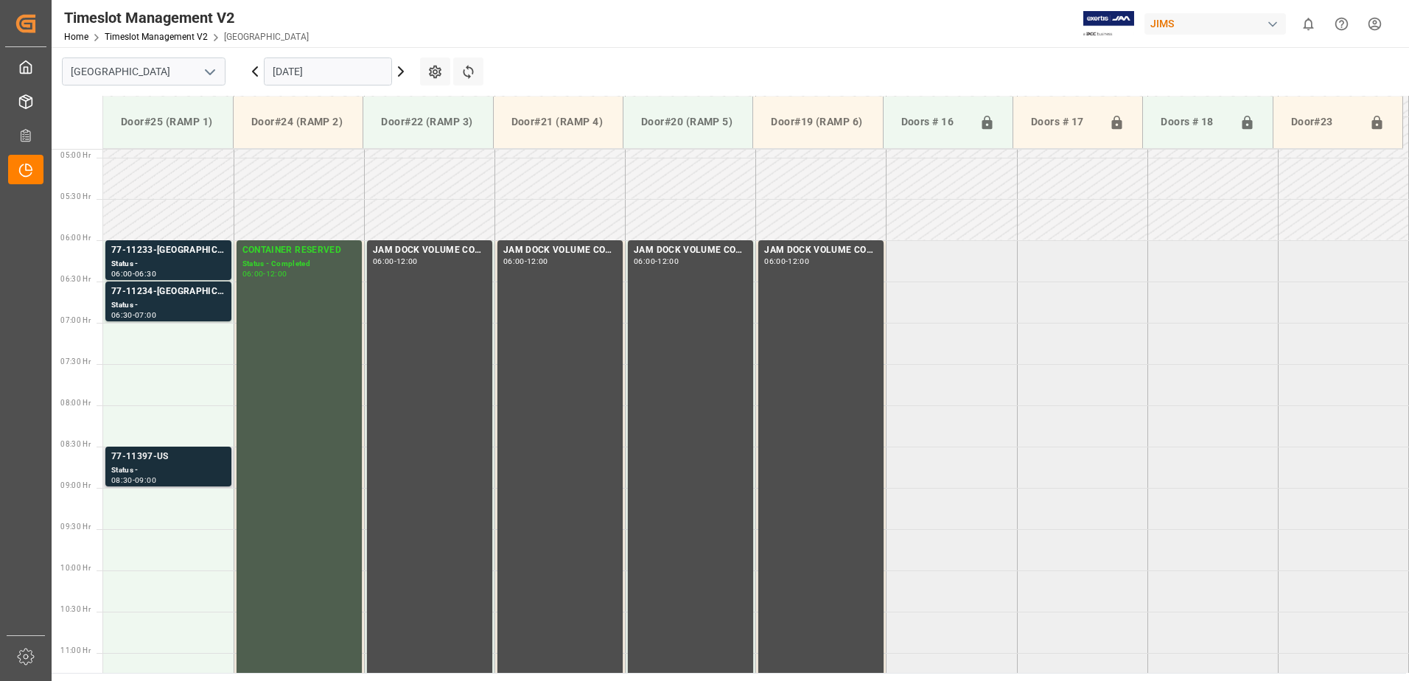
click at [144, 463] on div "77-11397-US" at bounding box center [168, 456] width 114 height 15
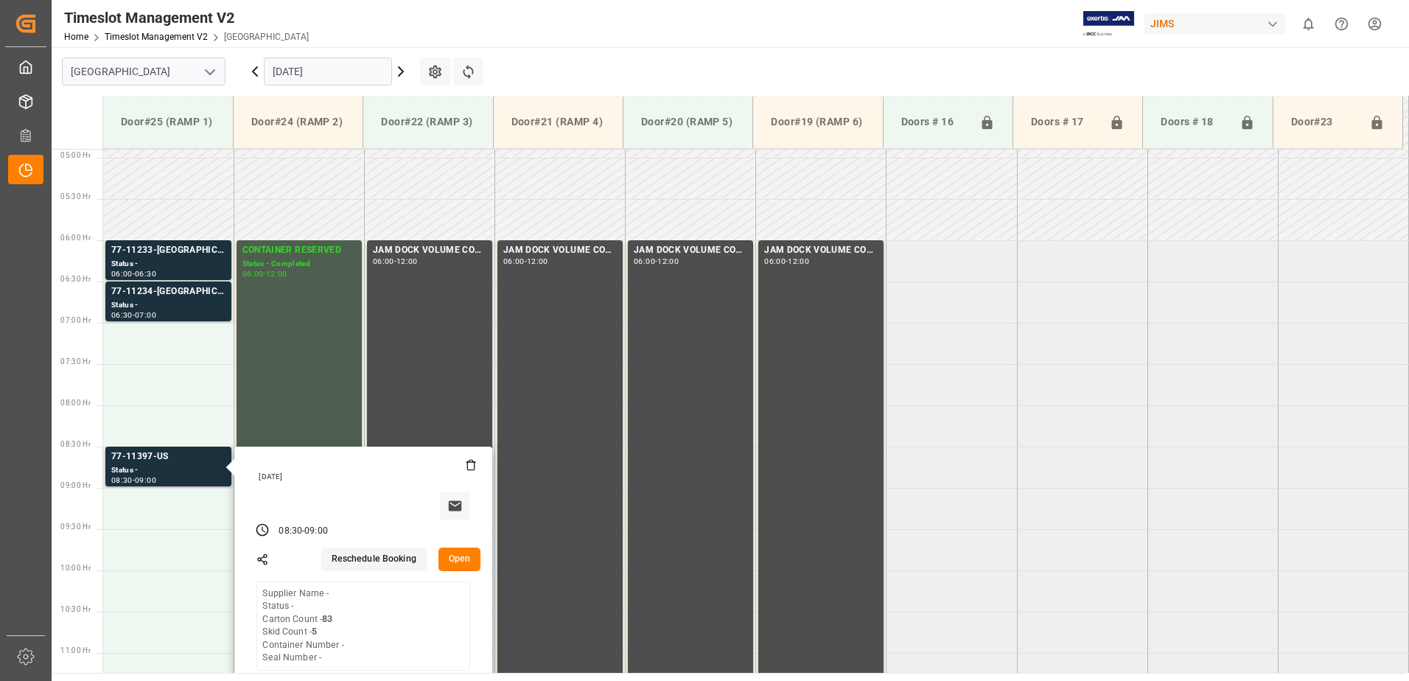
click at [456, 556] on button "Open" at bounding box center [459, 559] width 43 height 24
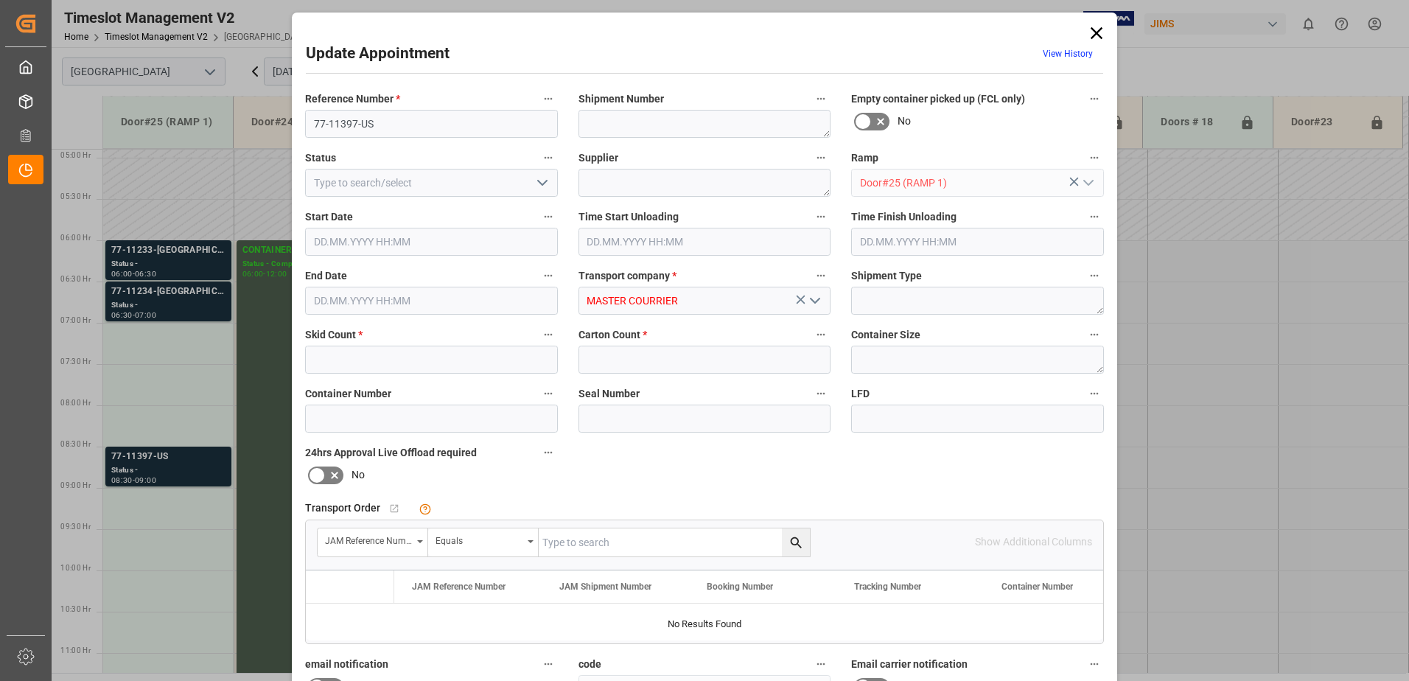
type input "5"
type input "83"
type input "[DATE] 08:30"
type input "[DATE] 09:00"
type input "[DATE] 13:54"
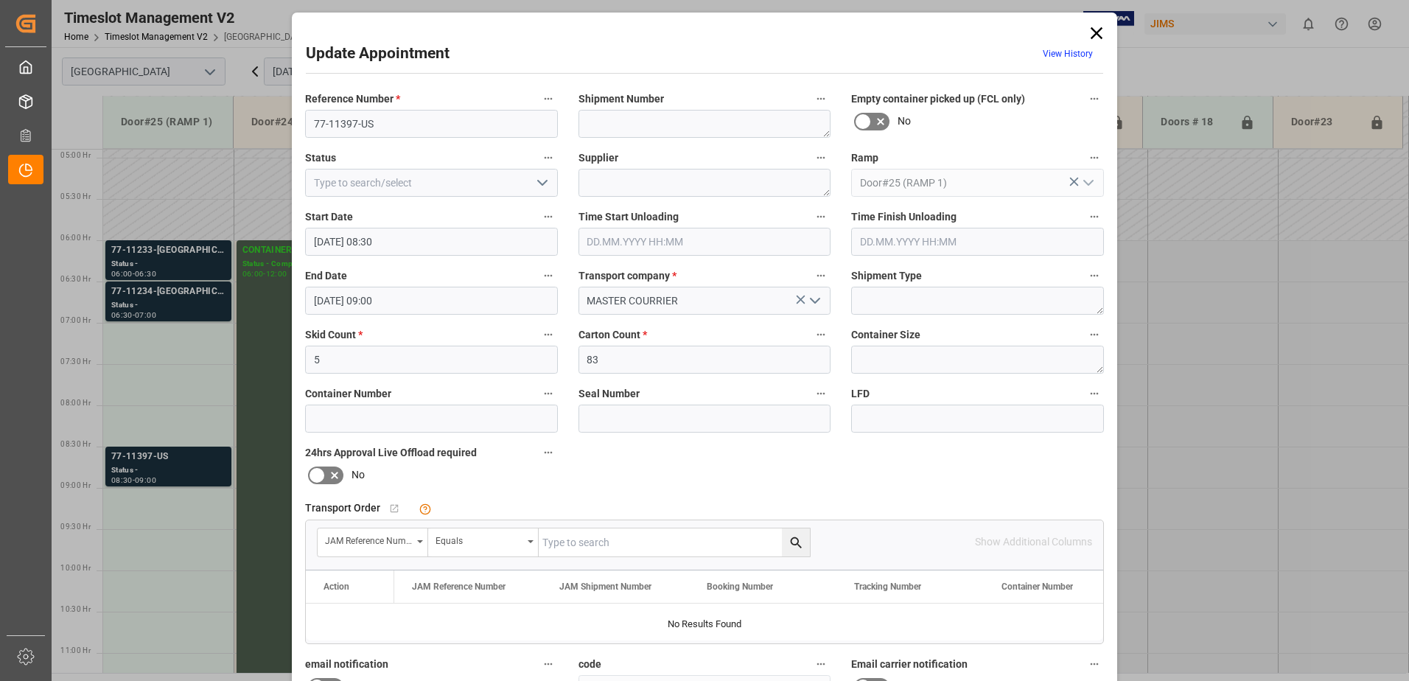
click at [420, 240] on input "[DATE] 08:30" at bounding box center [431, 242] width 253 height 28
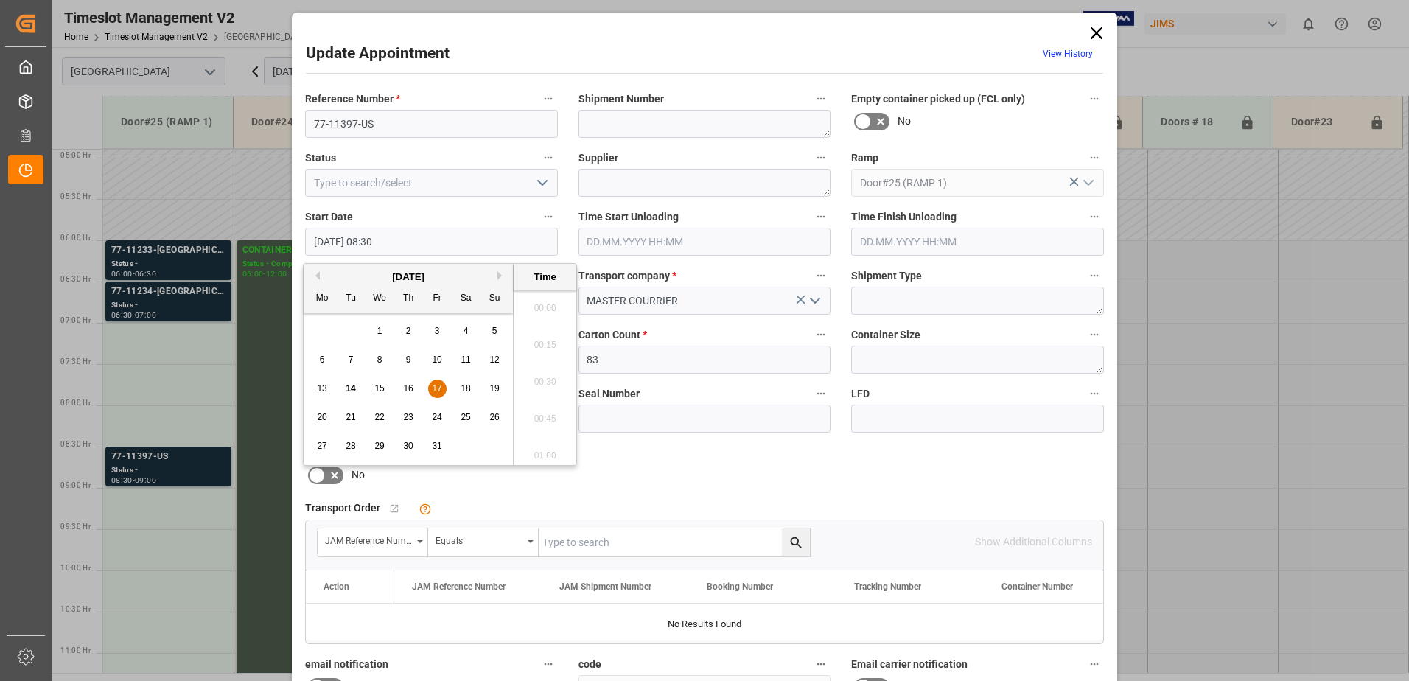
scroll to position [1184, 0]
click at [435, 386] on span "17" at bounding box center [437, 388] width 10 height 10
click at [539, 302] on li "07:00" at bounding box center [544, 303] width 63 height 37
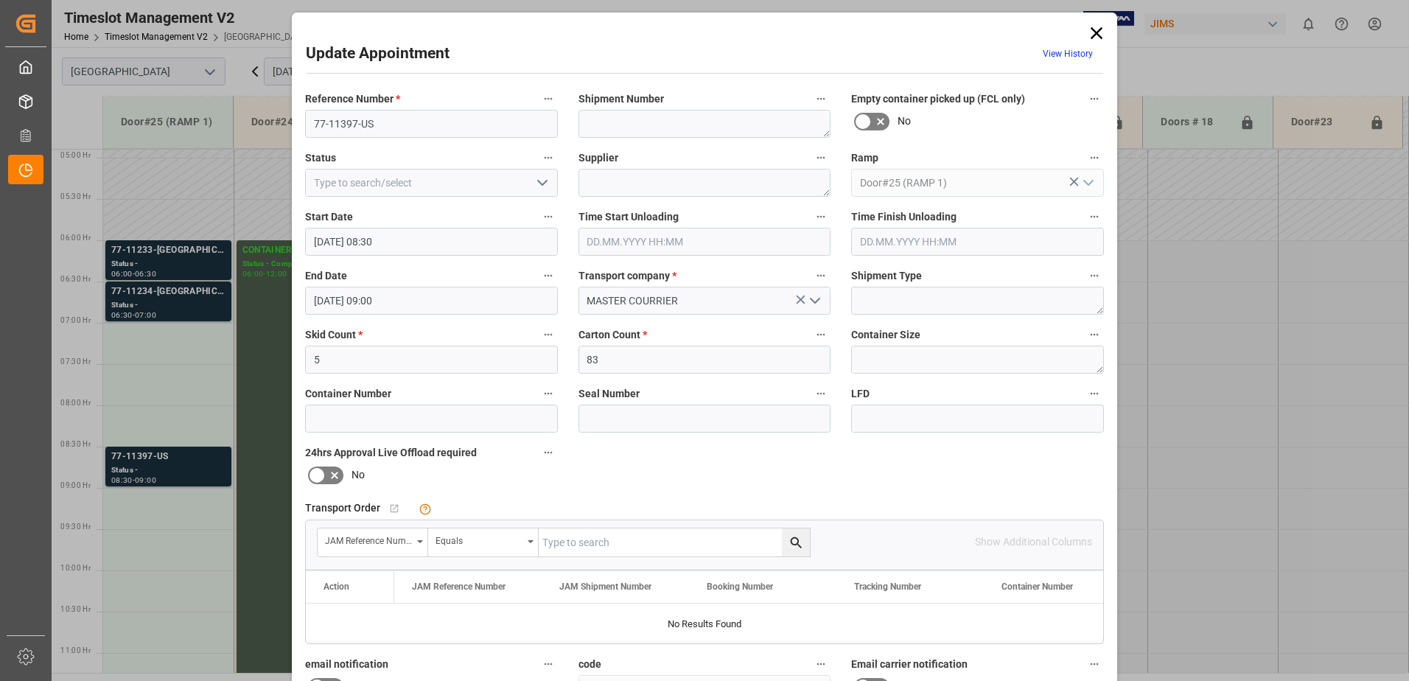
type input "[DATE] 07:00"
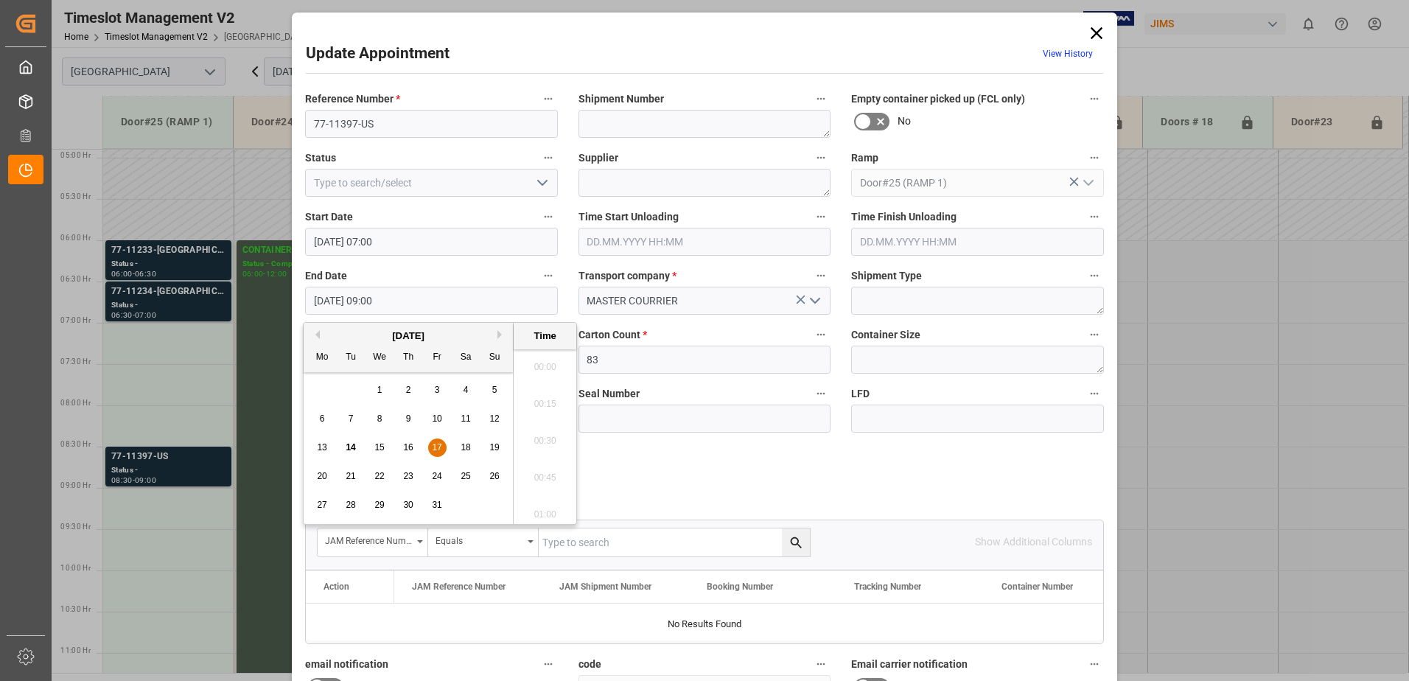
click at [420, 301] on input "[DATE] 09:00" at bounding box center [431, 301] width 253 height 28
click at [438, 443] on span "17" at bounding box center [437, 447] width 10 height 10
click at [539, 432] on li "07:30" at bounding box center [544, 436] width 63 height 37
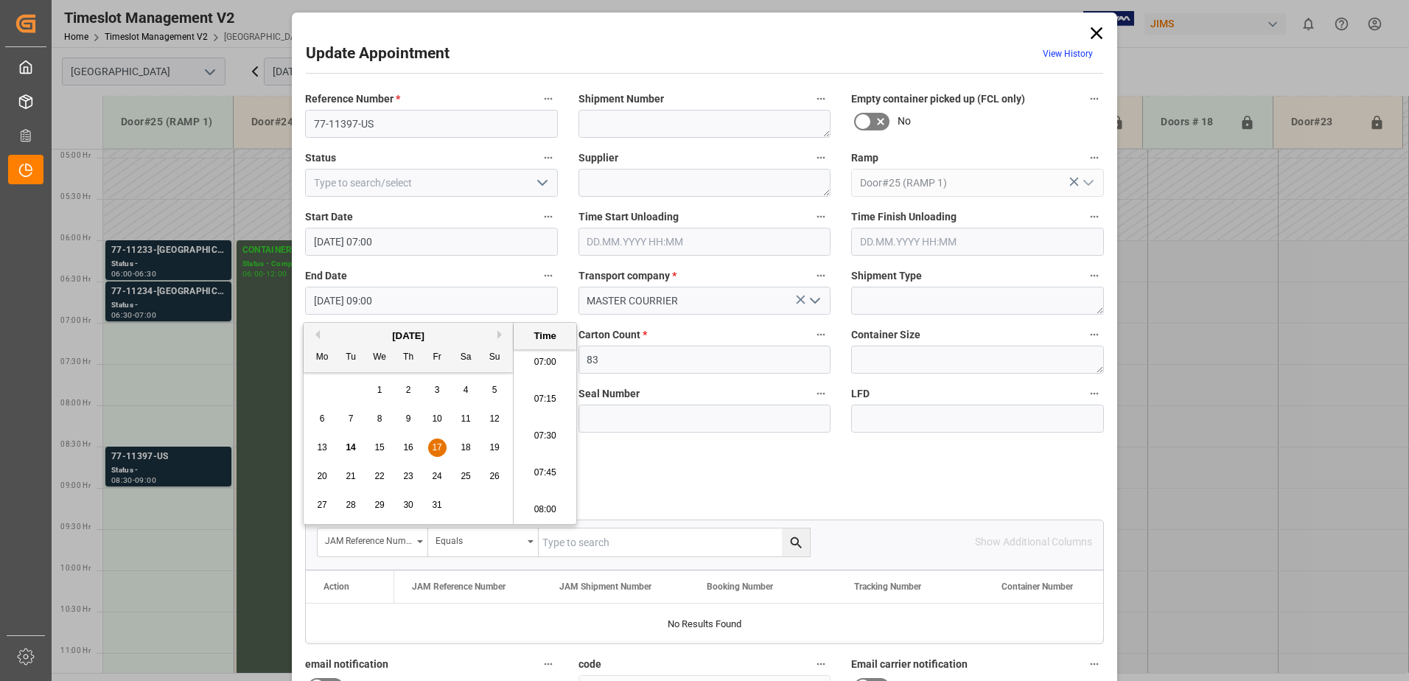
type input "[DATE] 07:30"
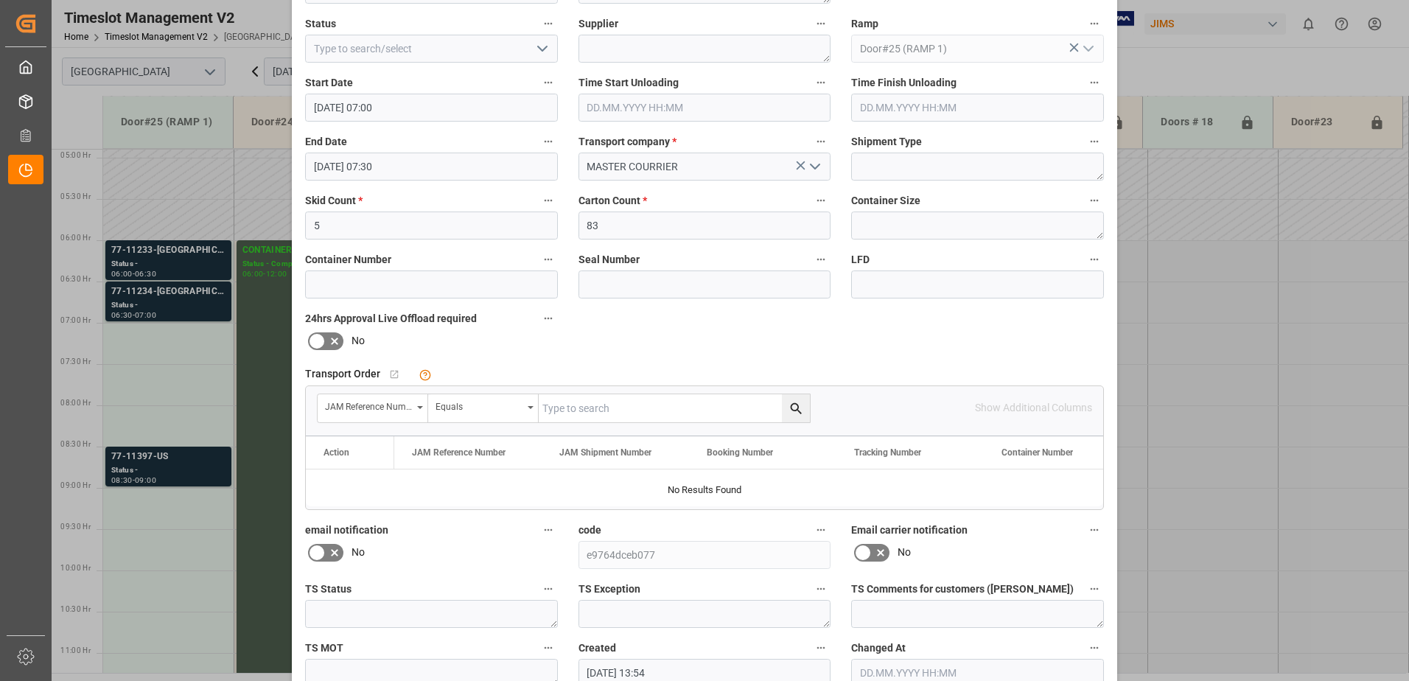
scroll to position [215, 0]
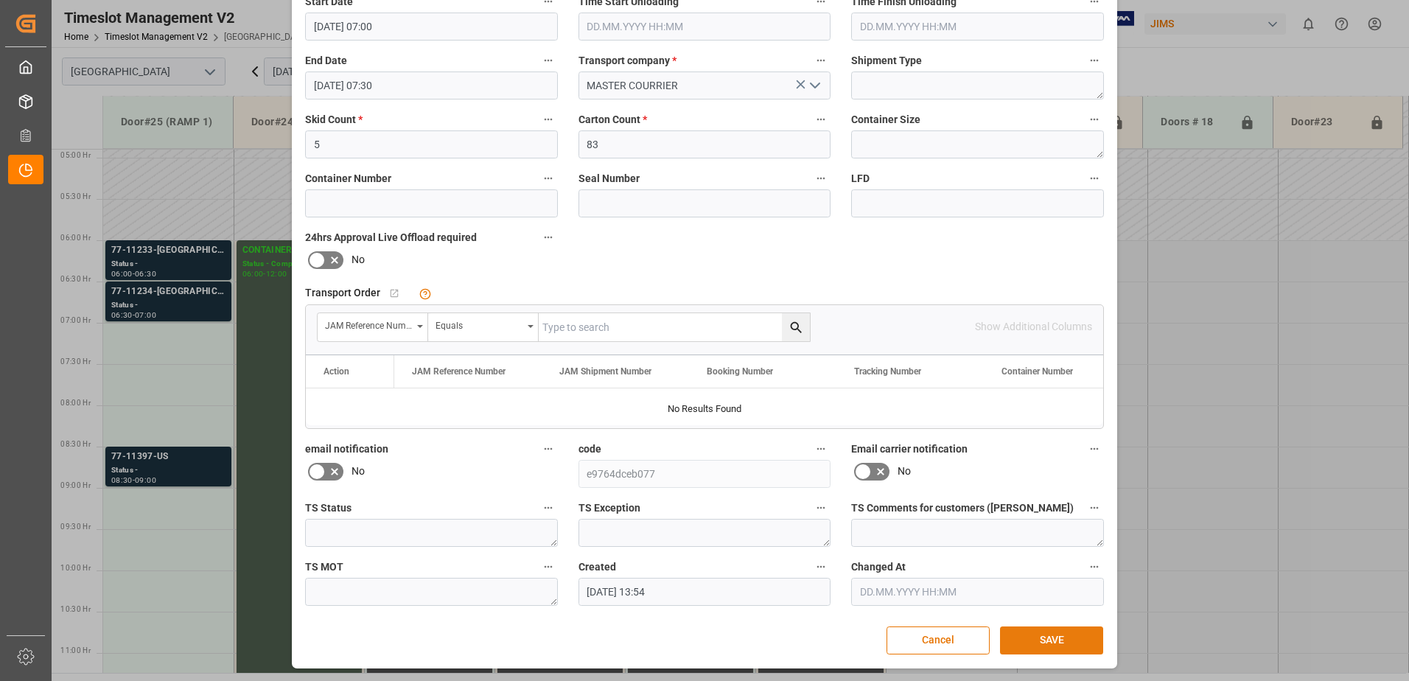
click at [1040, 638] on button "SAVE" at bounding box center [1051, 640] width 103 height 28
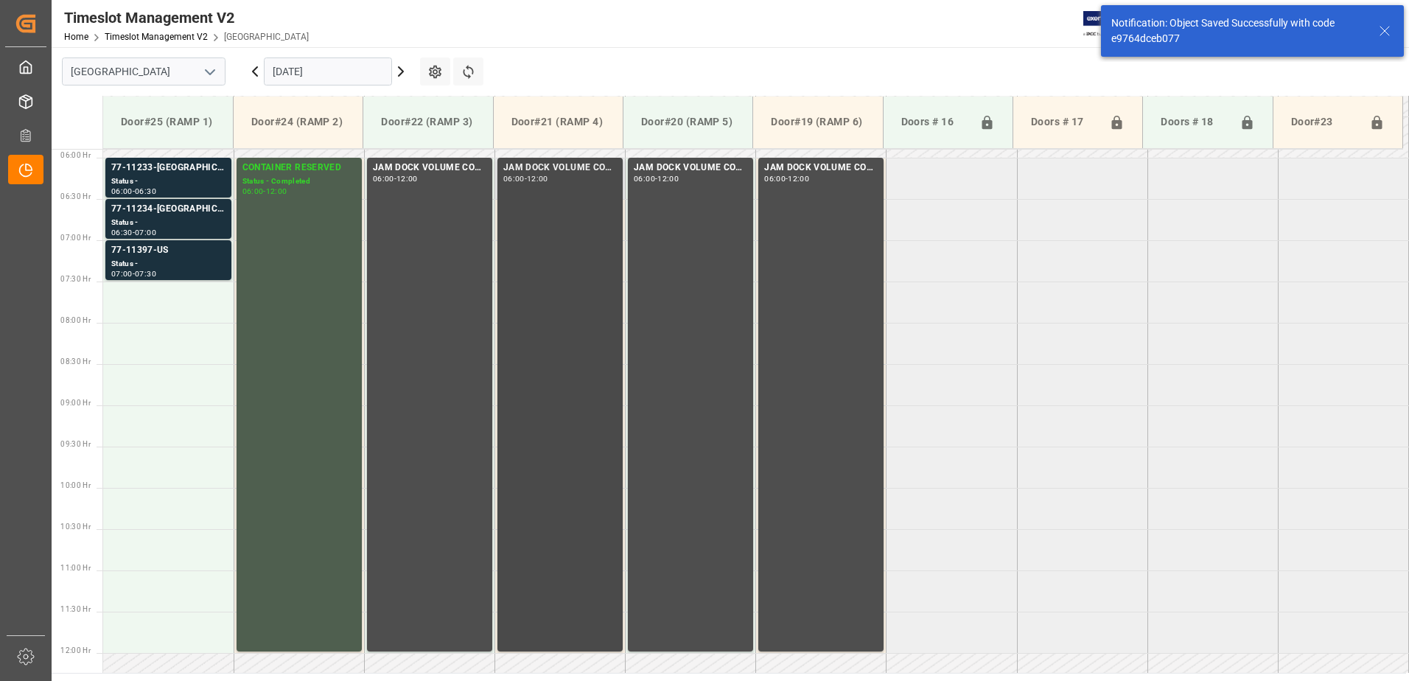
scroll to position [413, 0]
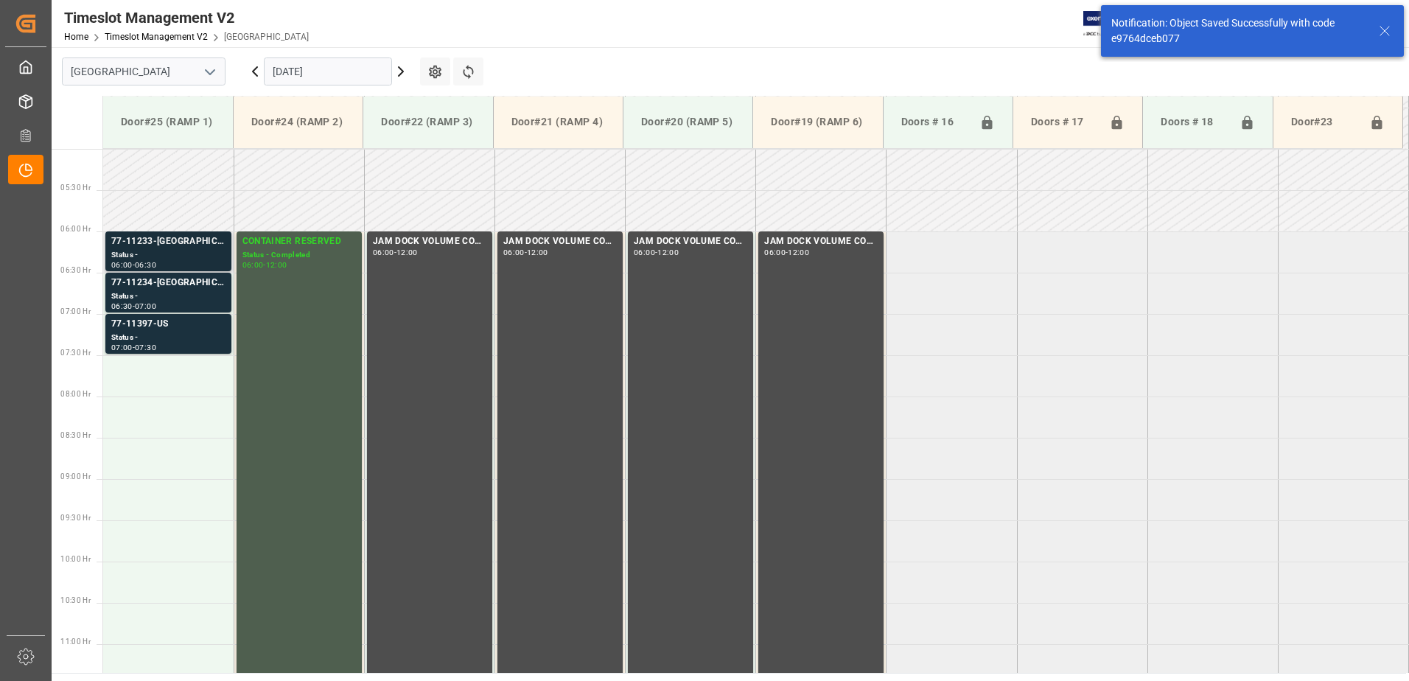
click at [151, 253] on div "Status -" at bounding box center [168, 255] width 114 height 13
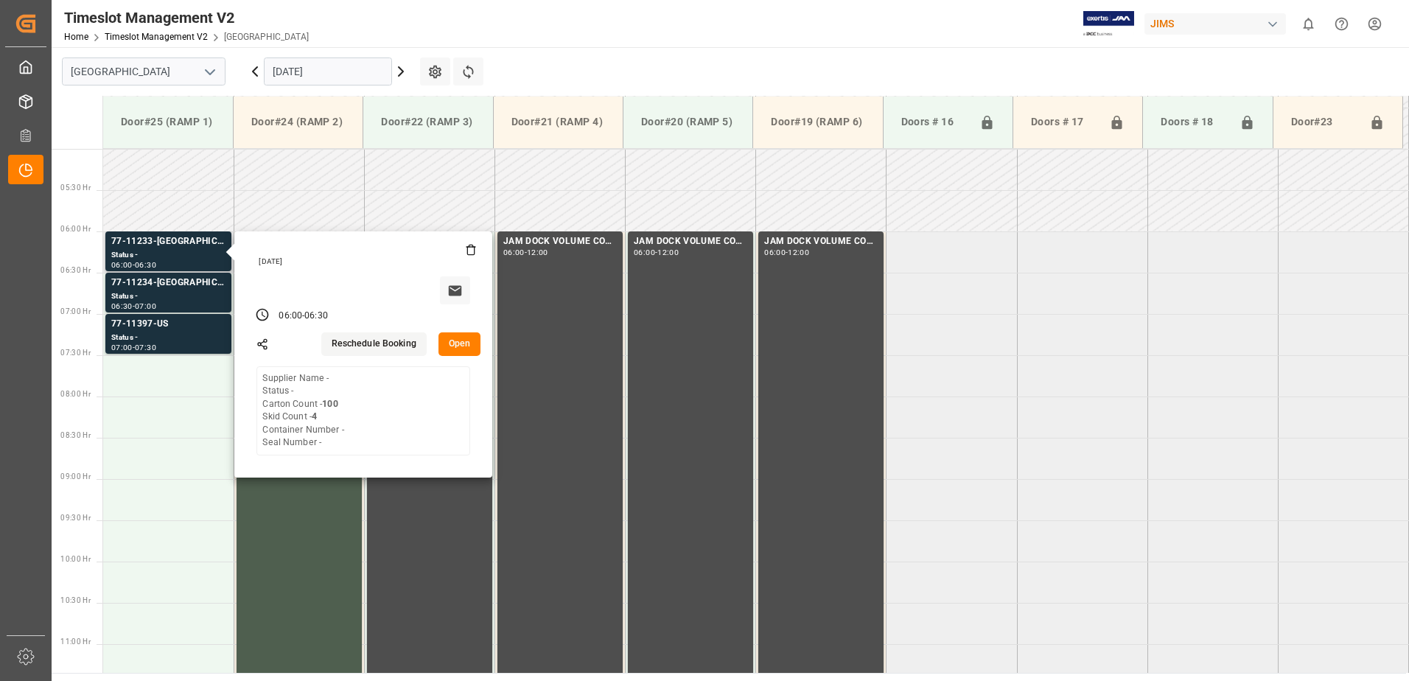
click at [458, 338] on button "Open" at bounding box center [459, 344] width 43 height 24
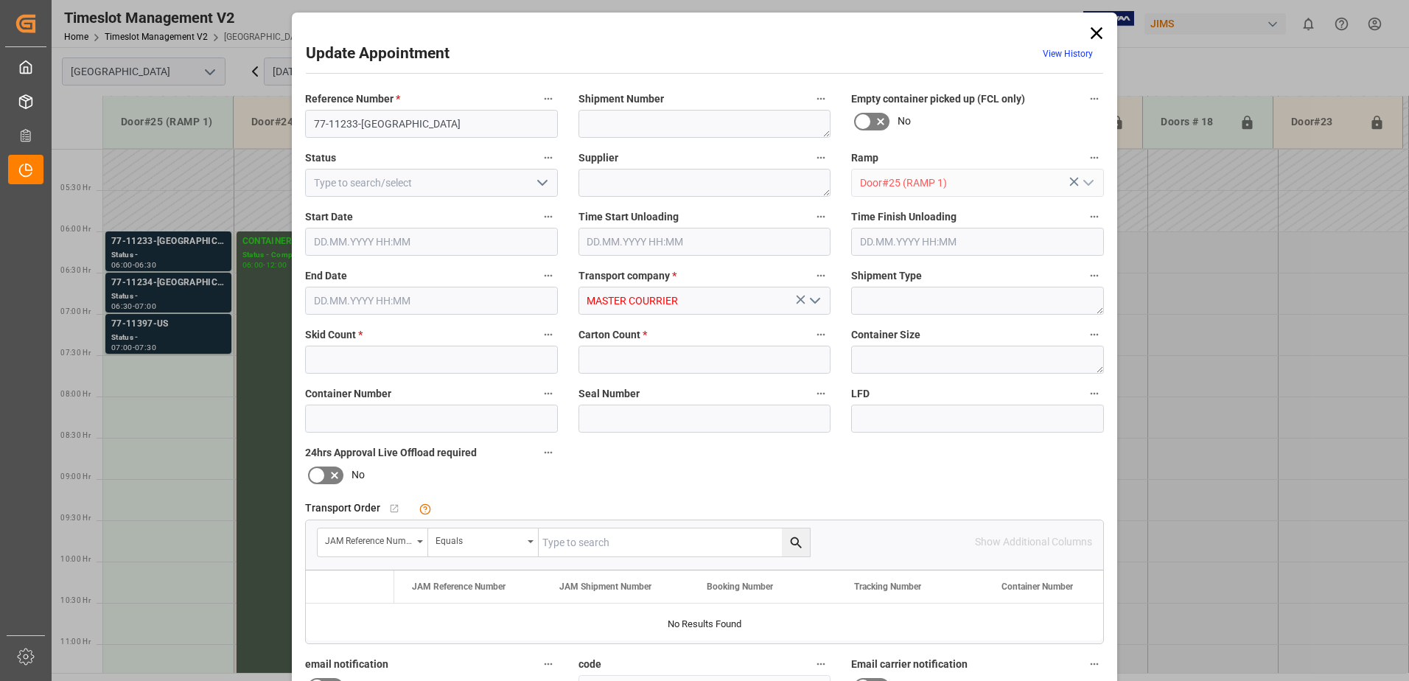
type input "4"
type input "100"
type input "[DATE] 06:00"
type input "[DATE] 06:30"
type input "[DATE] 13:50"
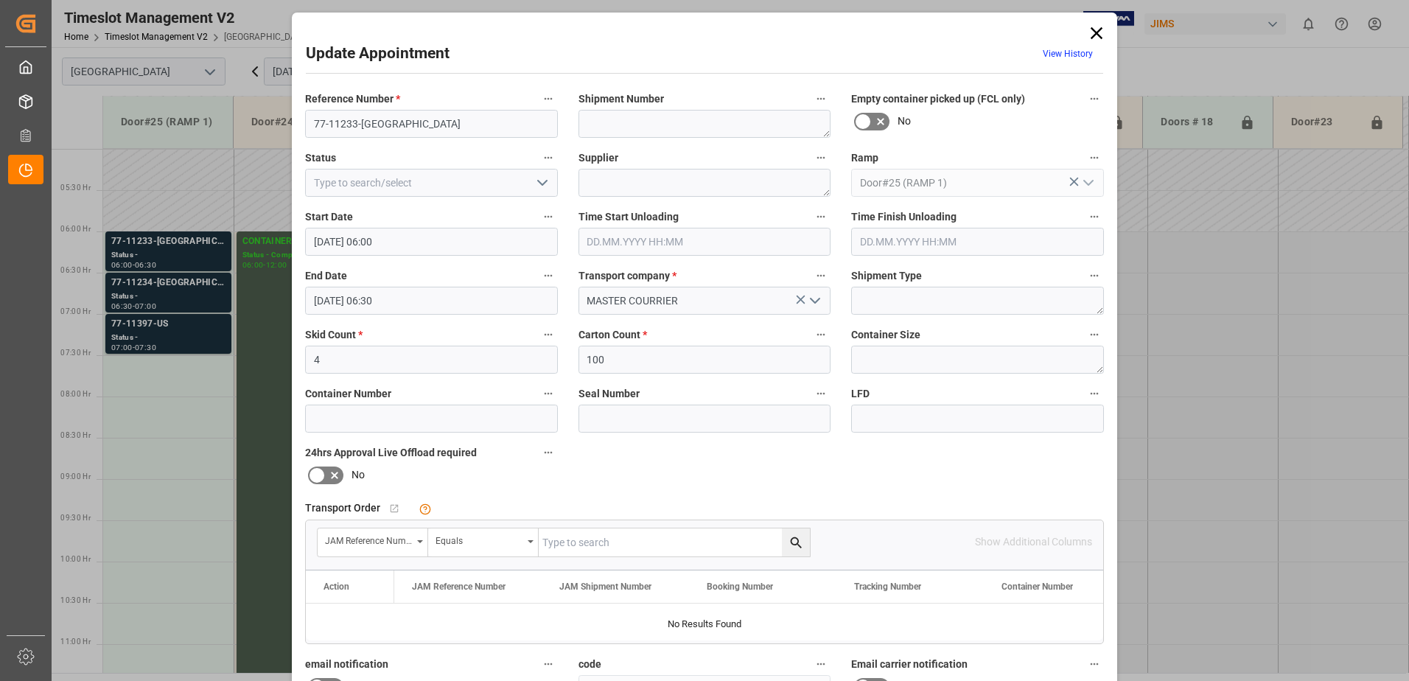
click at [591, 545] on input "text" at bounding box center [674, 542] width 271 height 28
type input "77-11233-us"
click at [793, 541] on icon "search button" at bounding box center [795, 542] width 15 height 15
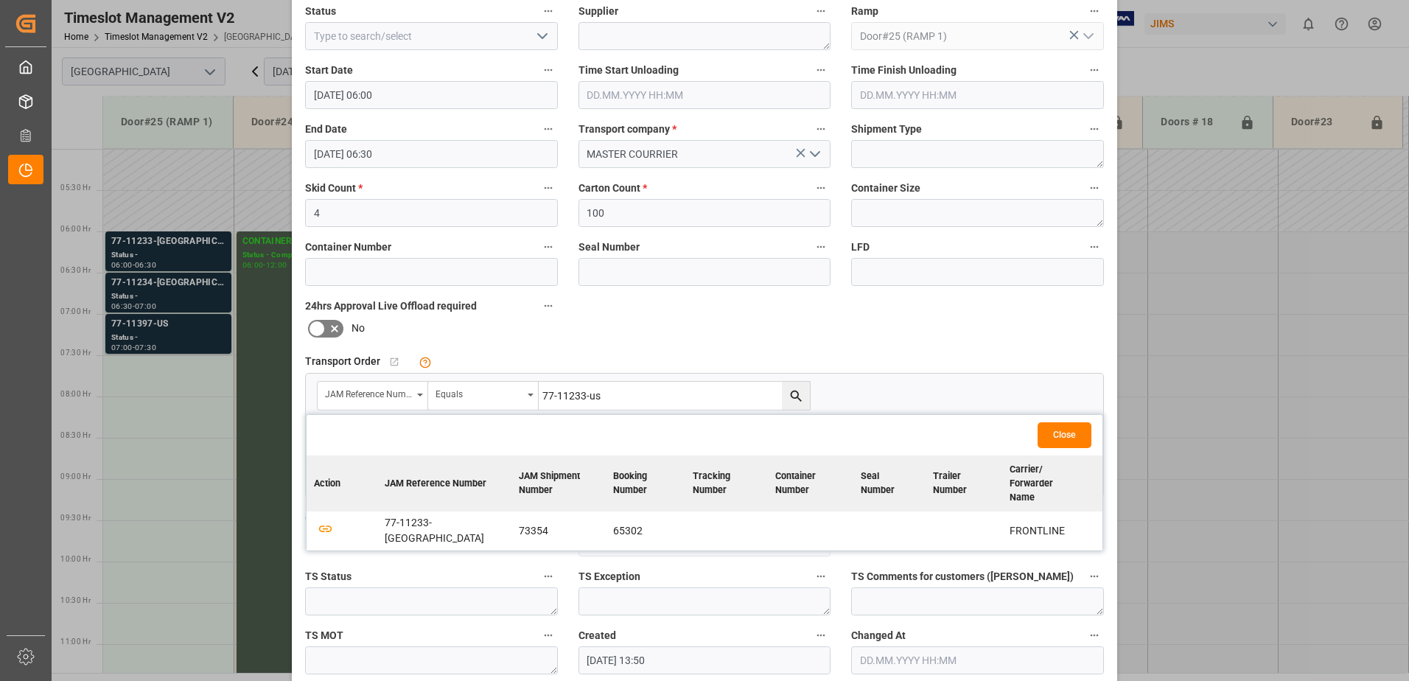
scroll to position [147, 0]
click at [318, 519] on icon "button" at bounding box center [325, 528] width 18 height 18
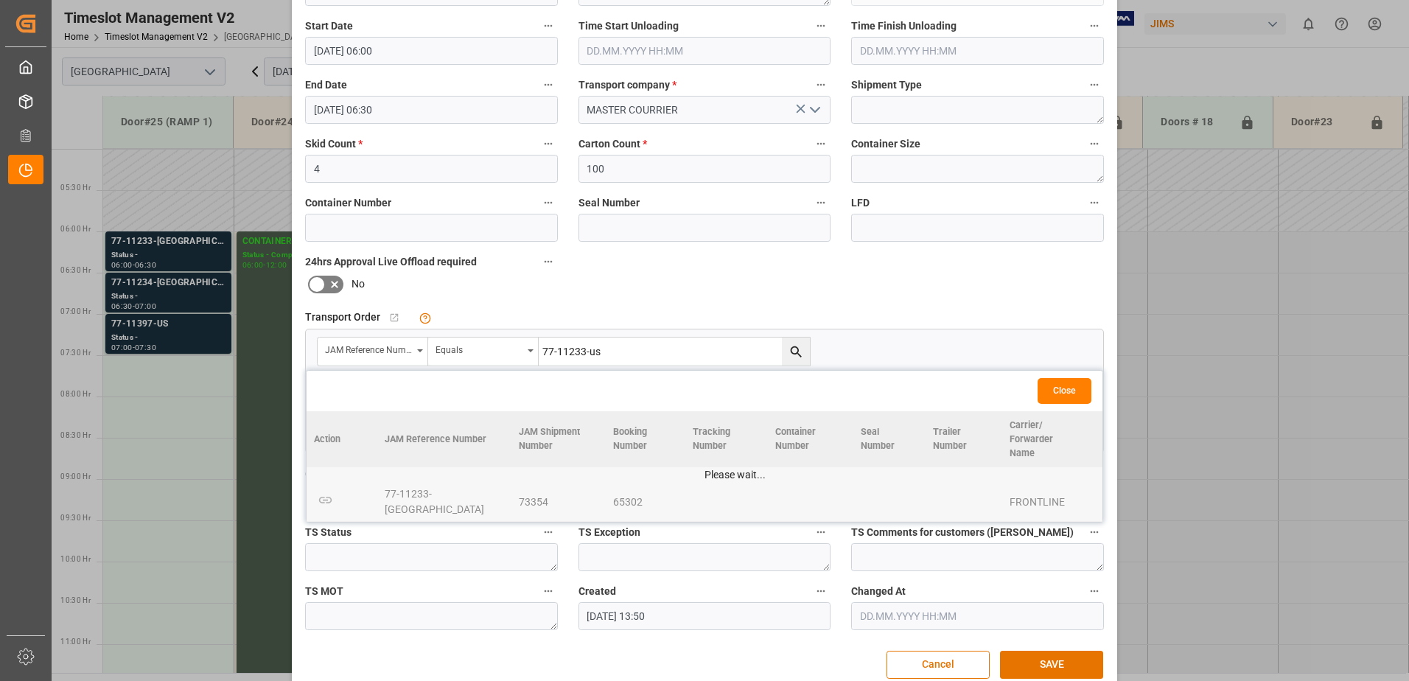
scroll to position [215, 0]
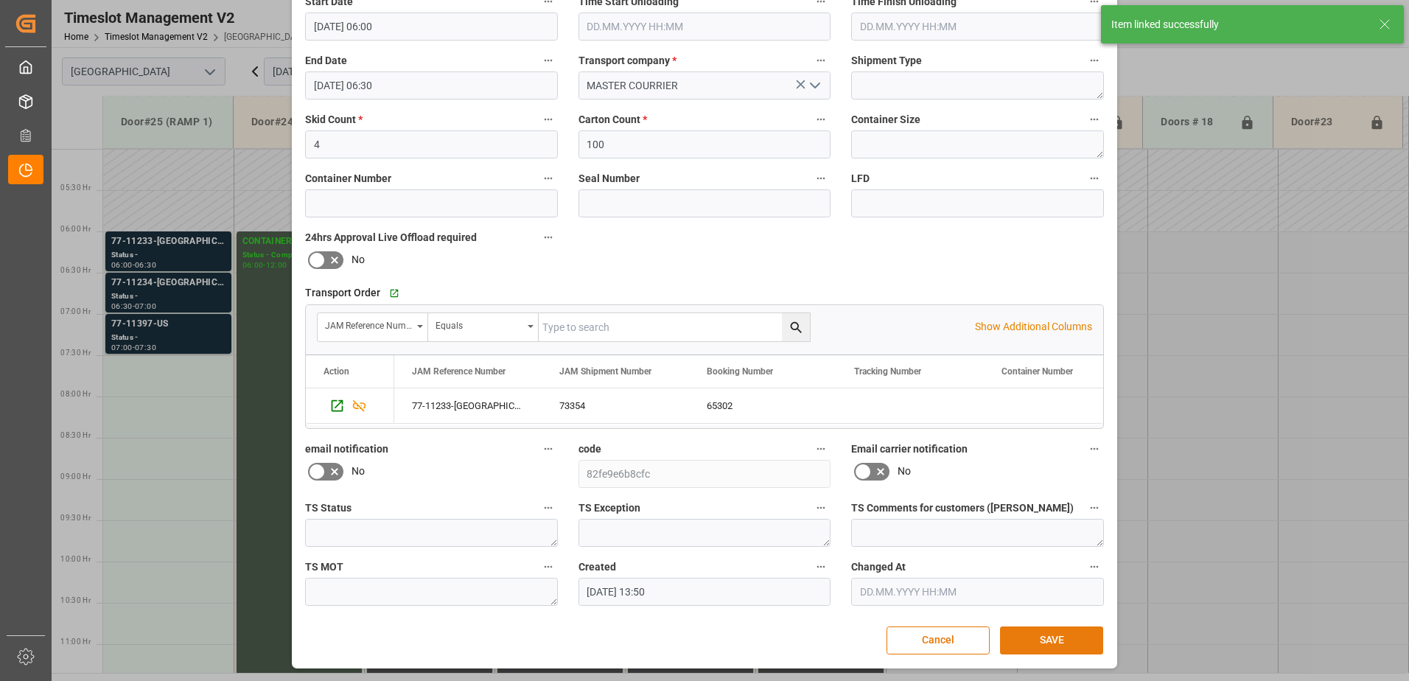
click at [1051, 642] on button "SAVE" at bounding box center [1051, 640] width 103 height 28
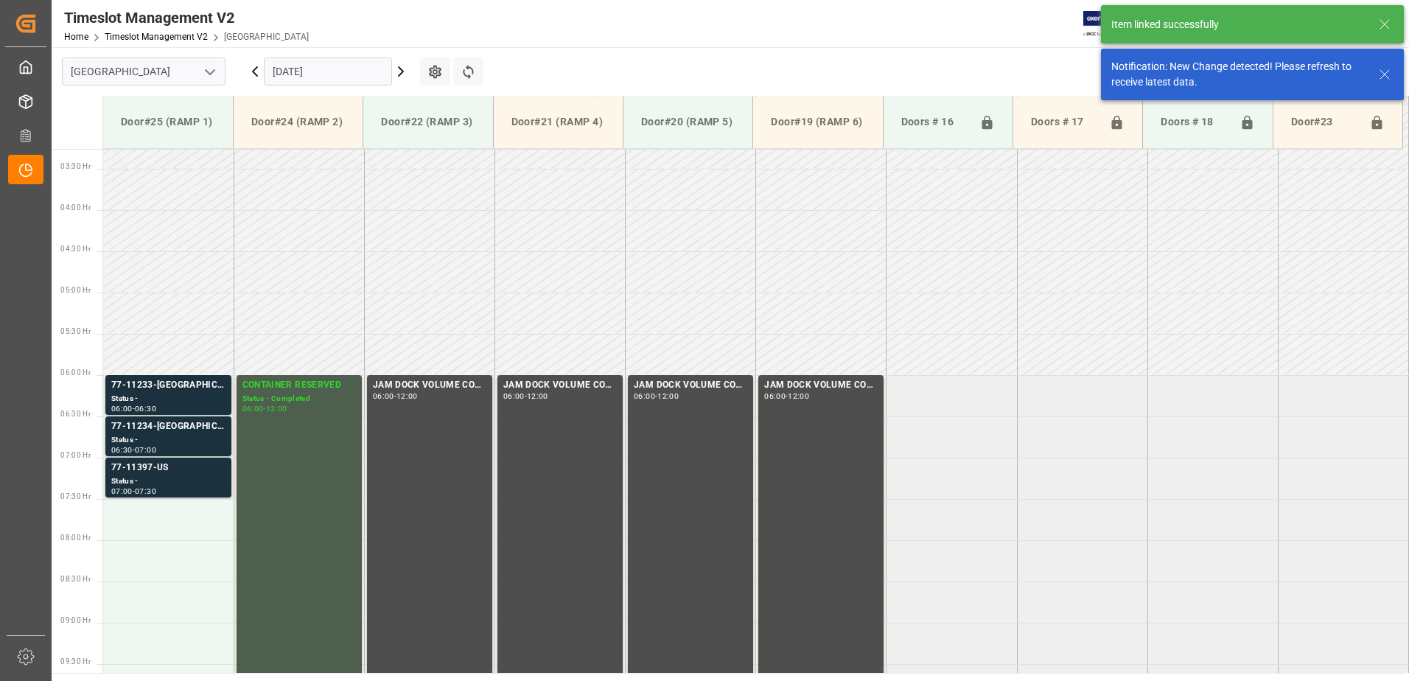
scroll to position [404, 0]
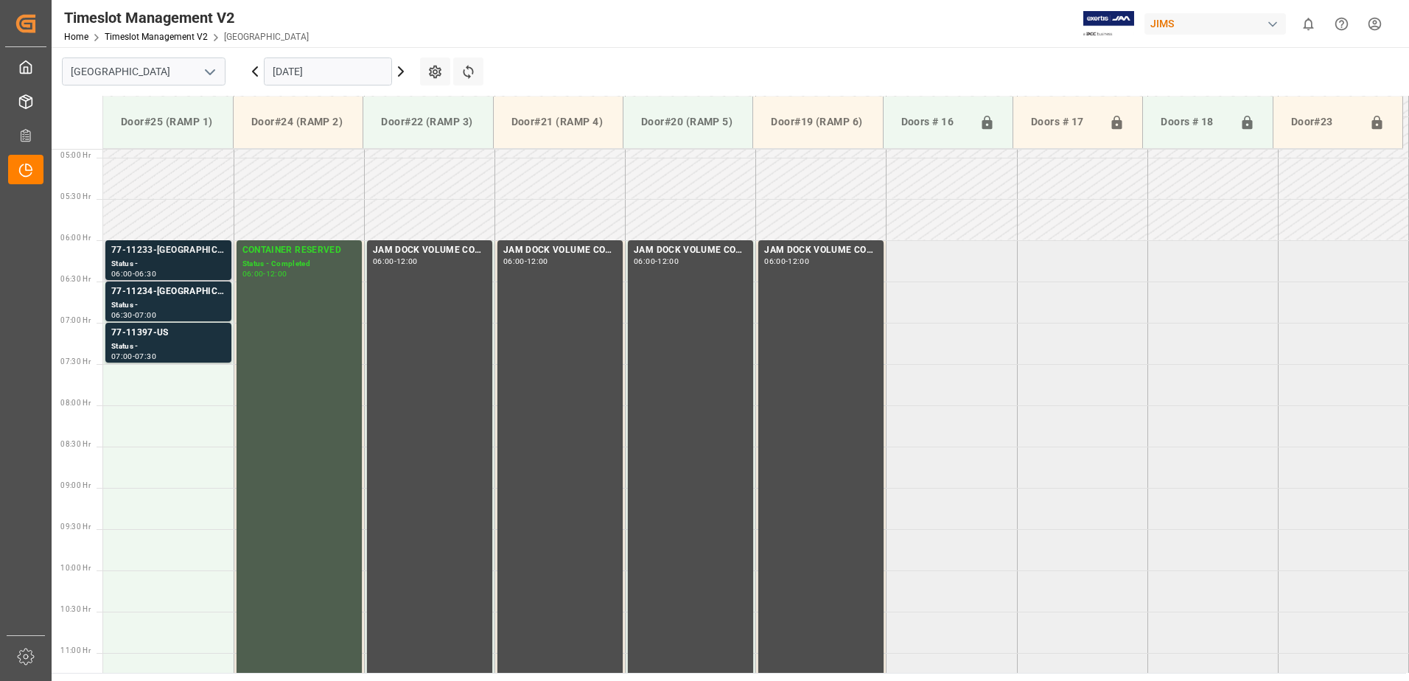
click at [161, 252] on div "77-11233-[GEOGRAPHIC_DATA]" at bounding box center [168, 250] width 114 height 15
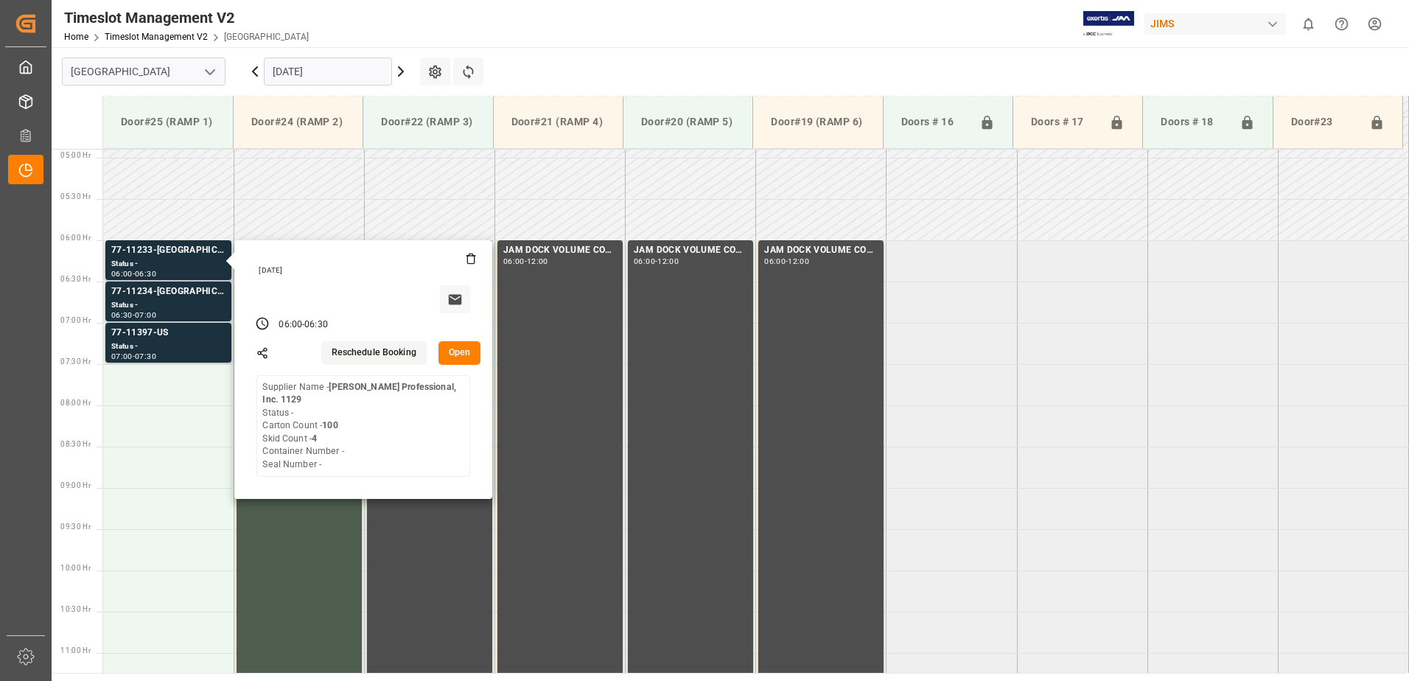
click at [457, 348] on button "Open" at bounding box center [459, 353] width 43 height 24
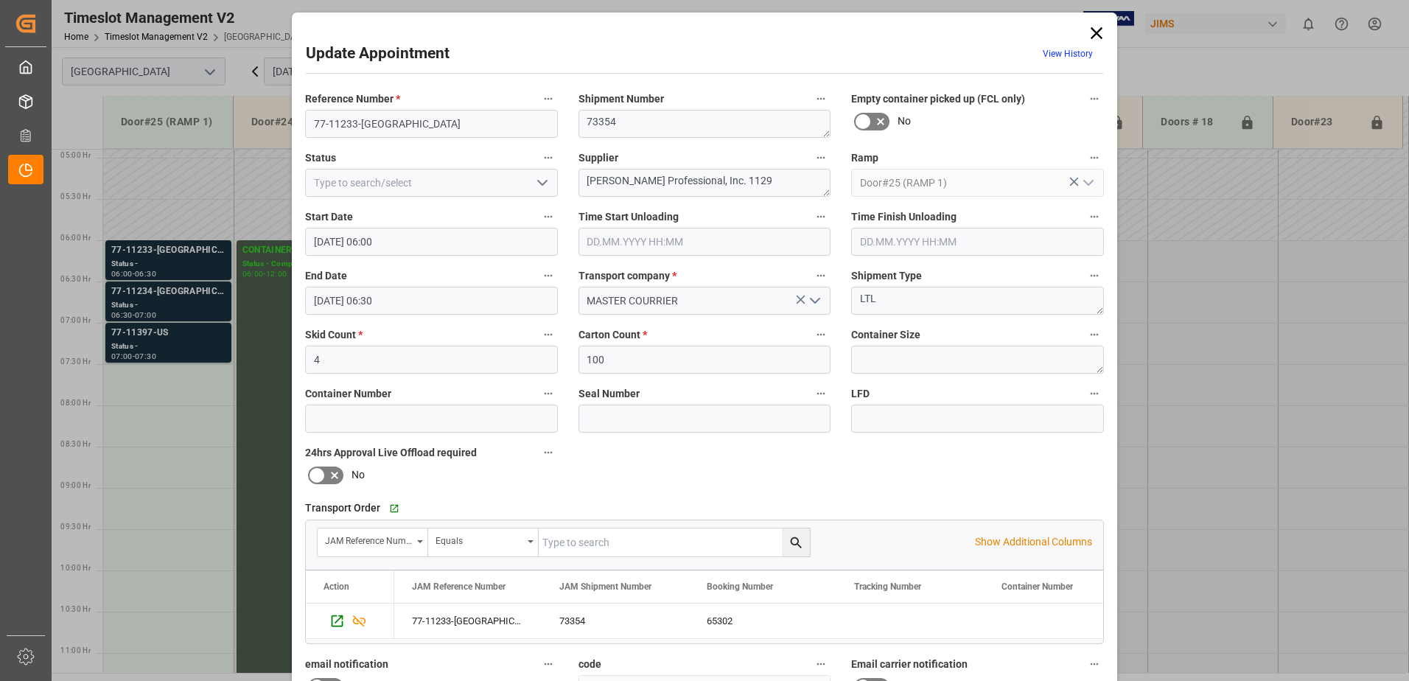
click at [538, 183] on polyline "open menu" at bounding box center [542, 182] width 9 height 4
click at [429, 310] on div "New Appointment" at bounding box center [431, 314] width 251 height 33
type input "New Appointment"
drag, startPoint x: 746, startPoint y: 179, endPoint x: 591, endPoint y: 178, distance: 154.7
click at [591, 181] on textarea "[PERSON_NAME] Professional, Inc. 1129" at bounding box center [704, 183] width 253 height 28
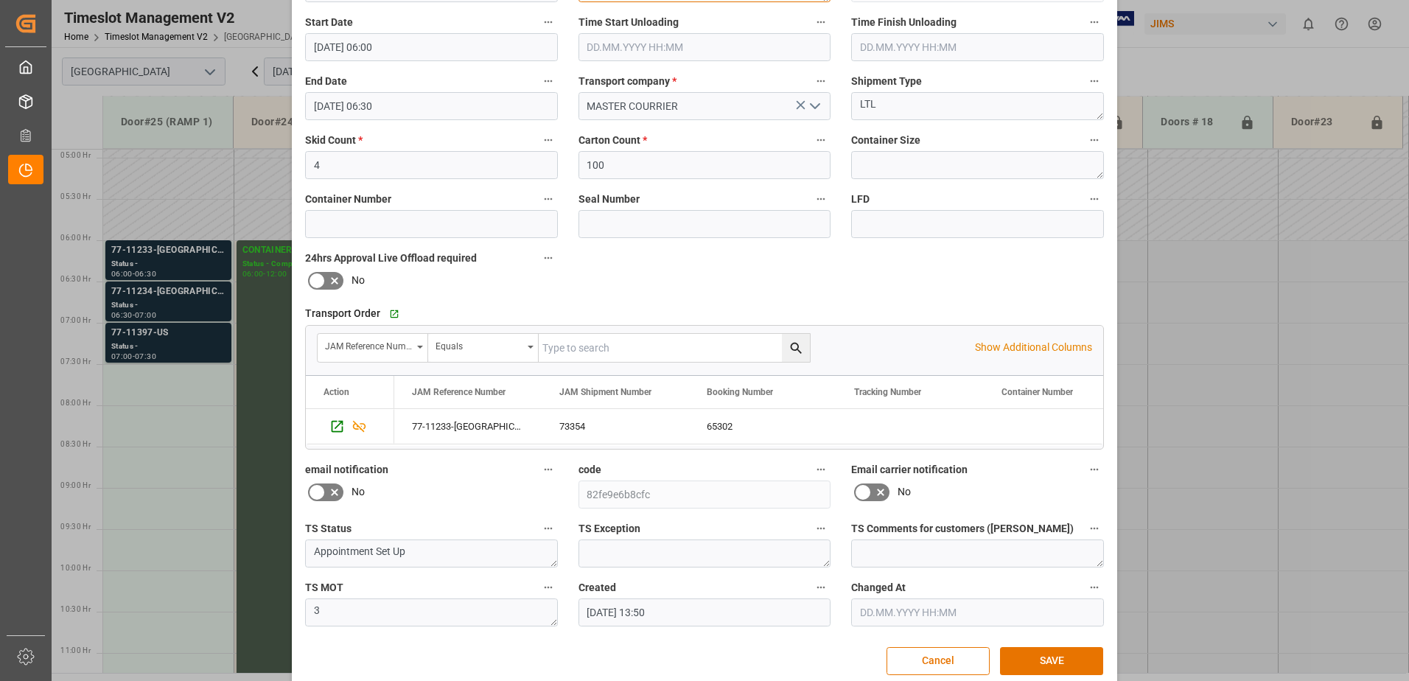
scroll to position [215, 0]
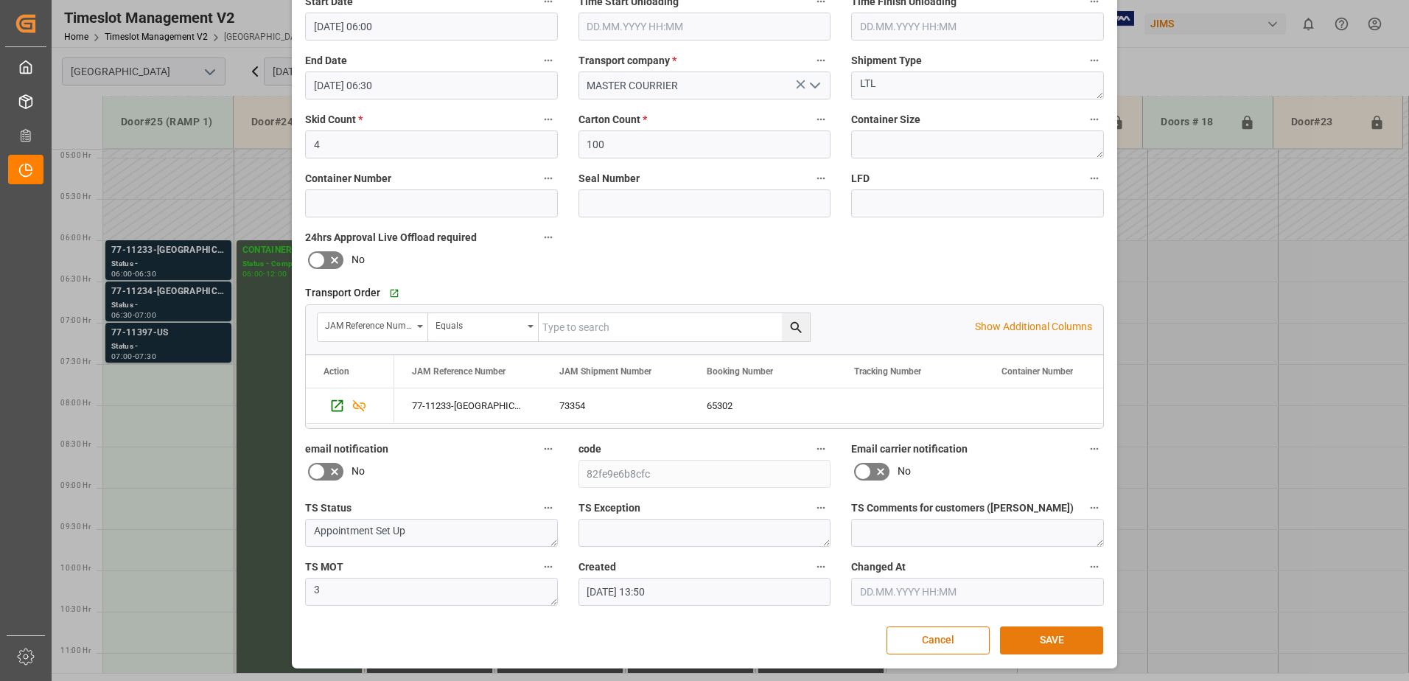
type textarea "HPC IN07(38)"
click at [1059, 641] on button "SAVE" at bounding box center [1051, 640] width 103 height 28
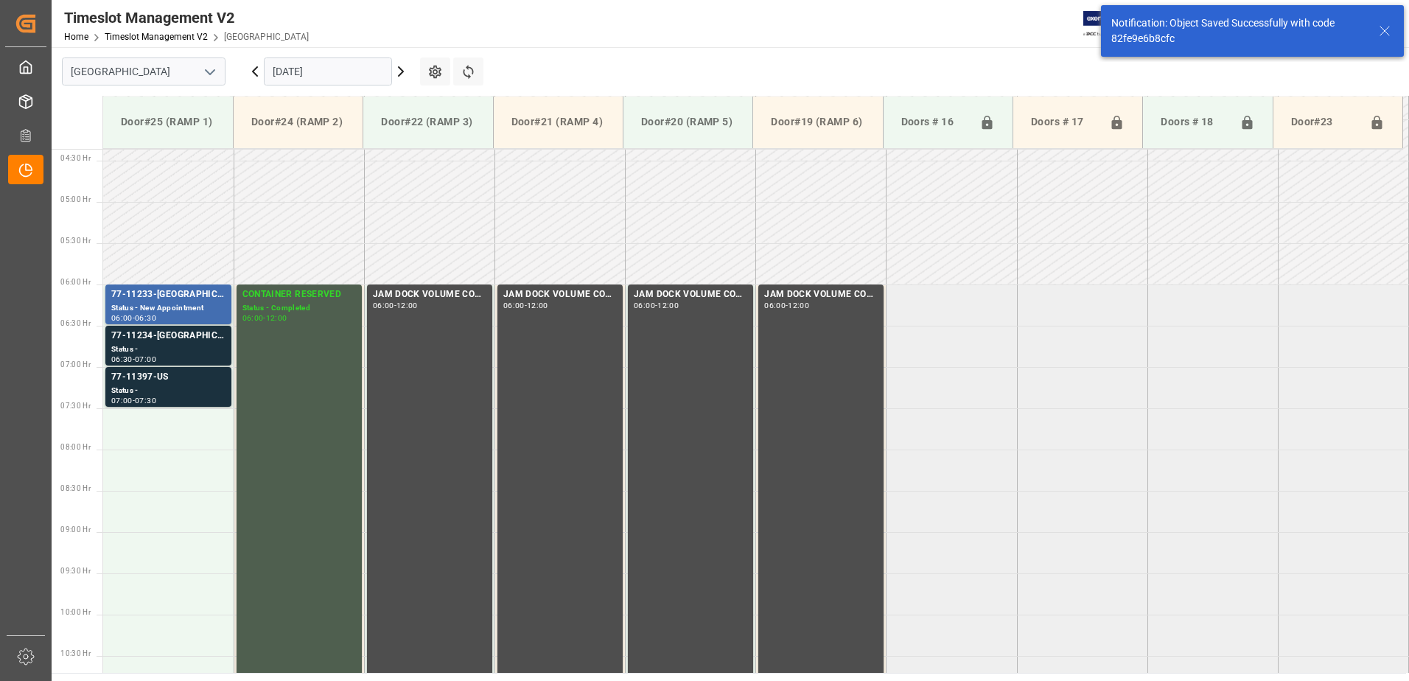
scroll to position [404, 0]
